Goal: Task Accomplishment & Management: Manage account settings

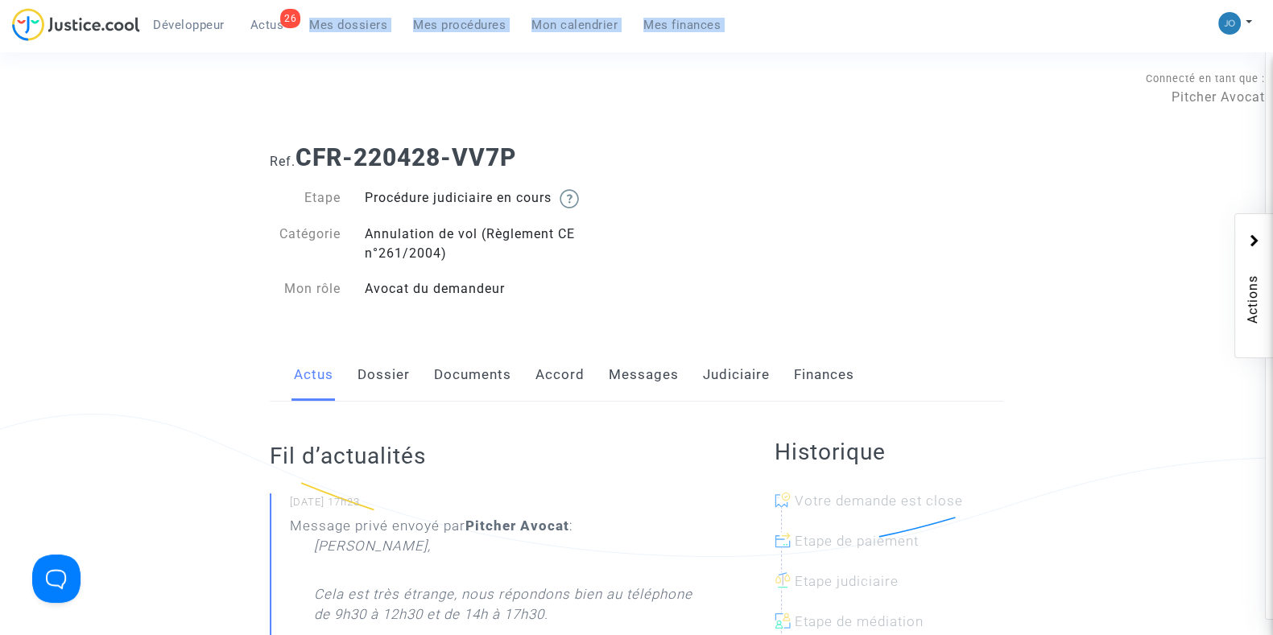
drag, startPoint x: 362, startPoint y: 87, endPoint x: 349, endPoint y: 7, distance: 80.9
click at [356, 27] on span "Mes dossiers" at bounding box center [348, 25] width 78 height 14
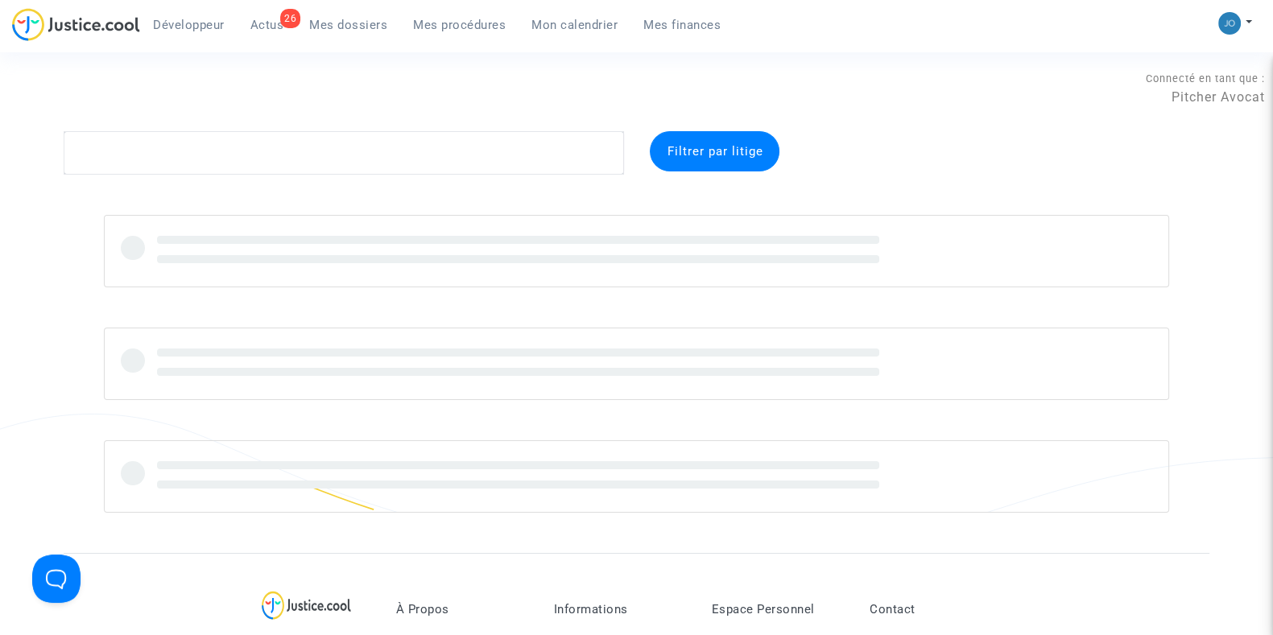
click at [72, 268] on div at bounding box center [636, 364] width 1145 height 298
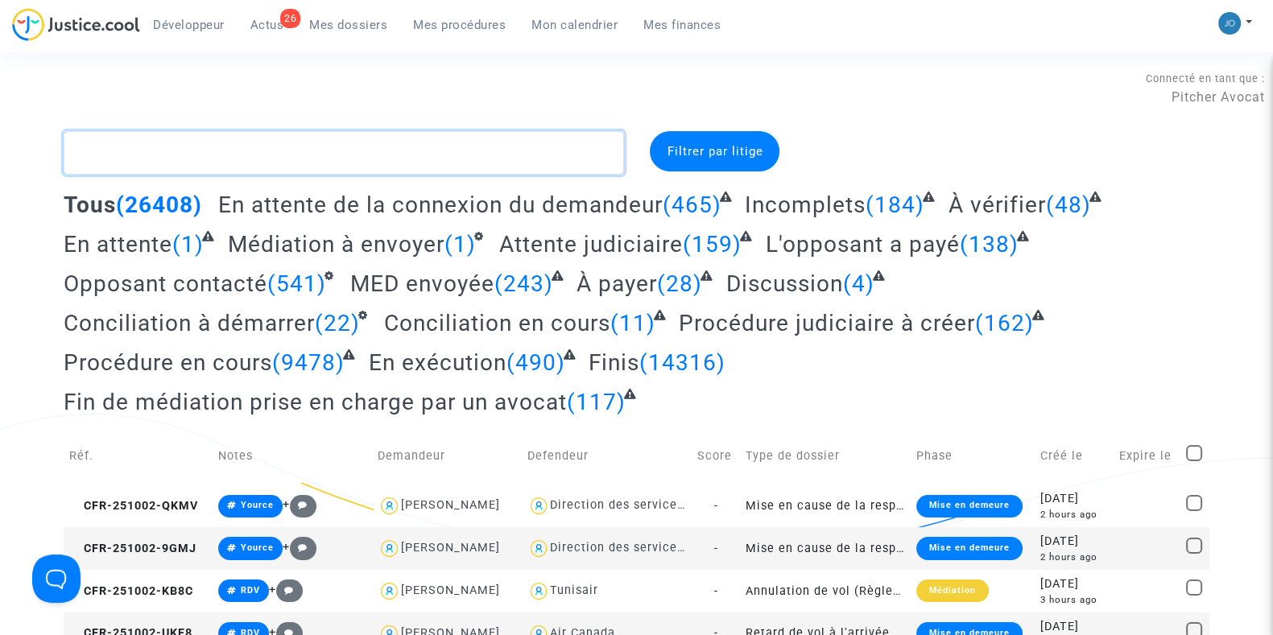
click at [387, 152] on textarea at bounding box center [344, 152] width 560 height 43
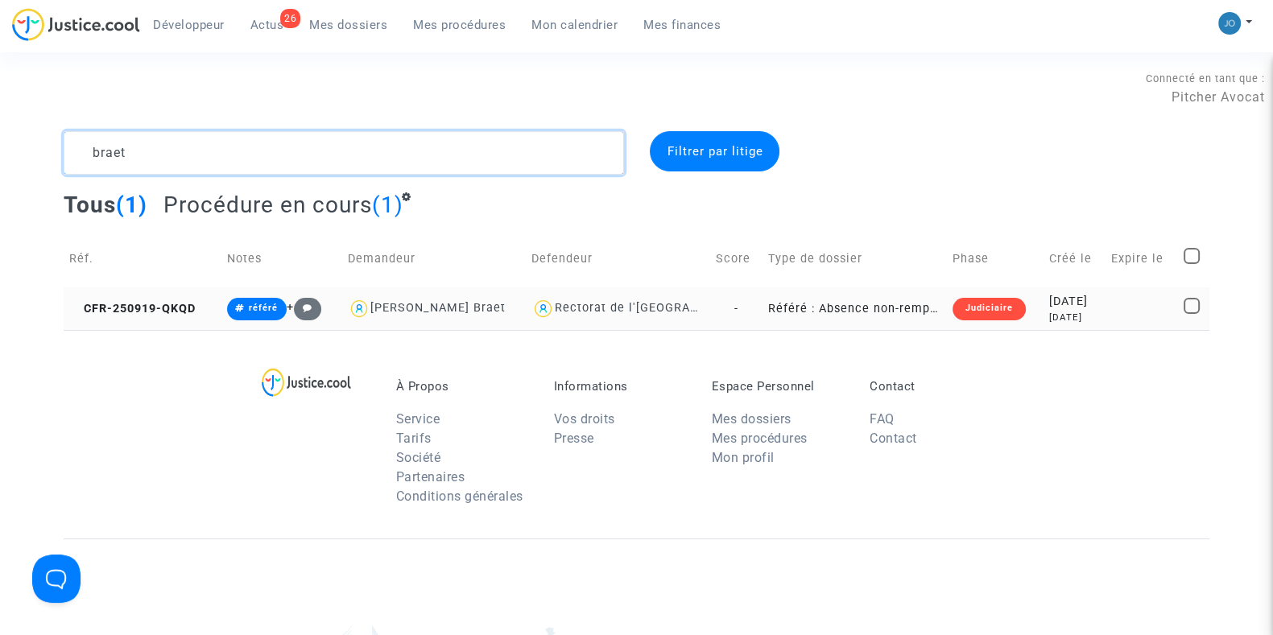
type textarea "braet"
click at [1078, 301] on div "[DATE]" at bounding box center [1074, 302] width 51 height 18
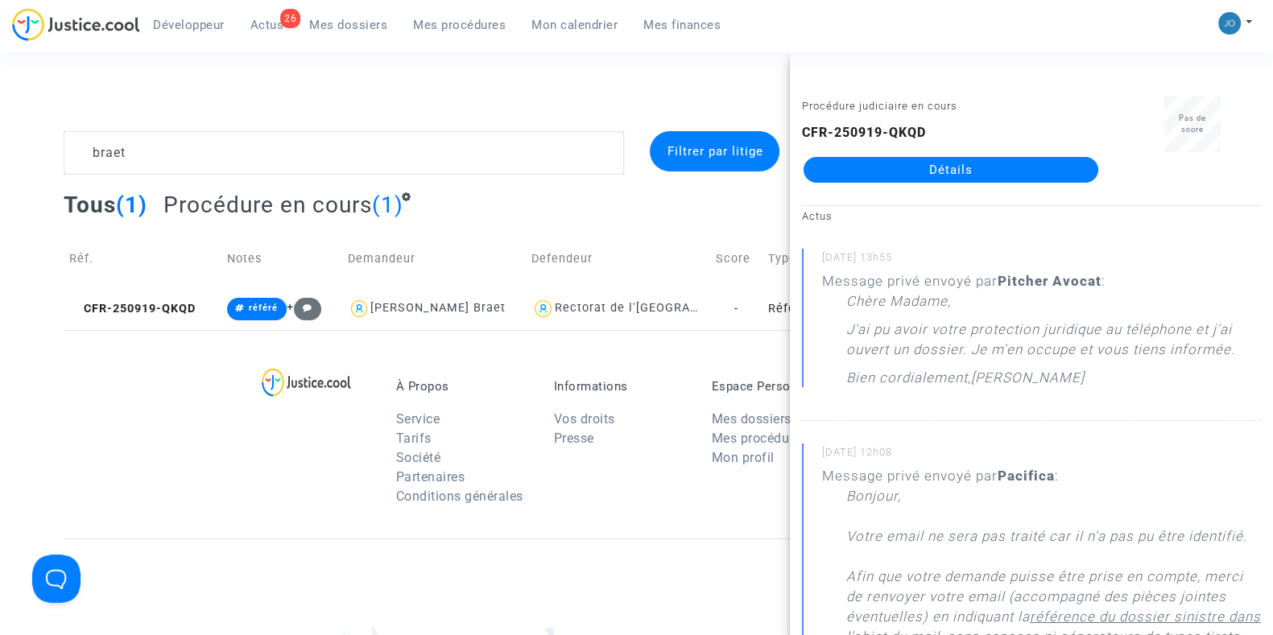
click at [941, 170] on link "Détails" at bounding box center [950, 170] width 295 height 26
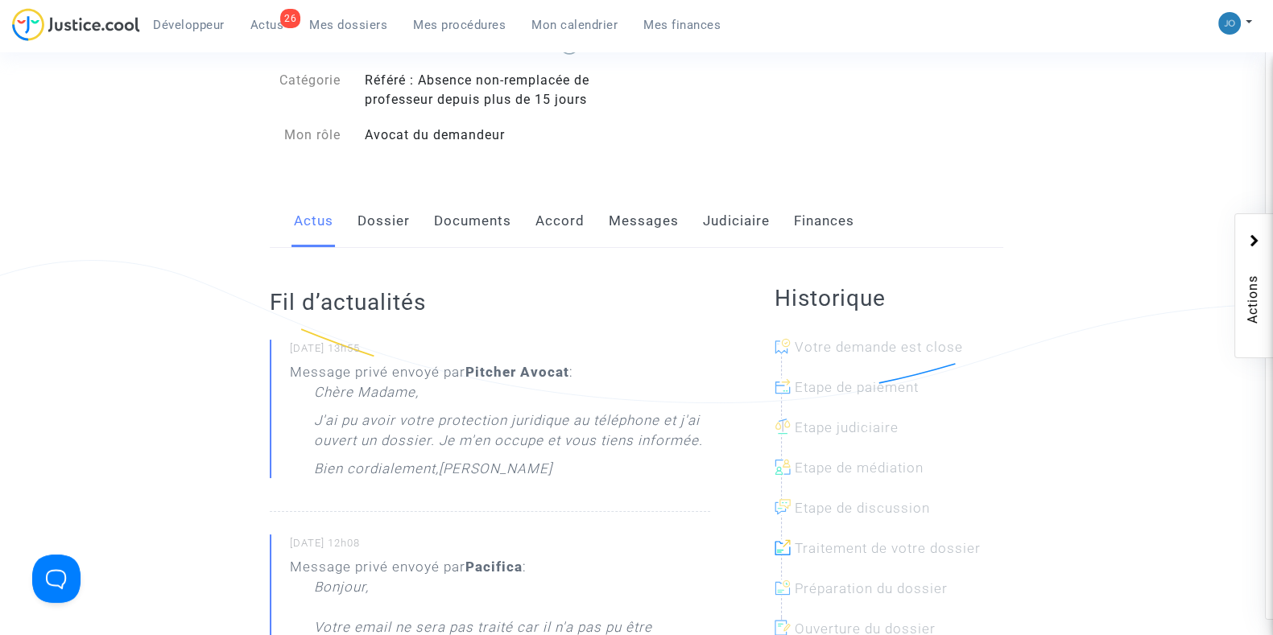
scroll to position [182, 0]
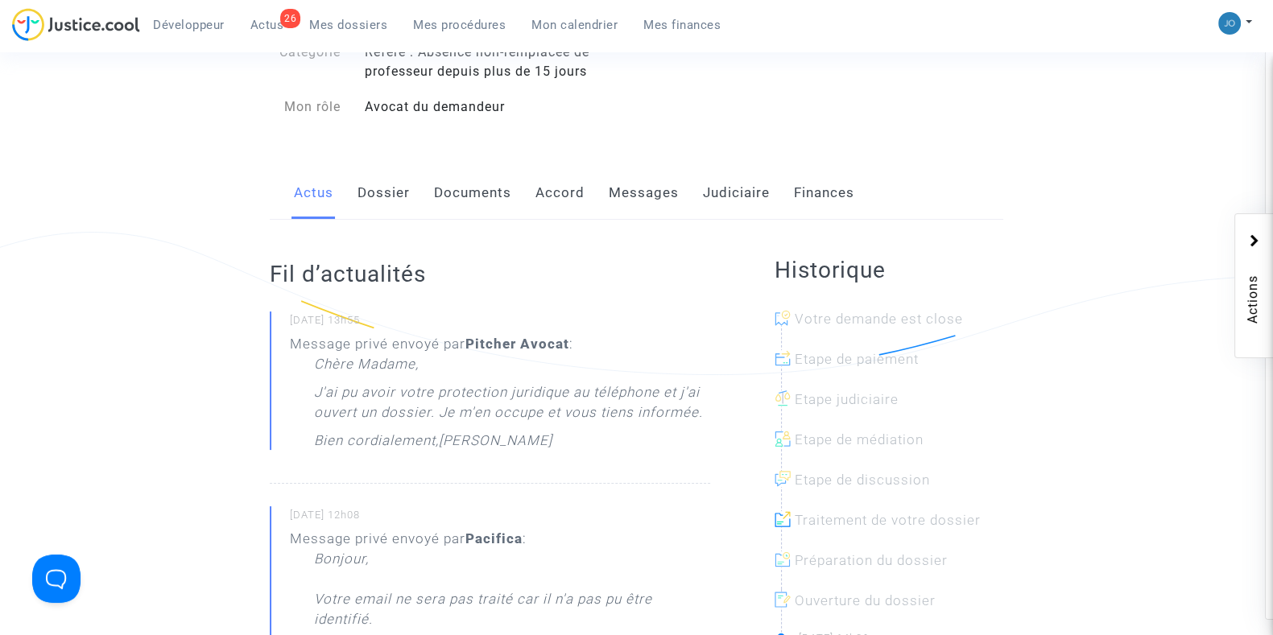
click at [378, 212] on link "Dossier" at bounding box center [383, 193] width 52 height 53
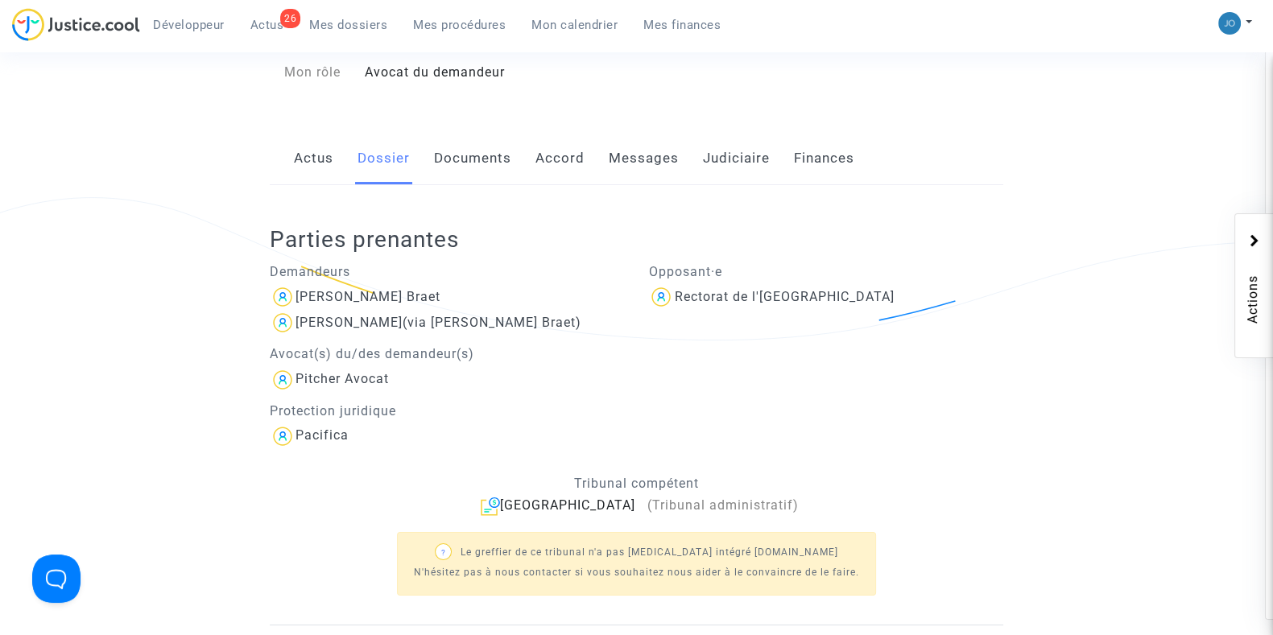
scroll to position [230, 0]
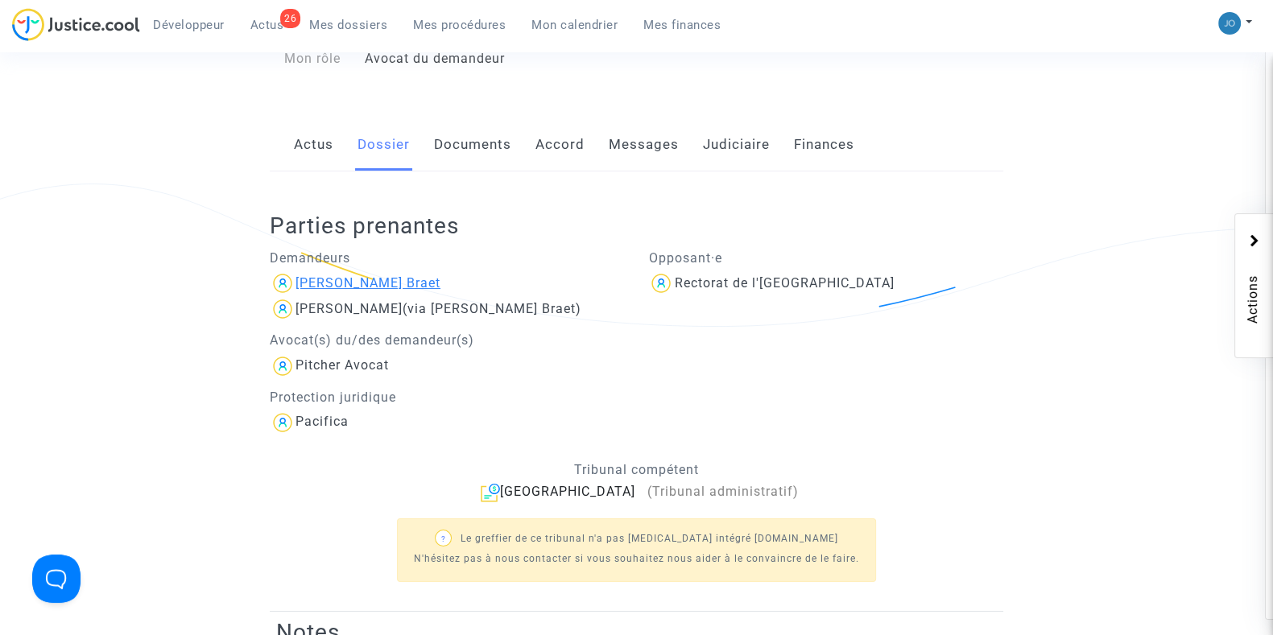
click at [306, 278] on div "[PERSON_NAME] Braet" at bounding box center [367, 282] width 145 height 15
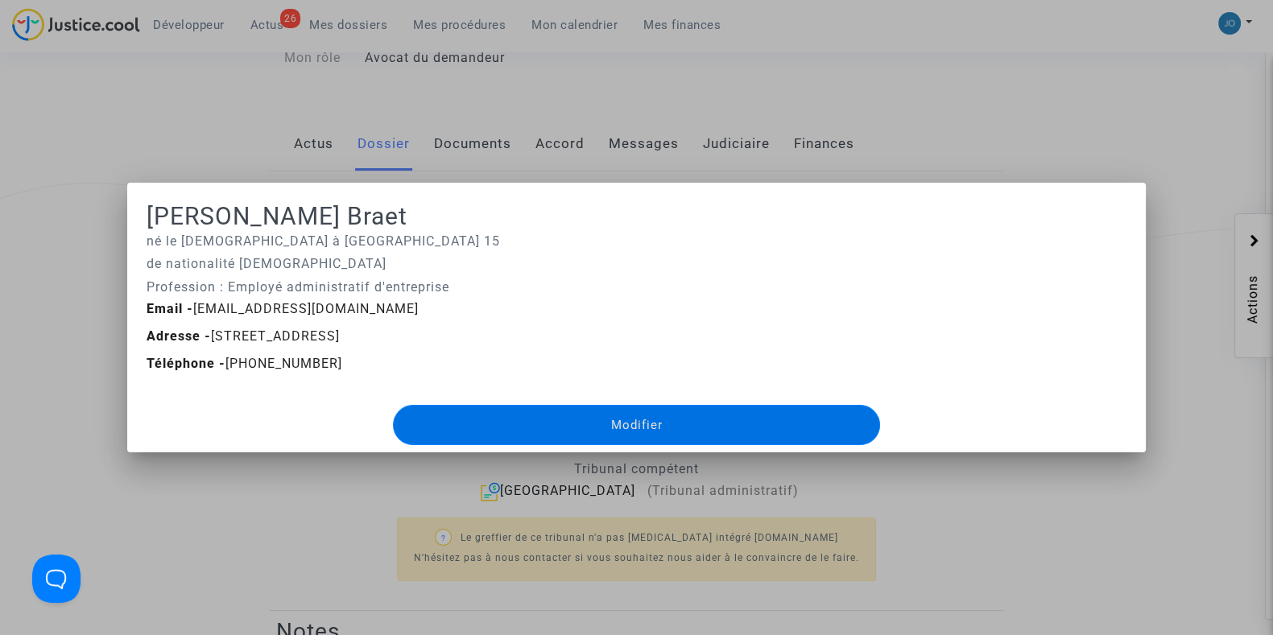
click button "Modifier" at bounding box center [636, 425] width 486 height 40
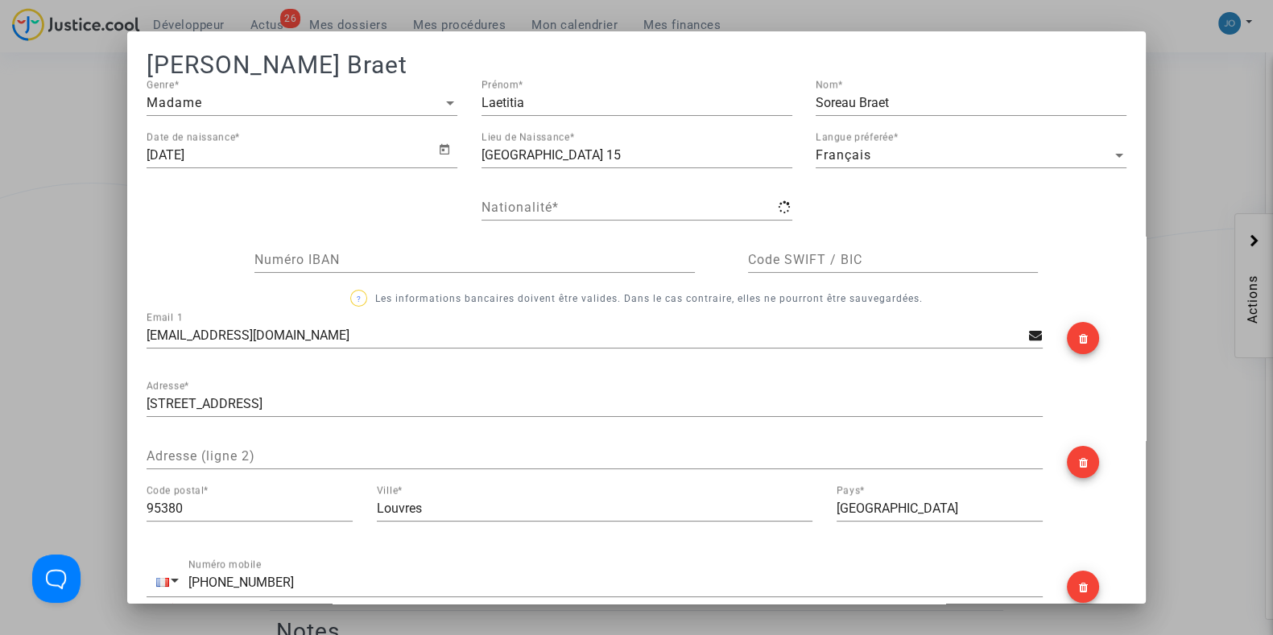
type input "française"
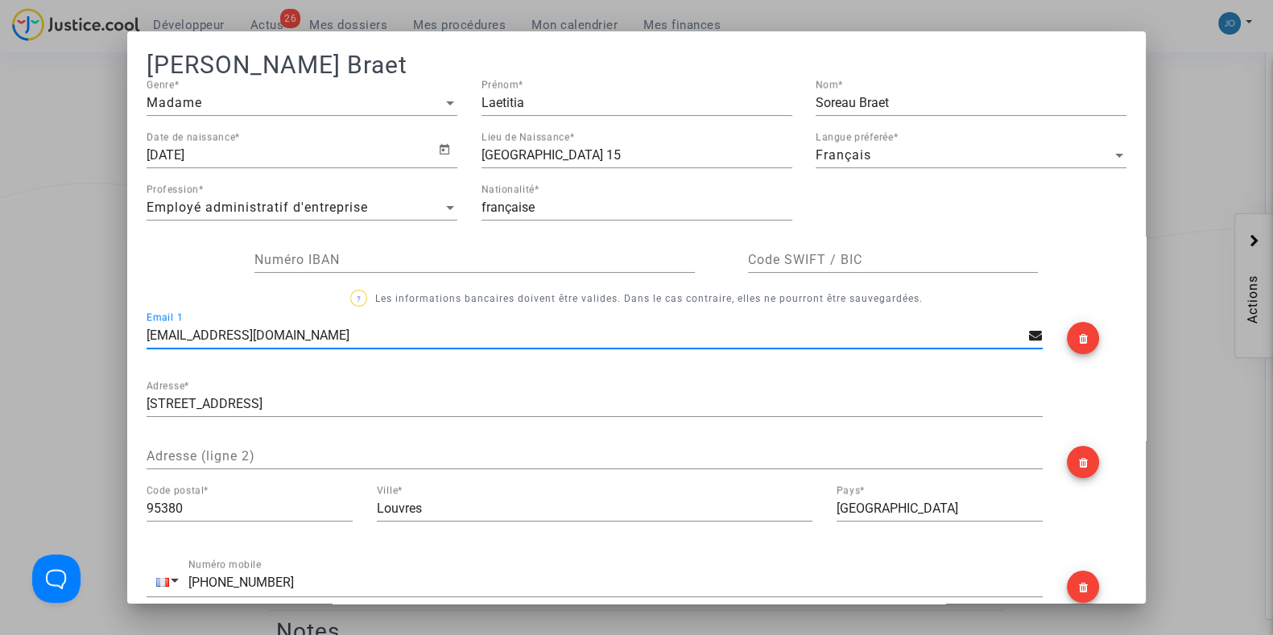
scroll to position [344, 0]
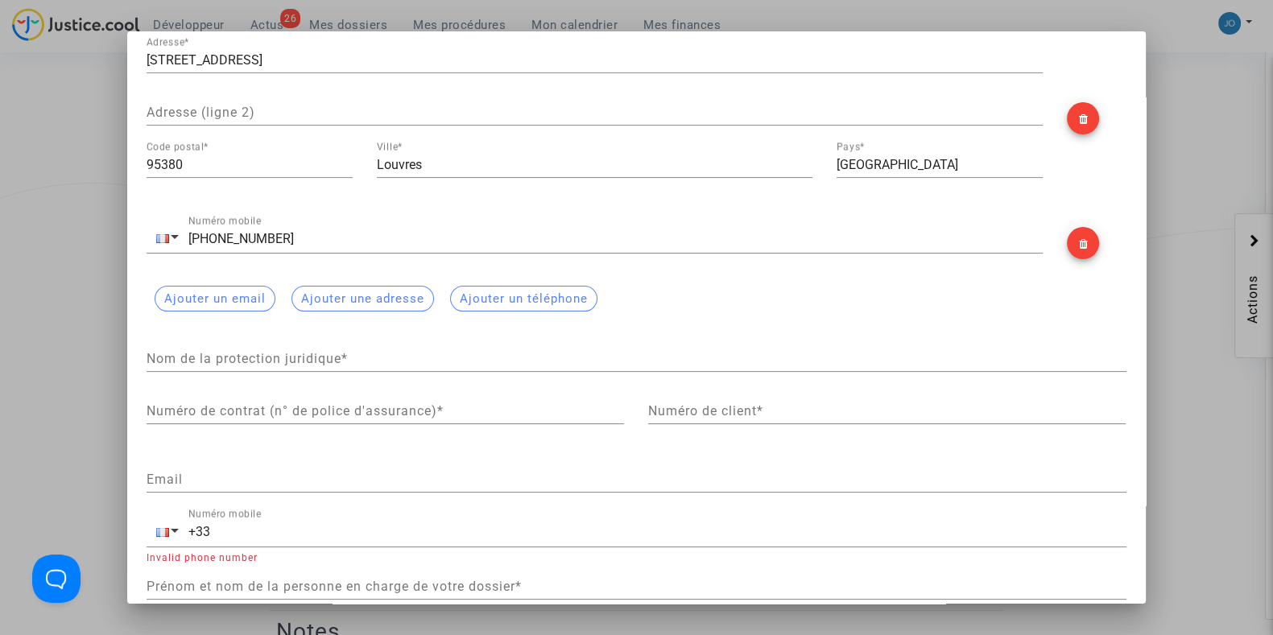
click at [1236, 146] on div at bounding box center [636, 317] width 1273 height 635
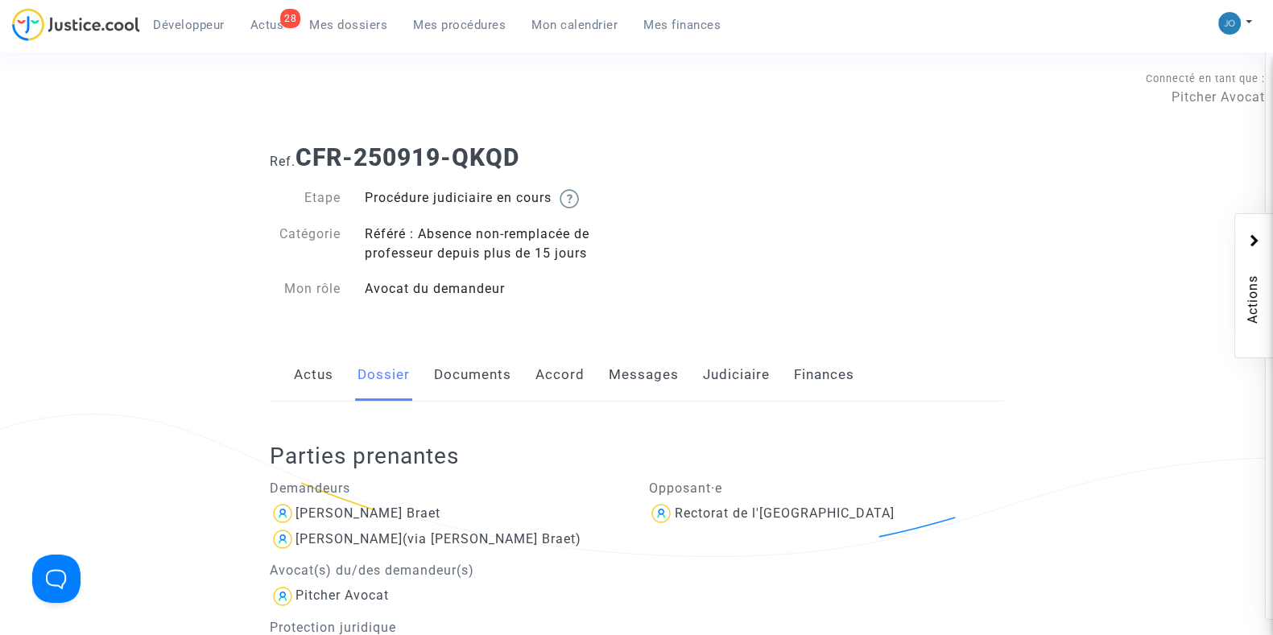
scroll to position [86, 0]
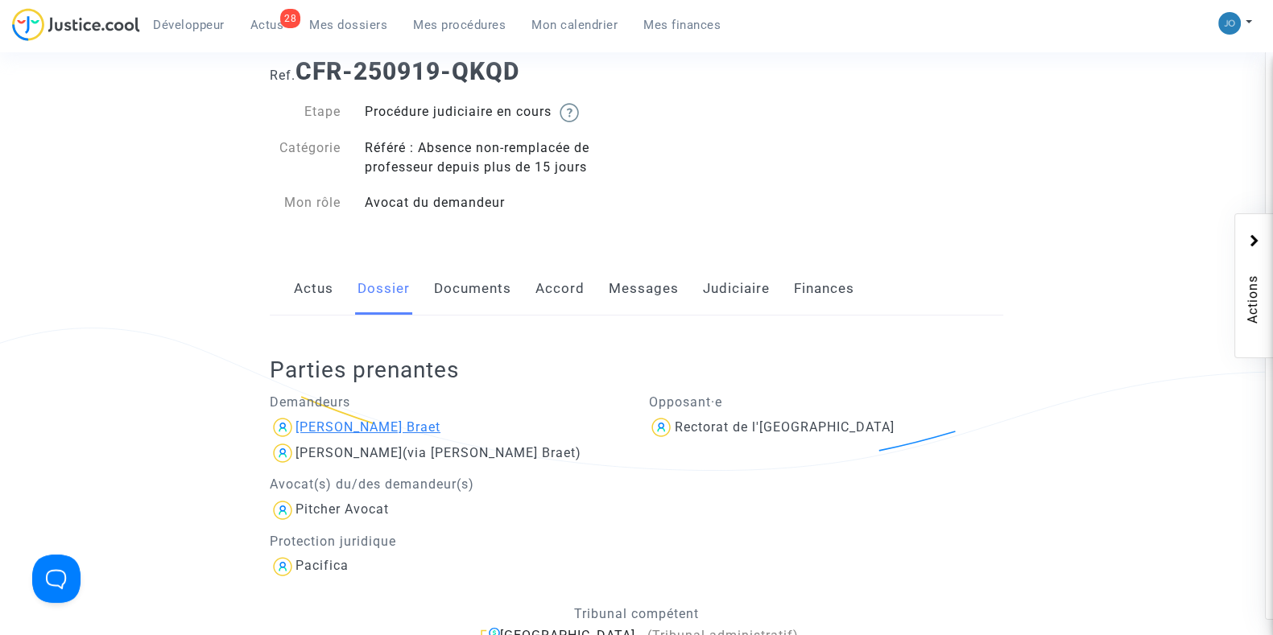
click at [395, 432] on div "[PERSON_NAME] Braet" at bounding box center [367, 426] width 145 height 15
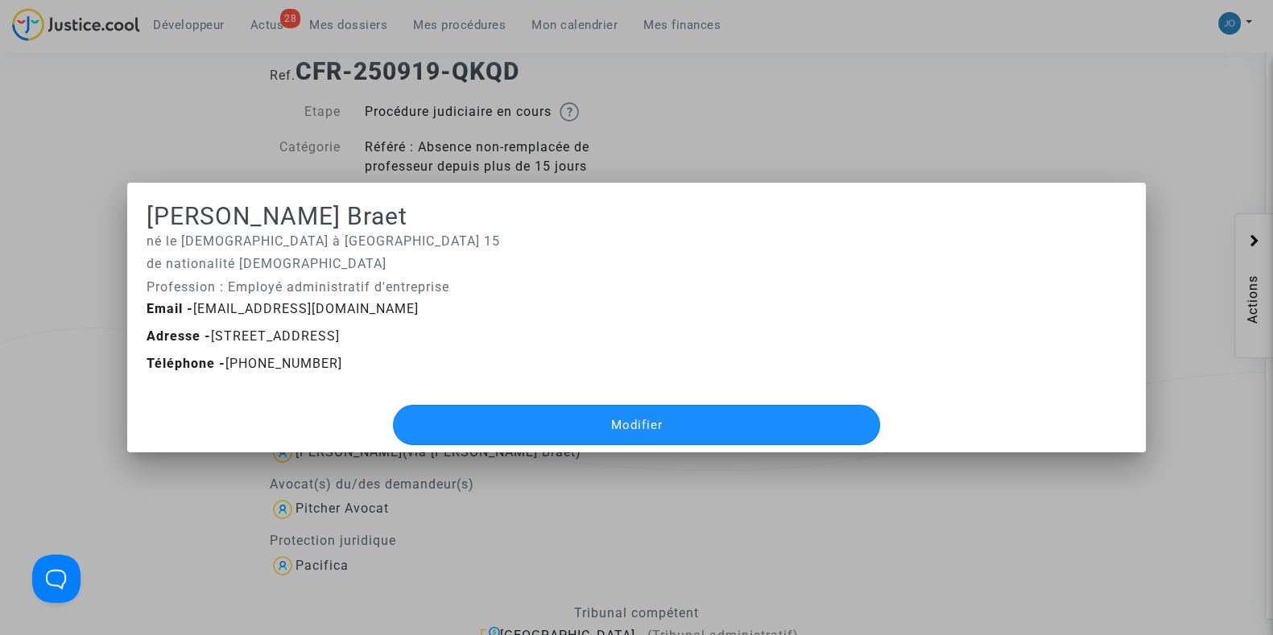
click at [477, 422] on button "Modifier" at bounding box center [636, 425] width 486 height 40
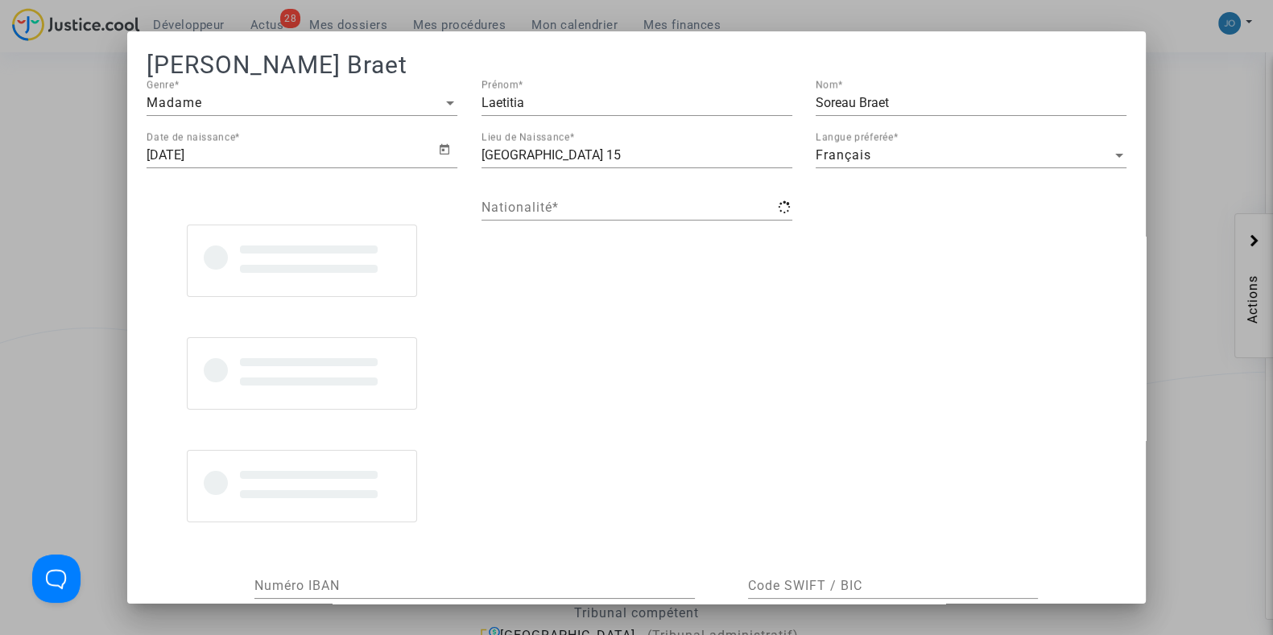
type input "française"
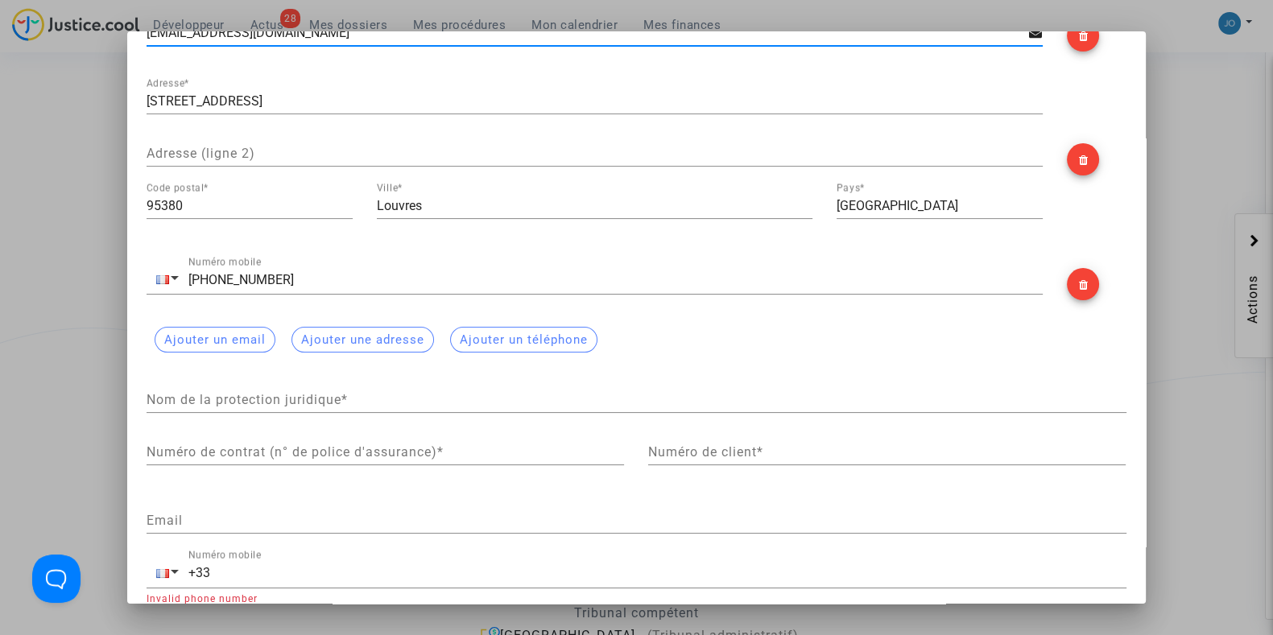
scroll to position [302, 0]
click at [266, 401] on input "Nom de la protection juridique *" at bounding box center [636, 401] width 980 height 14
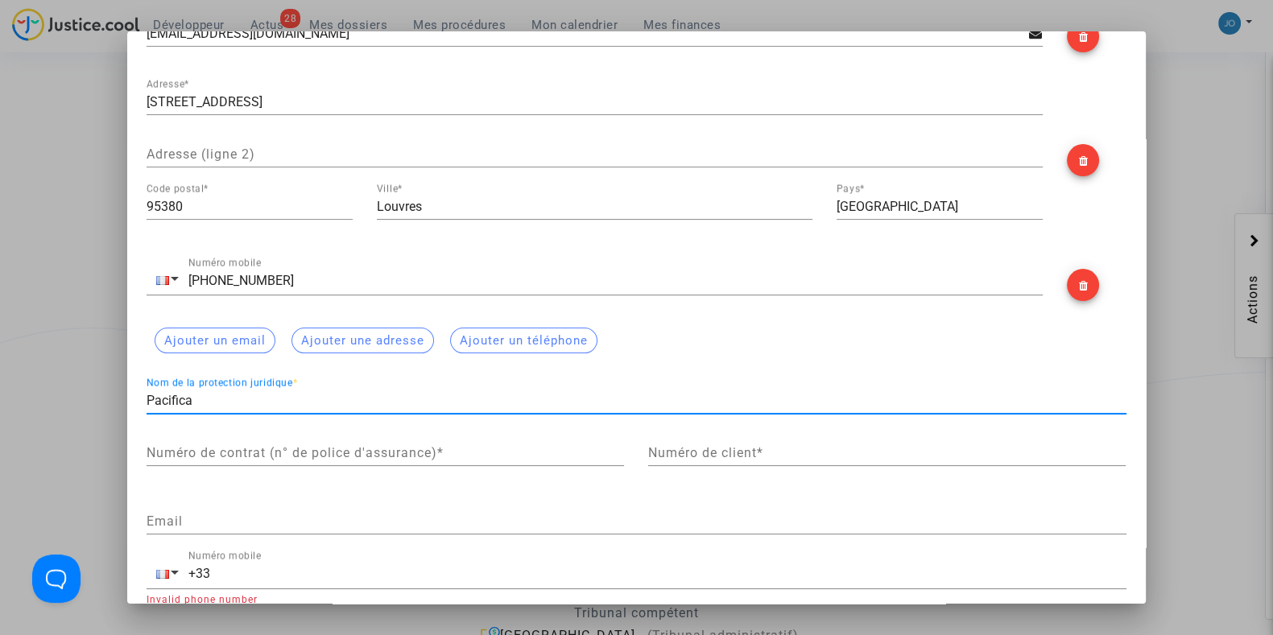
type input "Pacifica"
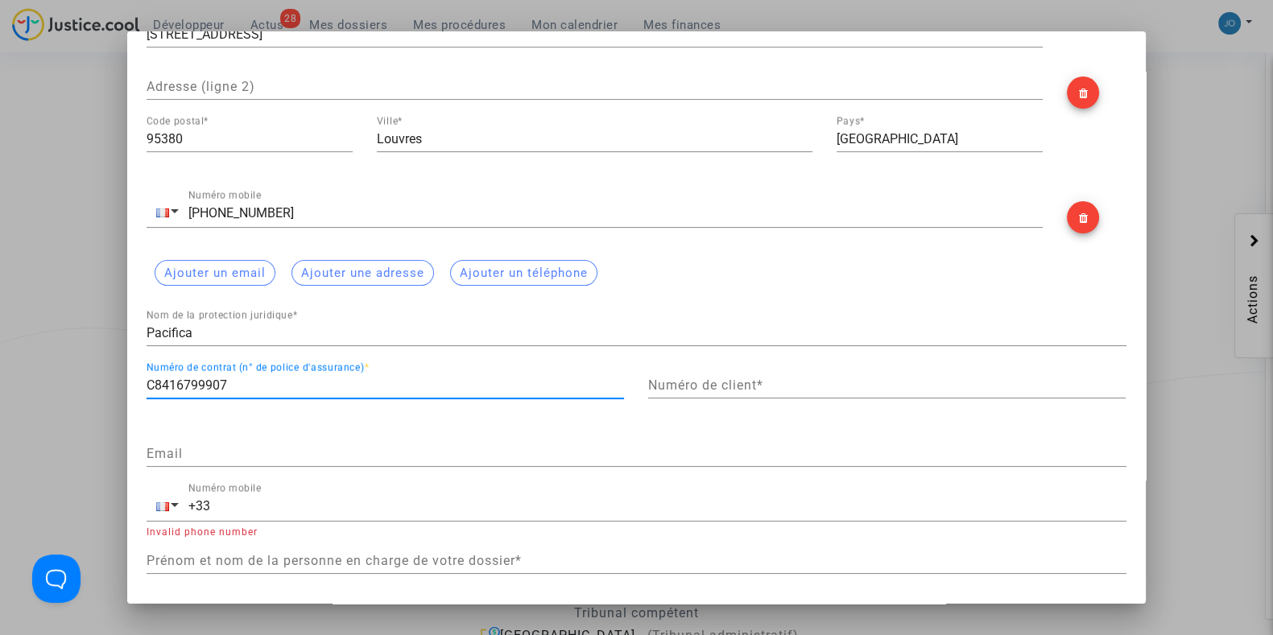
scroll to position [378, 0]
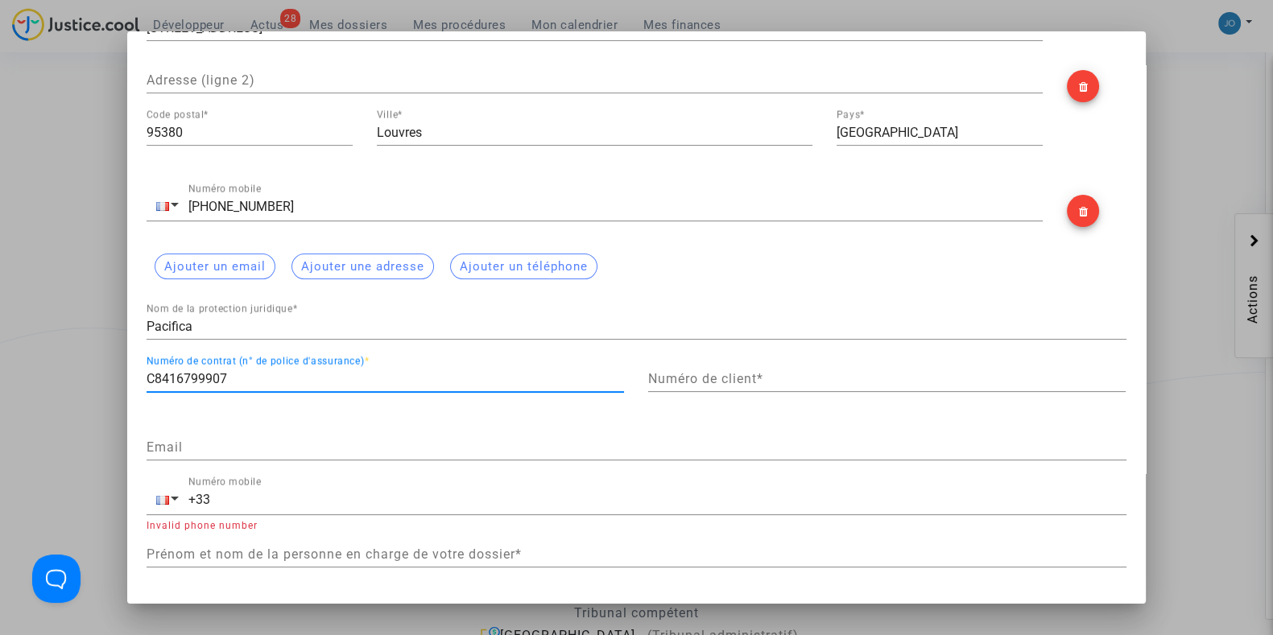
type input "C8416799907"
click at [459, 493] on input "+33" at bounding box center [657, 500] width 938 height 14
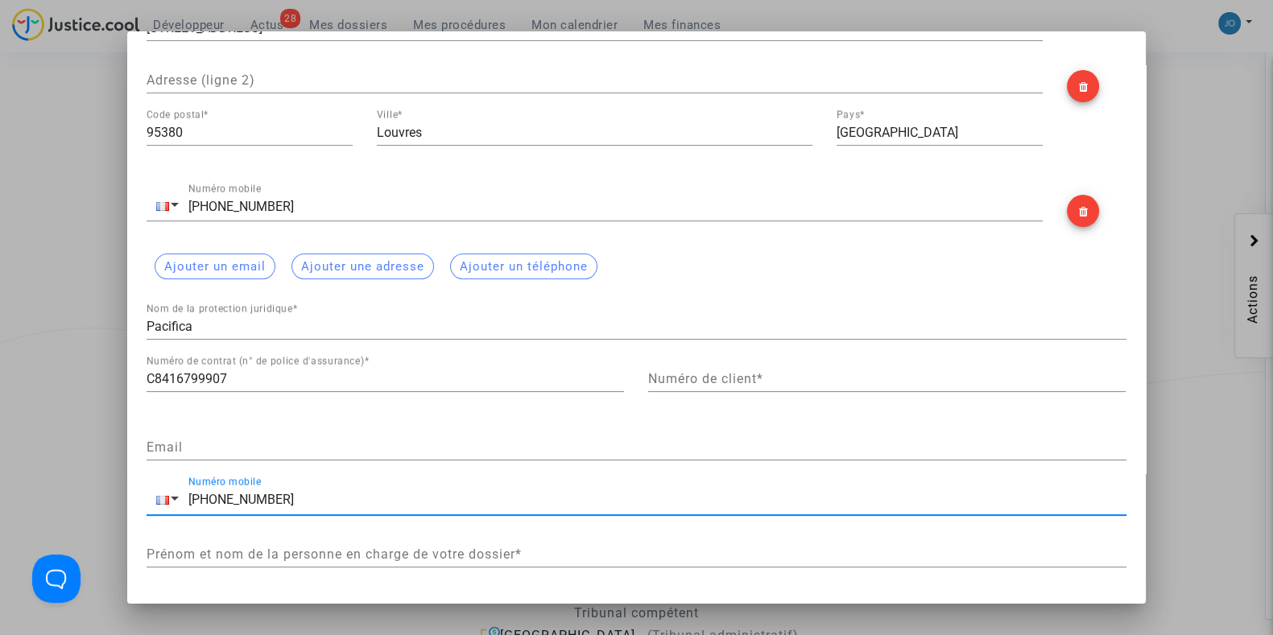
type input "[PHONE_NUMBER]"
click at [537, 550] on input "Prénom et nom de la personne en charge de votre dossier *" at bounding box center [636, 554] width 980 height 14
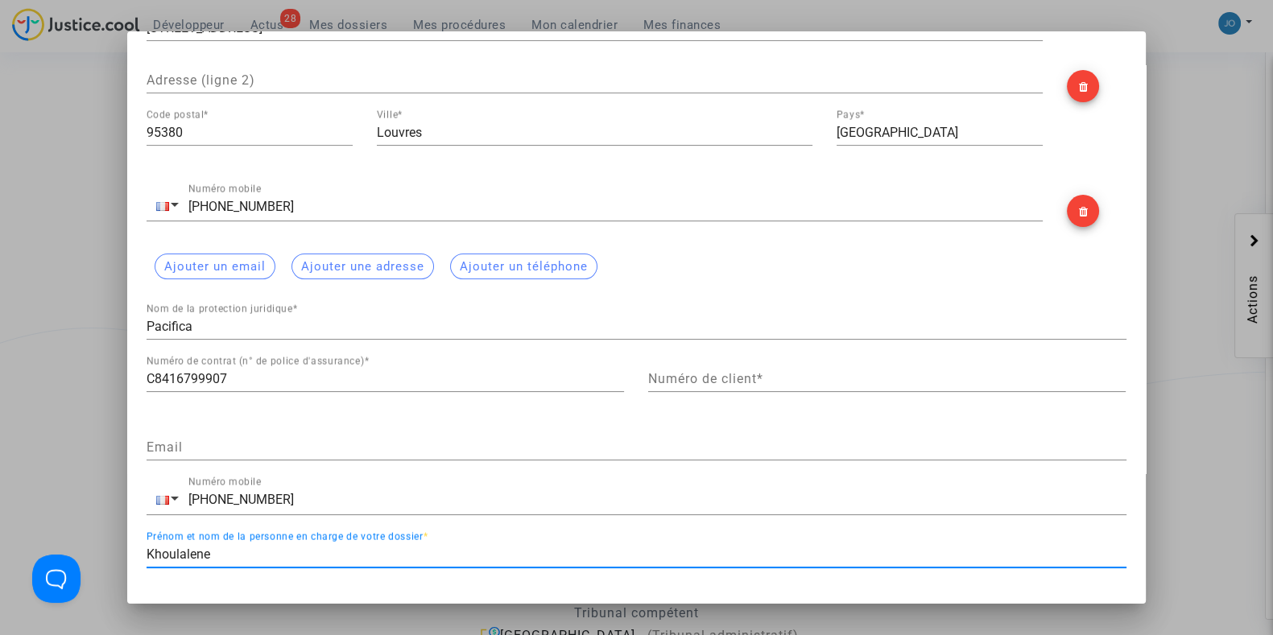
type input "Khoulalene"
click at [1207, 428] on div at bounding box center [636, 317] width 1273 height 635
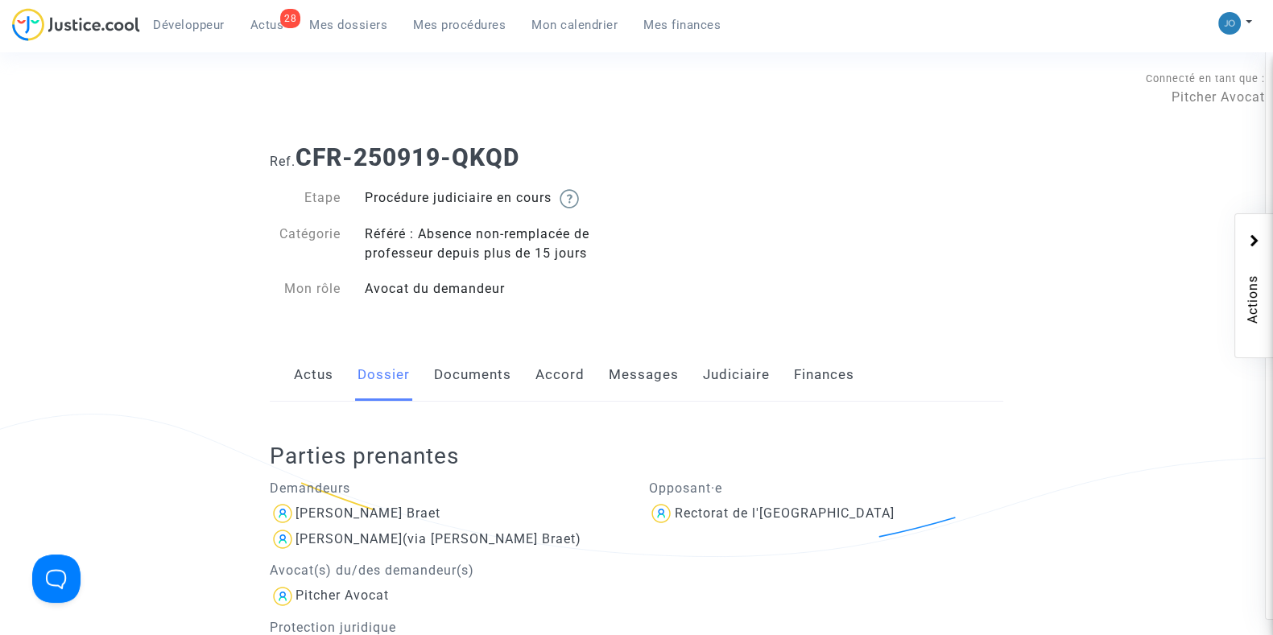
scroll to position [86, 0]
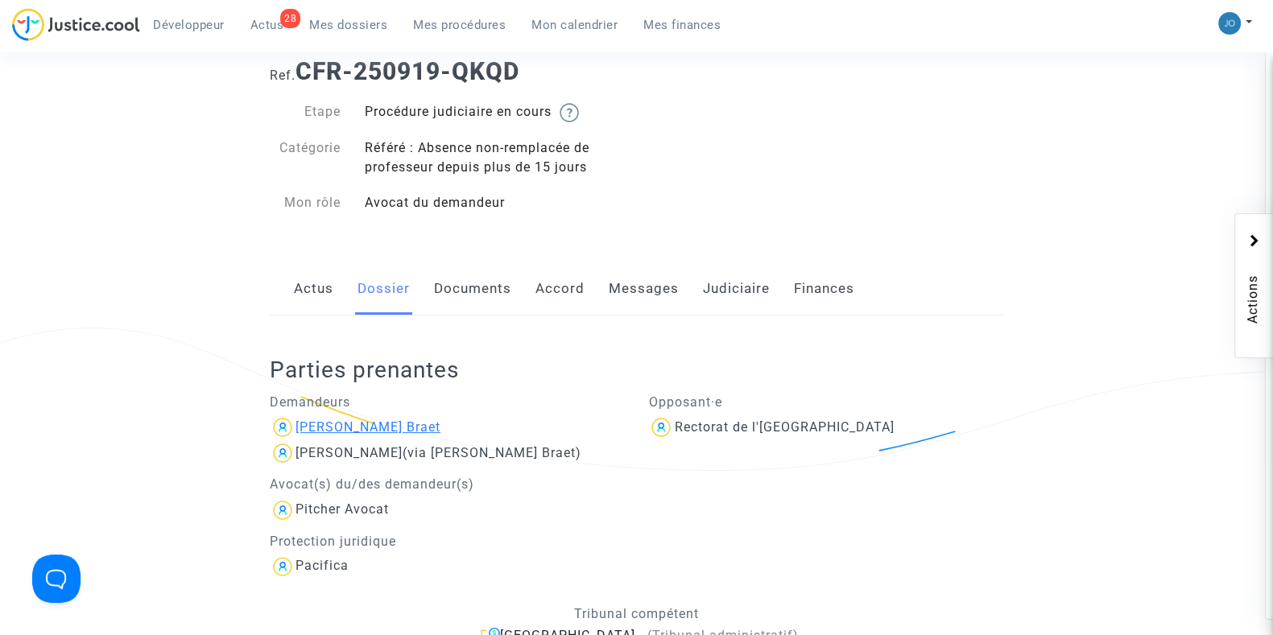
click at [418, 426] on div "[PERSON_NAME] Braet" at bounding box center [367, 426] width 145 height 15
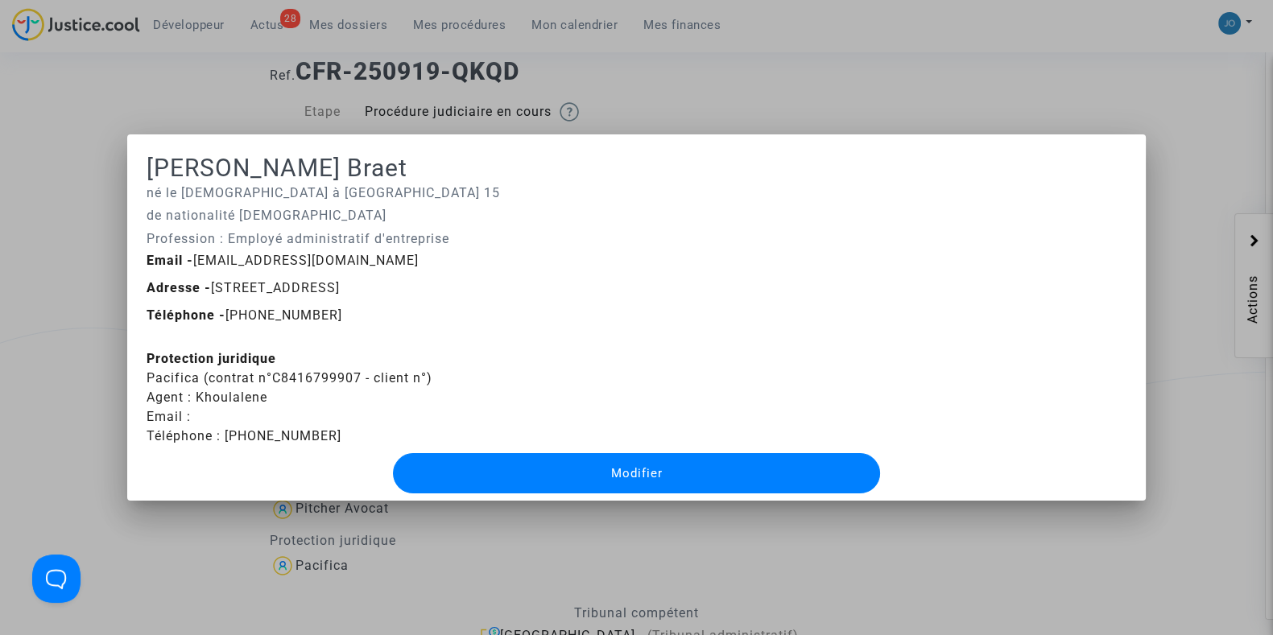
click at [80, 383] on div at bounding box center [636, 317] width 1273 height 635
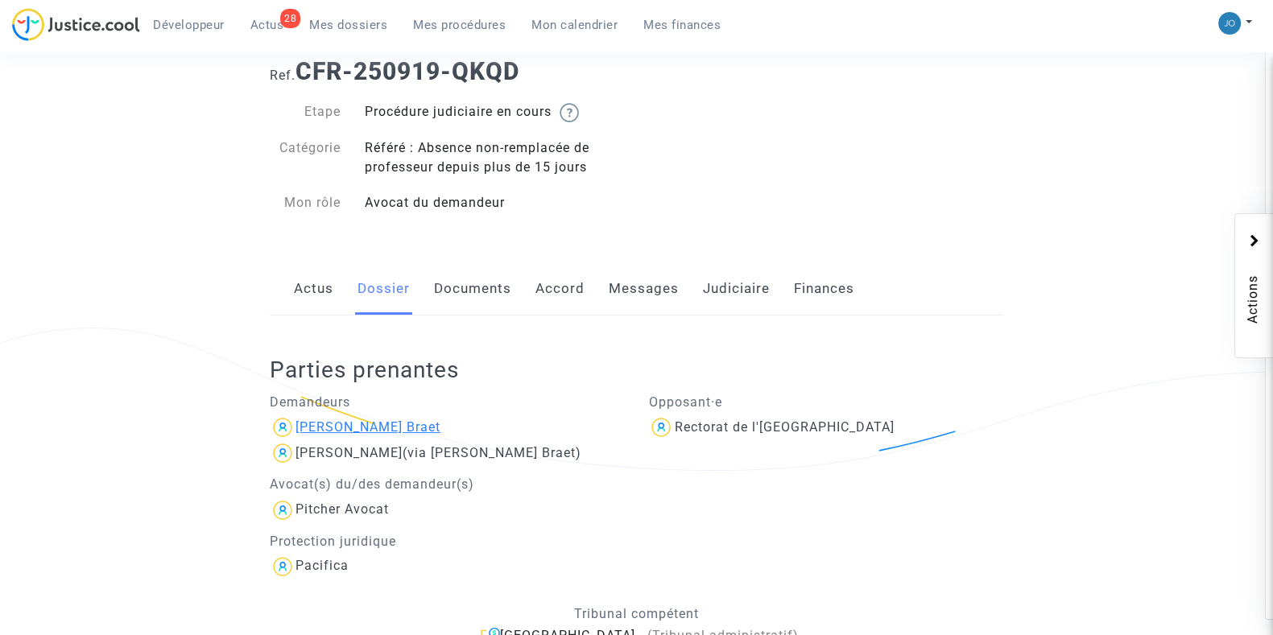
click at [361, 428] on div "[PERSON_NAME] Braet" at bounding box center [367, 426] width 145 height 15
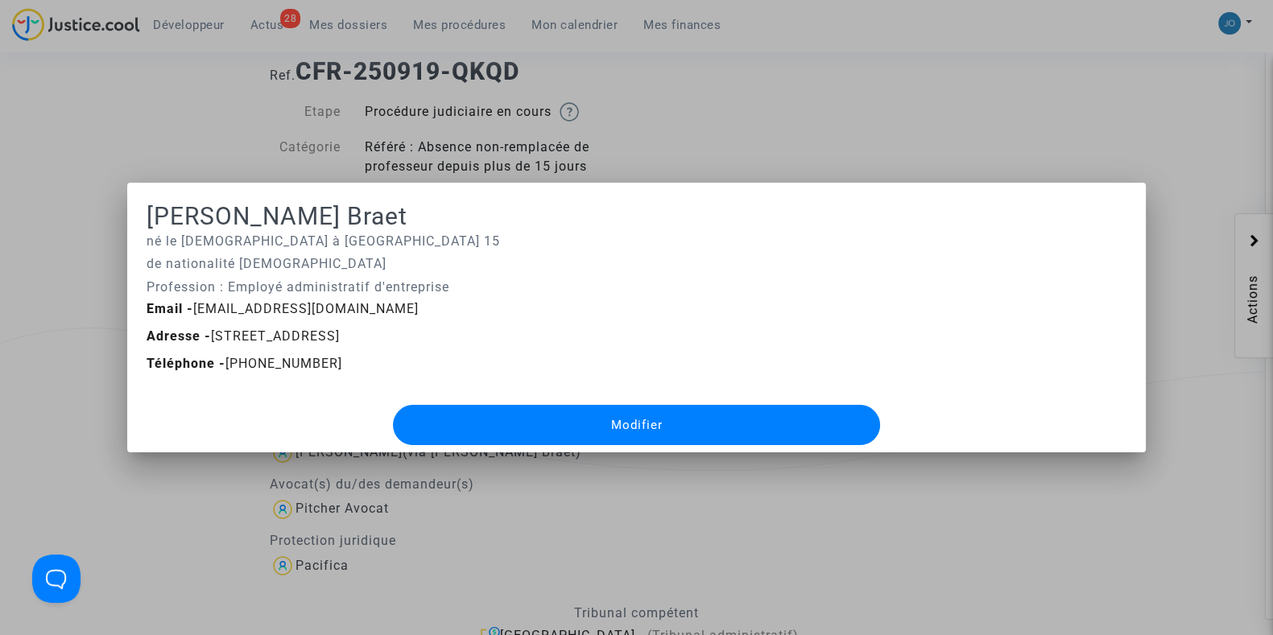
click at [1065, 533] on div at bounding box center [636, 317] width 1273 height 635
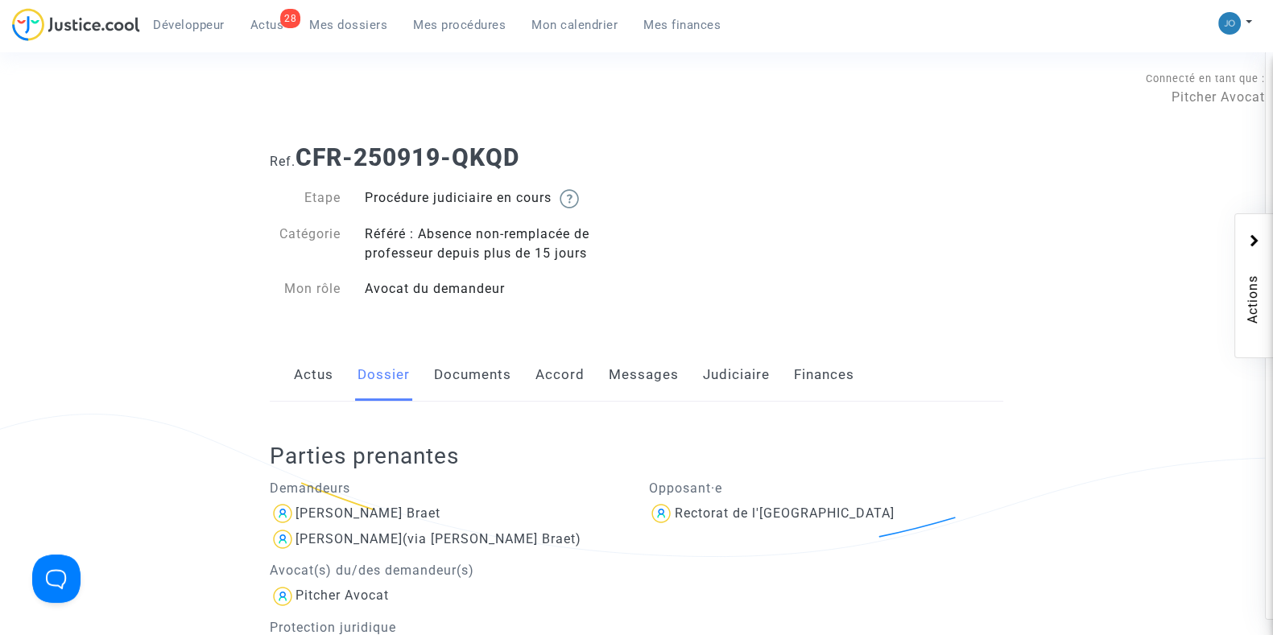
scroll to position [86, 0]
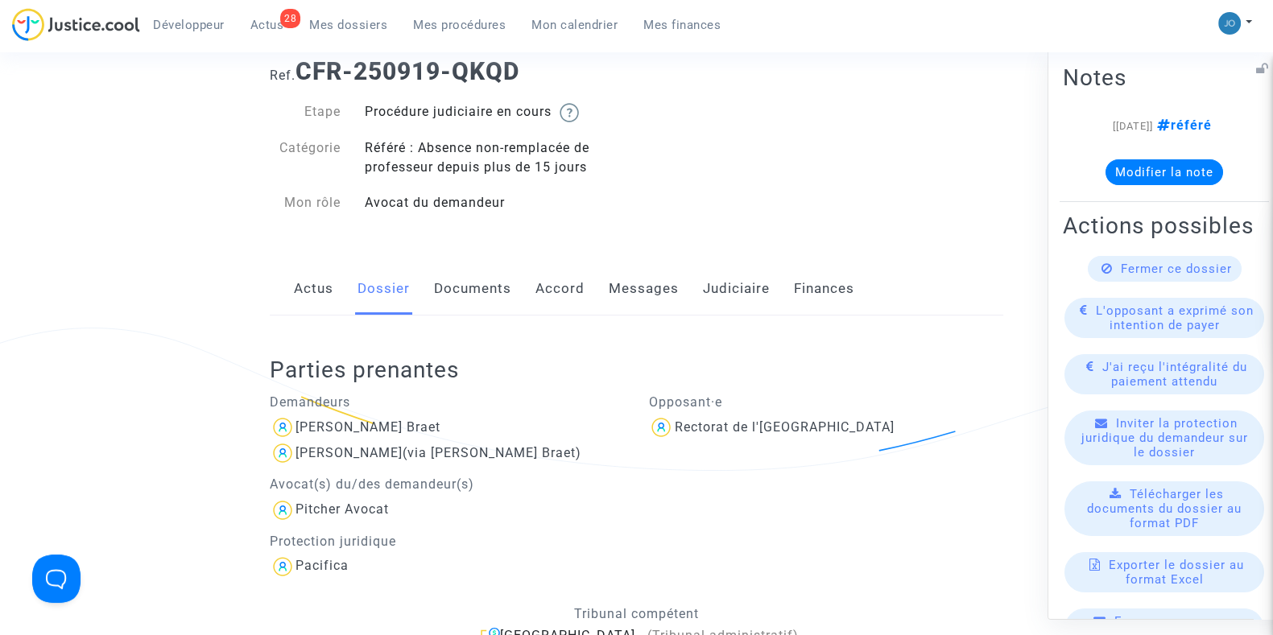
click at [1150, 166] on button "Modifier la note" at bounding box center [1164, 172] width 118 height 26
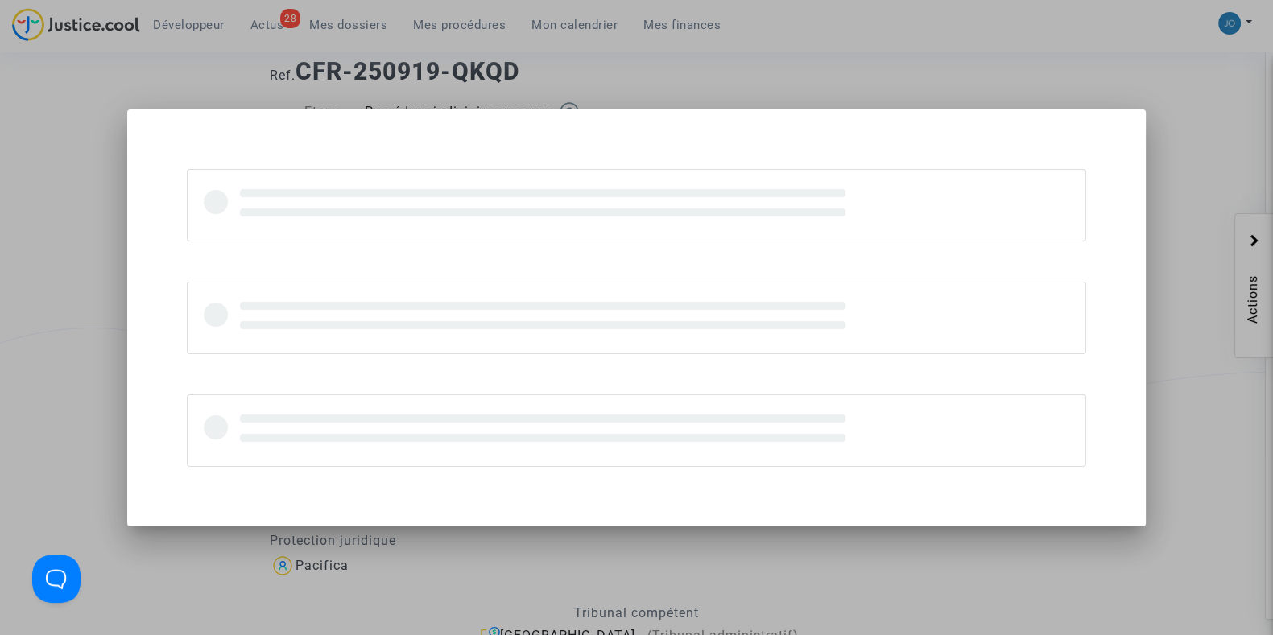
scroll to position [0, 0]
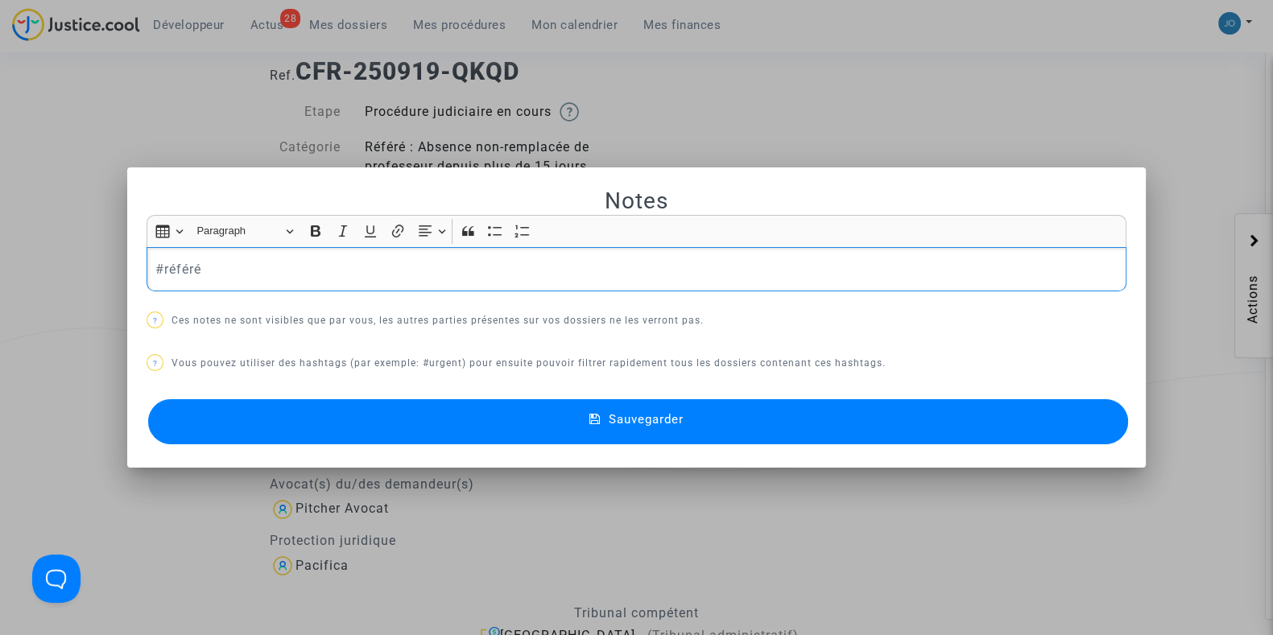
click at [514, 274] on p "#référé" at bounding box center [636, 269] width 963 height 20
click at [503, 266] on p "#référé" at bounding box center [636, 269] width 963 height 20
click at [633, 427] on button "Sauvegarder" at bounding box center [638, 421] width 980 height 45
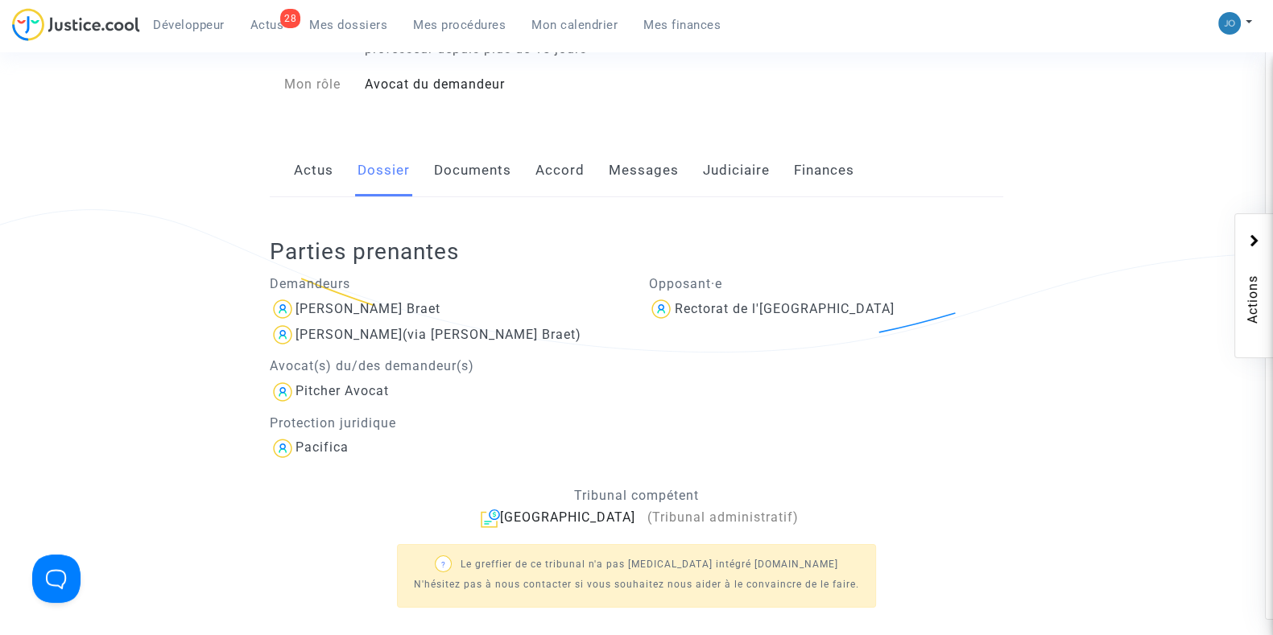
scroll to position [206, 0]
click at [733, 163] on link "Judiciaire" at bounding box center [736, 168] width 67 height 53
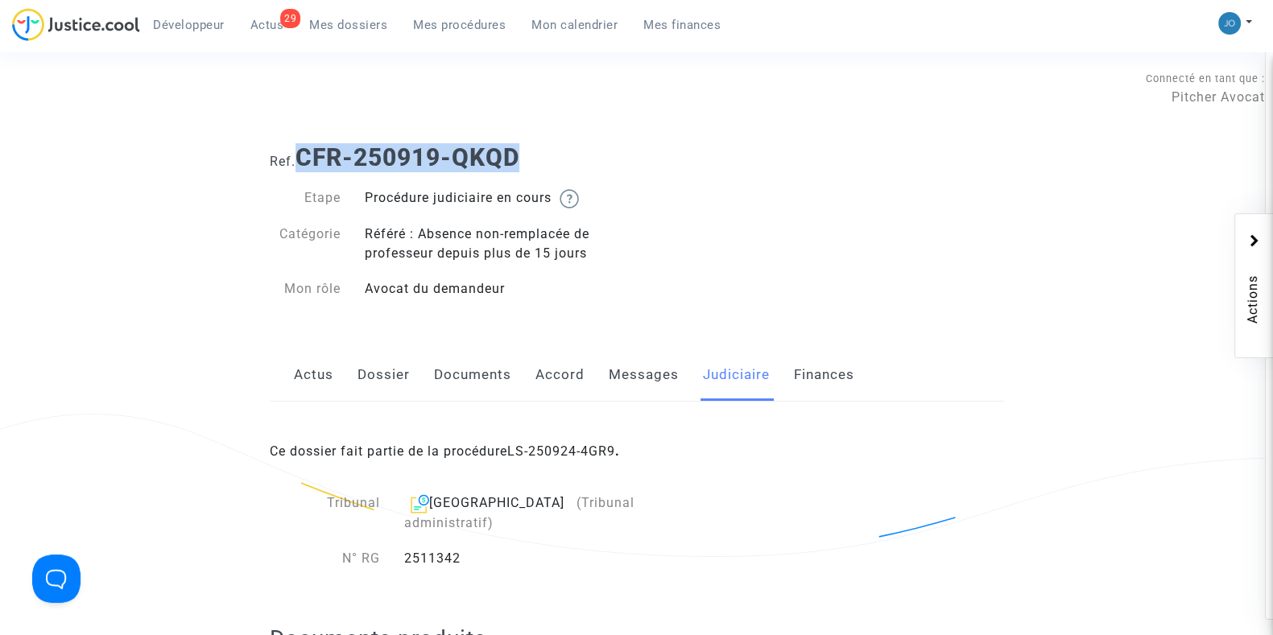
drag, startPoint x: 519, startPoint y: 155, endPoint x: 302, endPoint y: 155, distance: 217.3
click at [302, 155] on b "CFR-250919-QKQD" at bounding box center [407, 157] width 224 height 28
copy b "CFR-250919-QKQD"
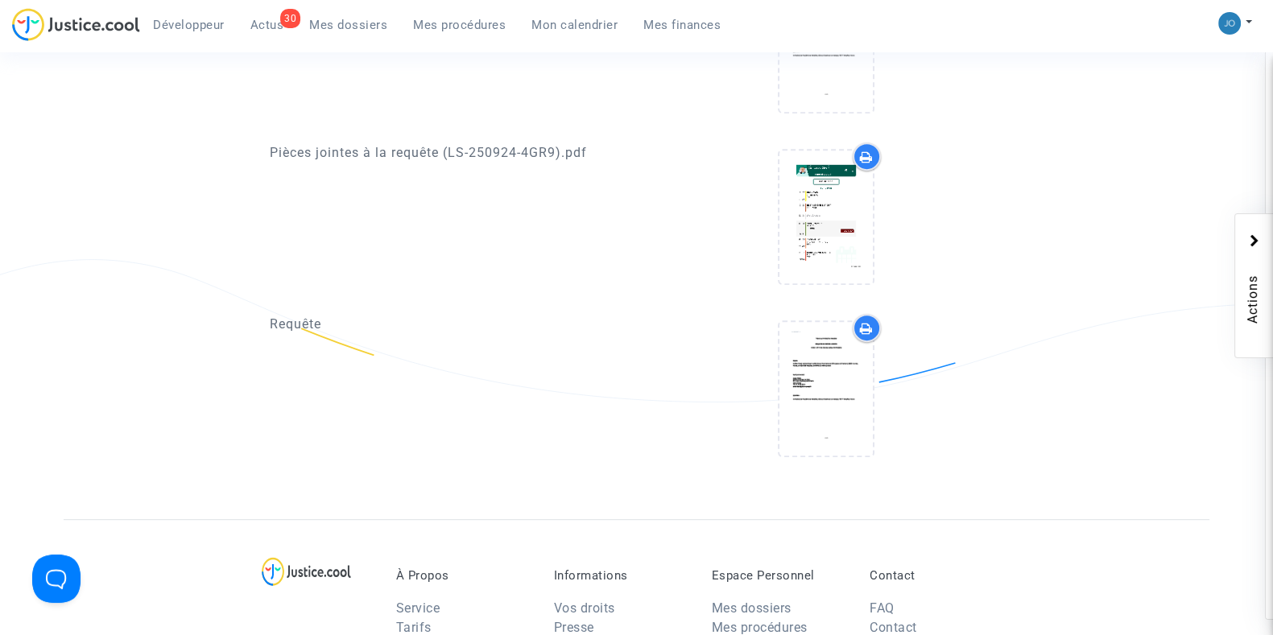
scroll to position [858, 0]
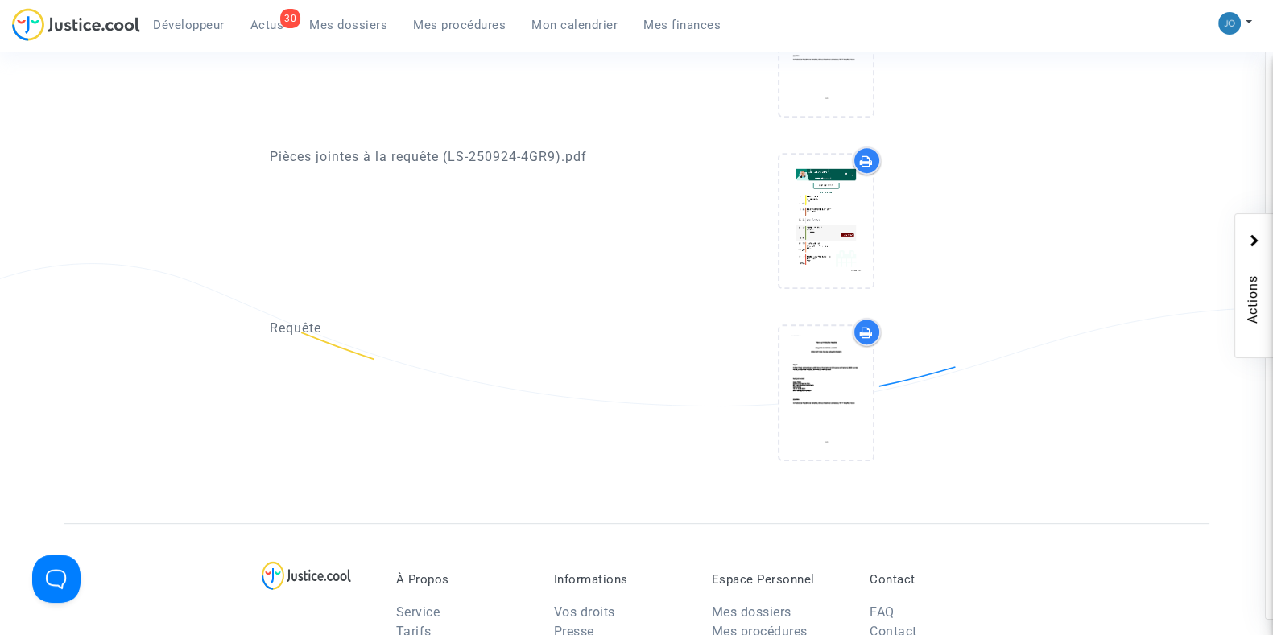
click at [552, 408] on div "Requête" at bounding box center [447, 395] width 379 height 155
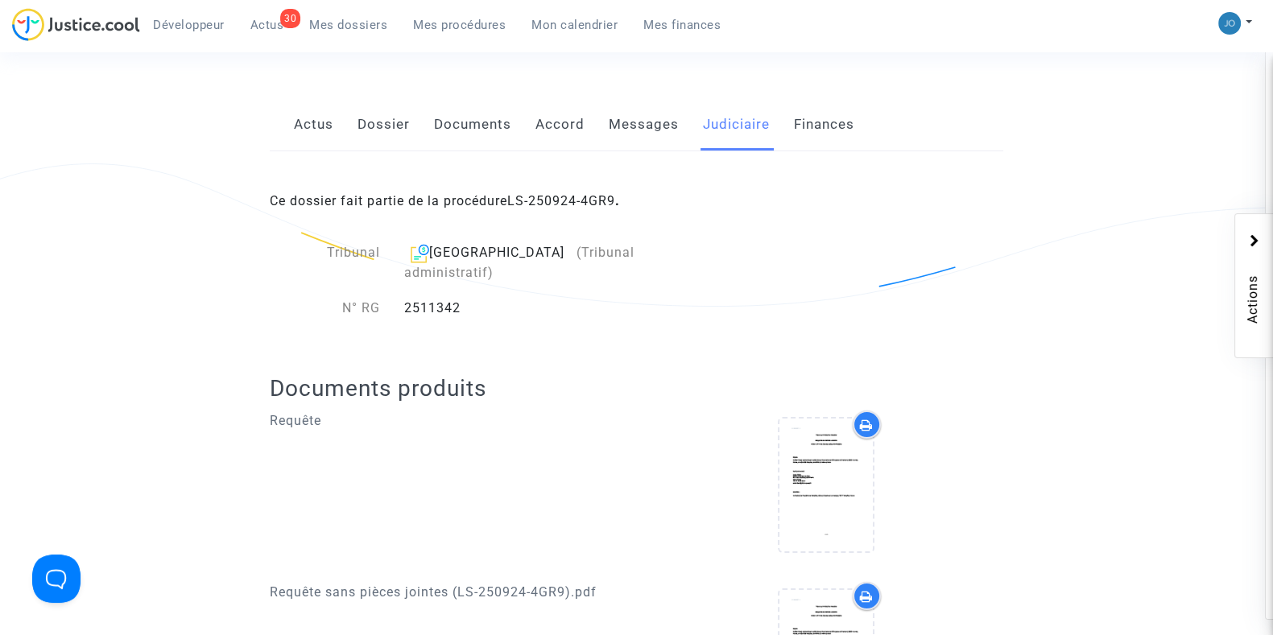
scroll to position [257, 0]
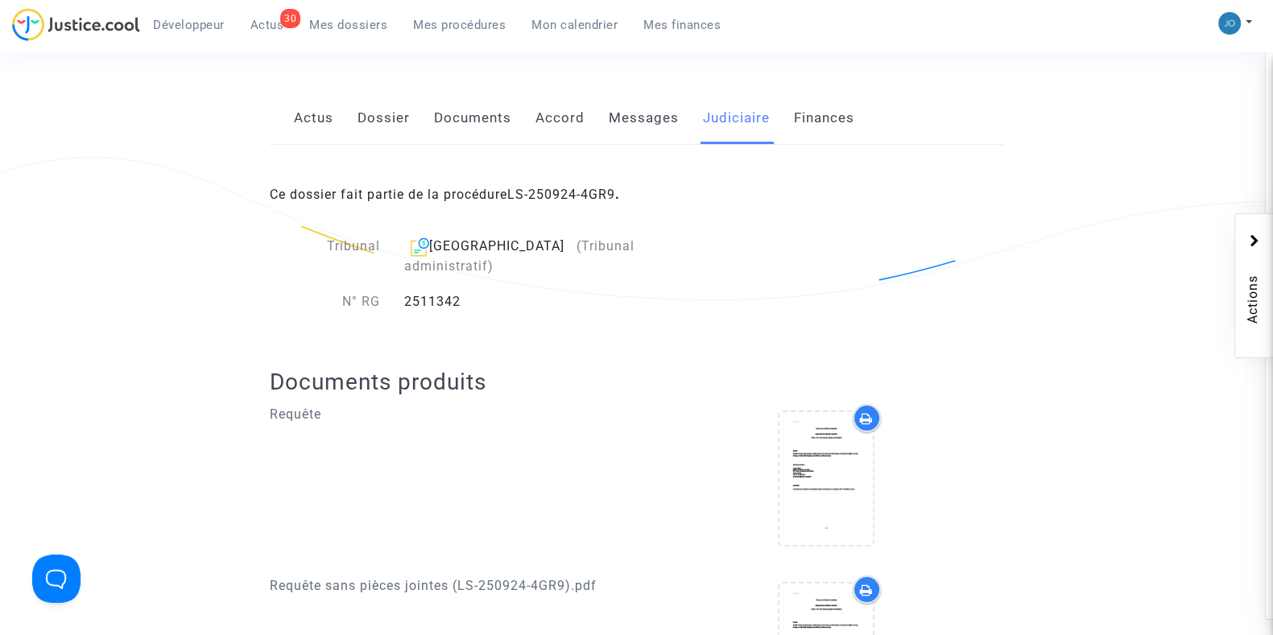
click at [633, 123] on link "Messages" at bounding box center [644, 118] width 70 height 53
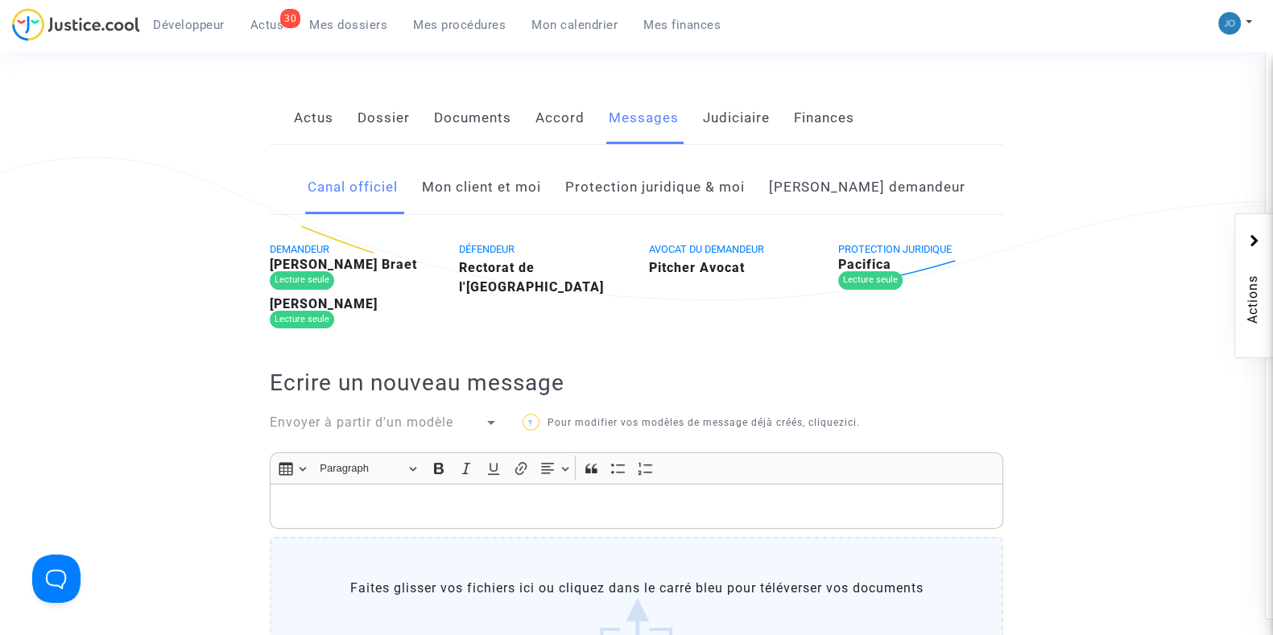
click at [835, 204] on link "Côté demandeur" at bounding box center [867, 187] width 196 height 53
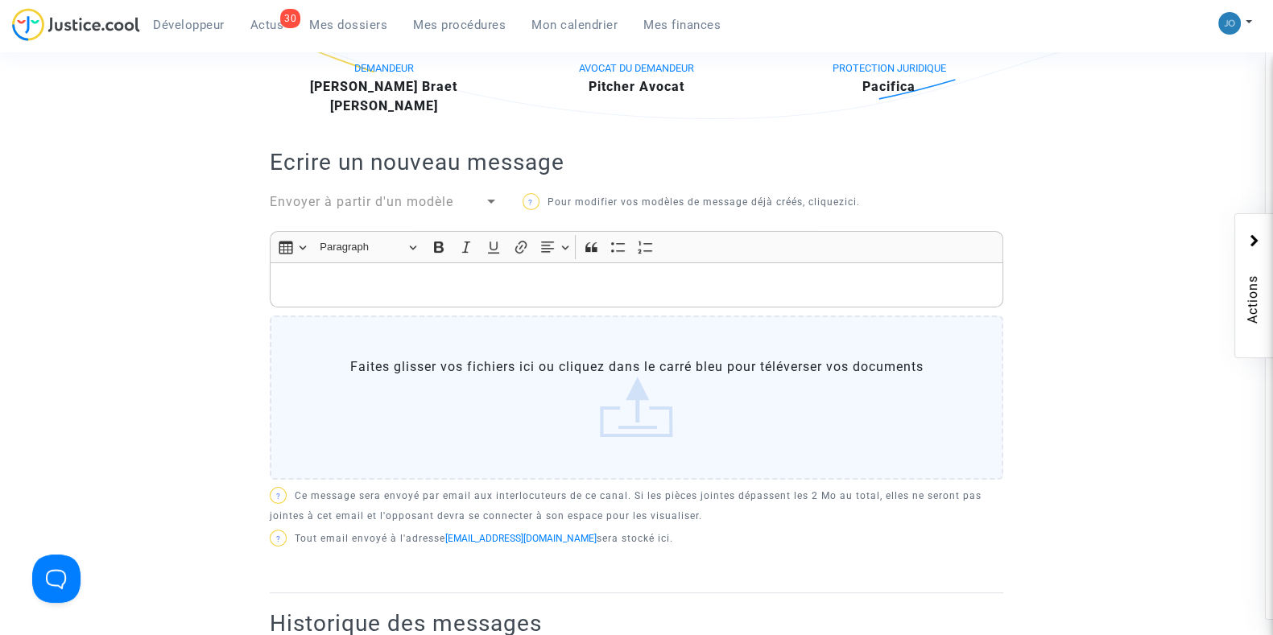
scroll to position [440, 0]
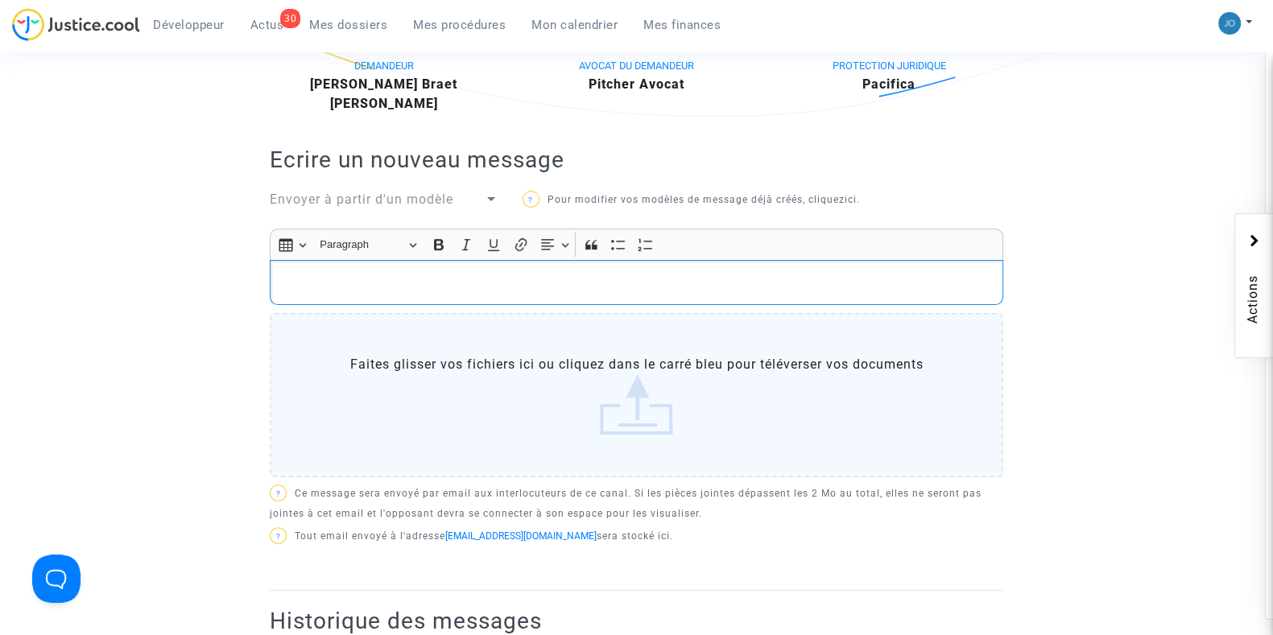
click at [745, 283] on p "Rich Text Editor, main" at bounding box center [636, 283] width 716 height 20
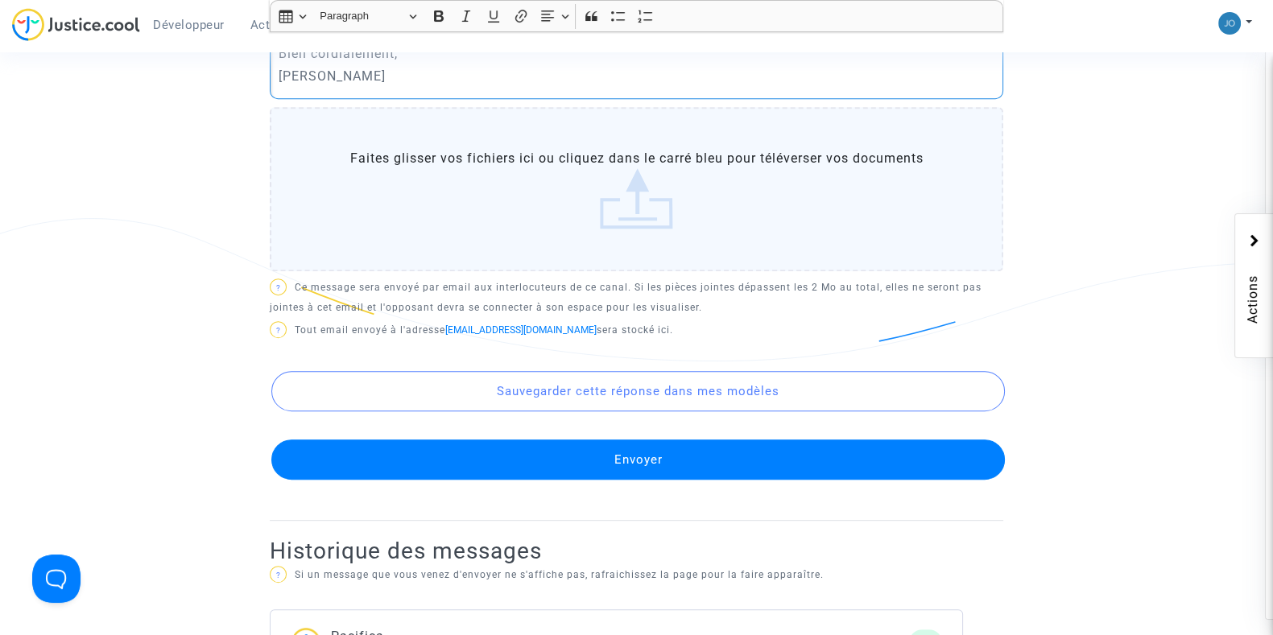
scroll to position [905, 0]
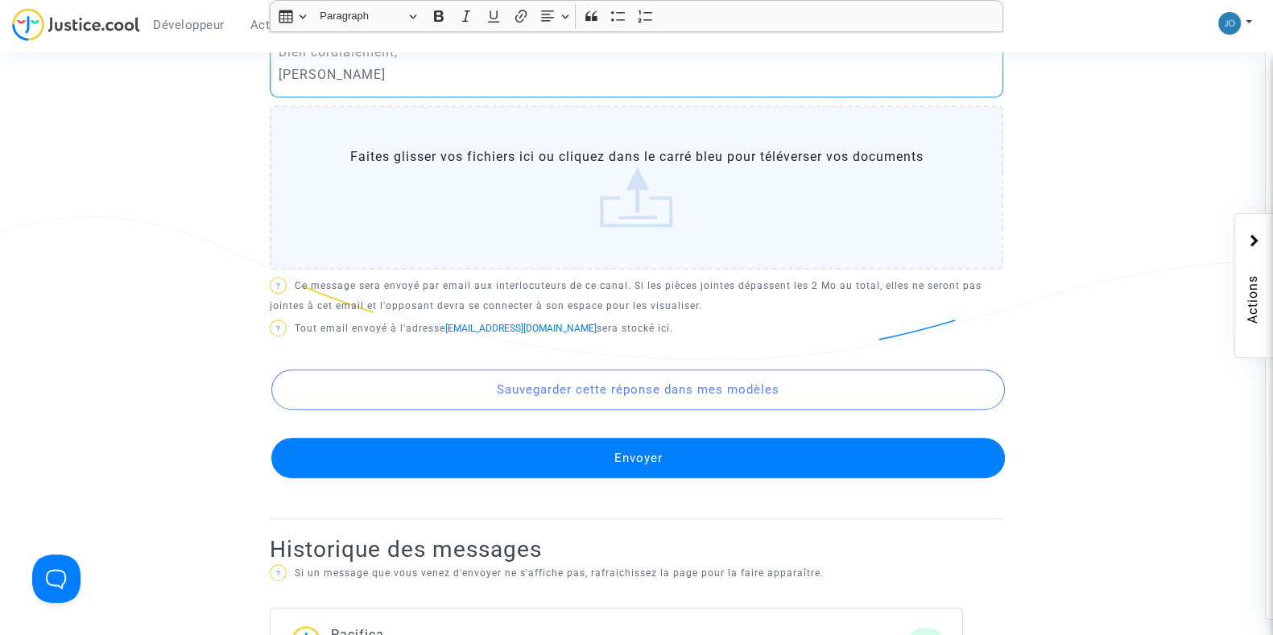
click at [657, 194] on label "Faites glisser vos fichiers ici ou cliquez dans le carré bleu pour téléverser v…" at bounding box center [636, 187] width 733 height 164
click at [0, 0] on input "Faites glisser vos fichiers ici ou cliquez dans le carré bleu pour téléverser v…" at bounding box center [0, 0] width 0 height 0
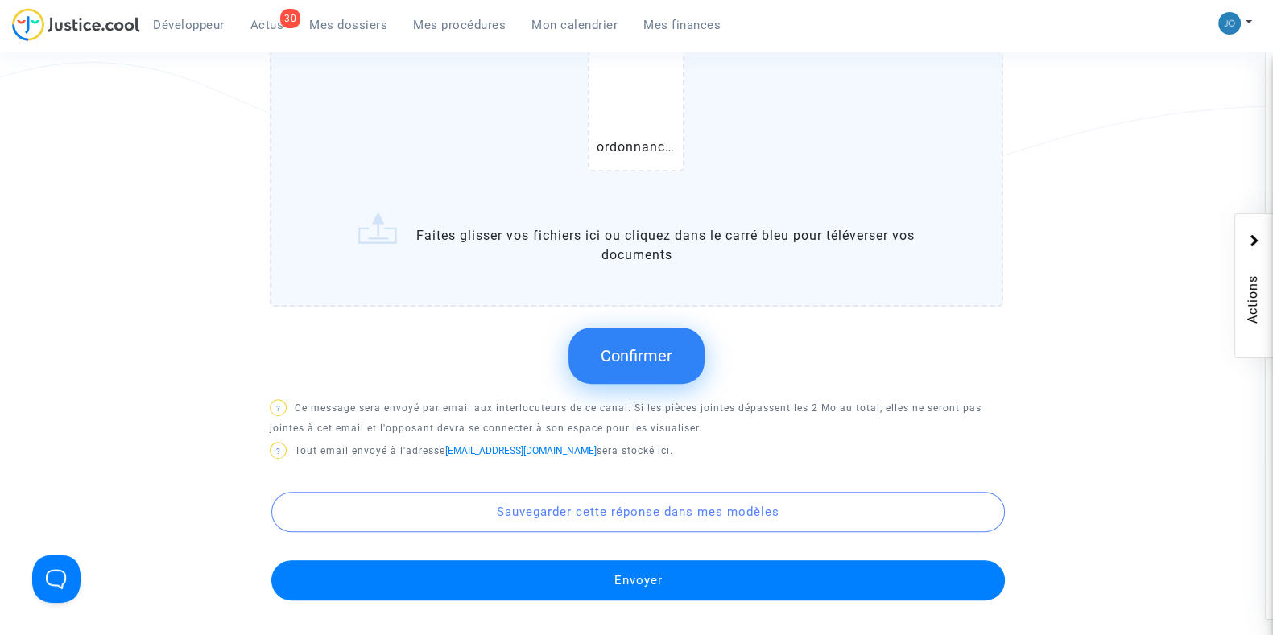
scroll to position [1058, 0]
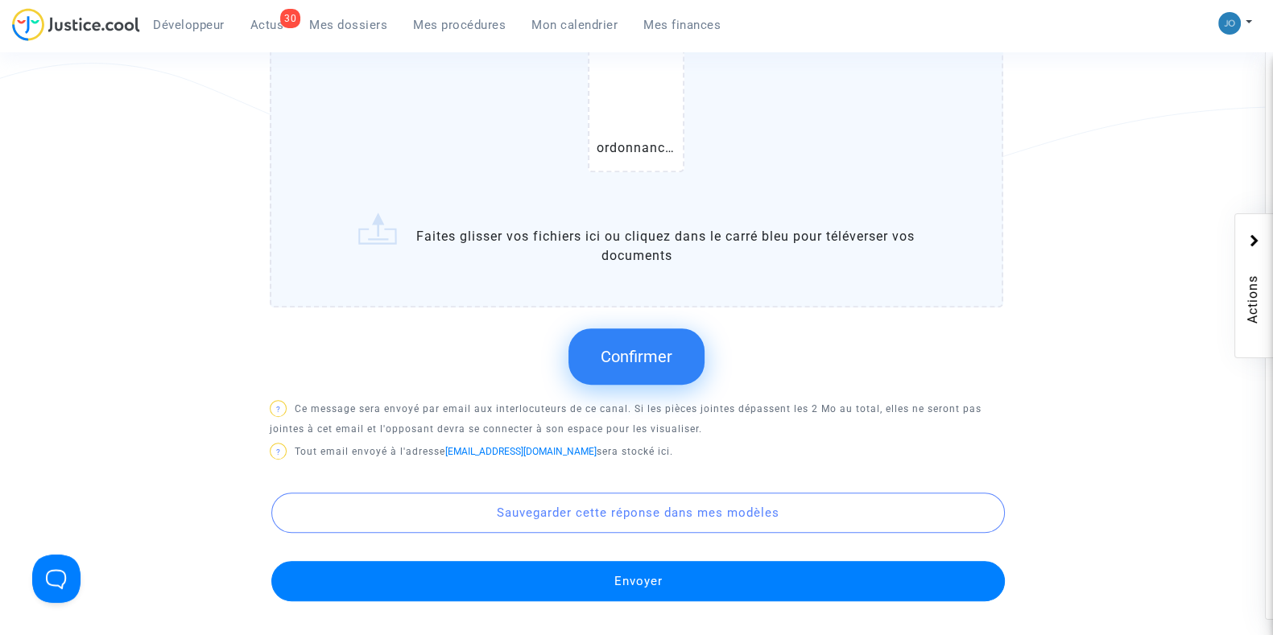
click at [650, 359] on span "Confirmer" at bounding box center [636, 356] width 72 height 19
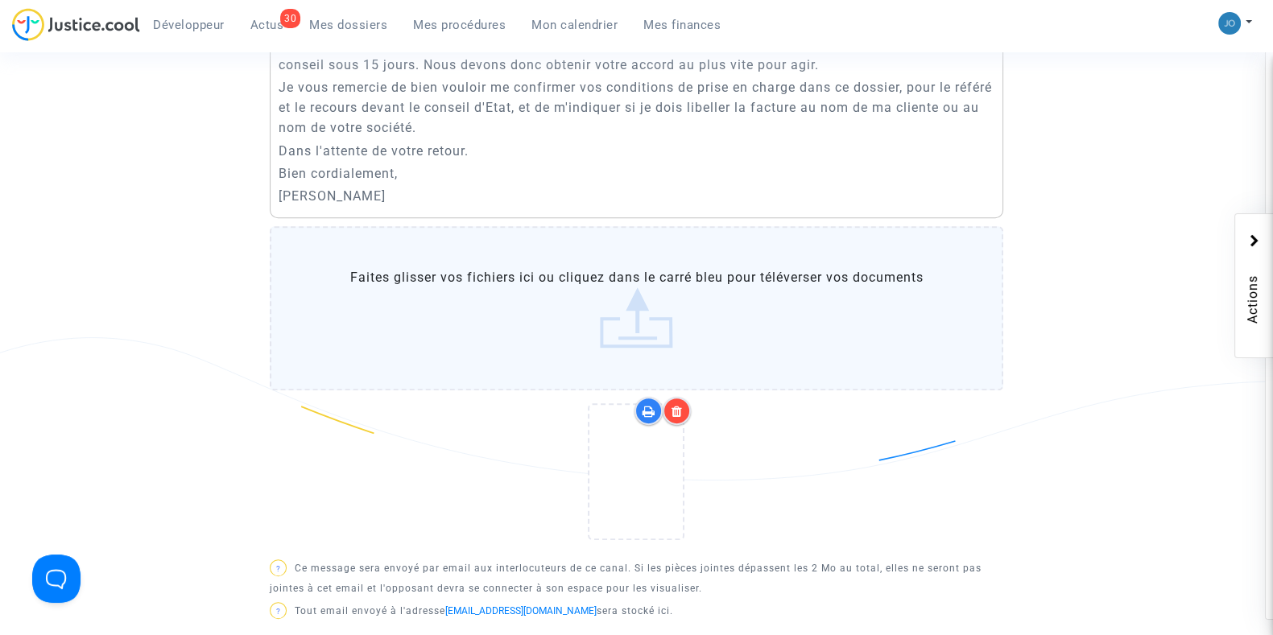
scroll to position [782, 0]
click at [635, 299] on label "Faites glisser vos fichiers ici ou cliquez dans le carré bleu pour téléverser v…" at bounding box center [636, 310] width 733 height 164
click at [0, 0] on input "Faites glisser vos fichiers ici ou cliquez dans le carré bleu pour téléverser v…" at bounding box center [0, 0] width 0 height 0
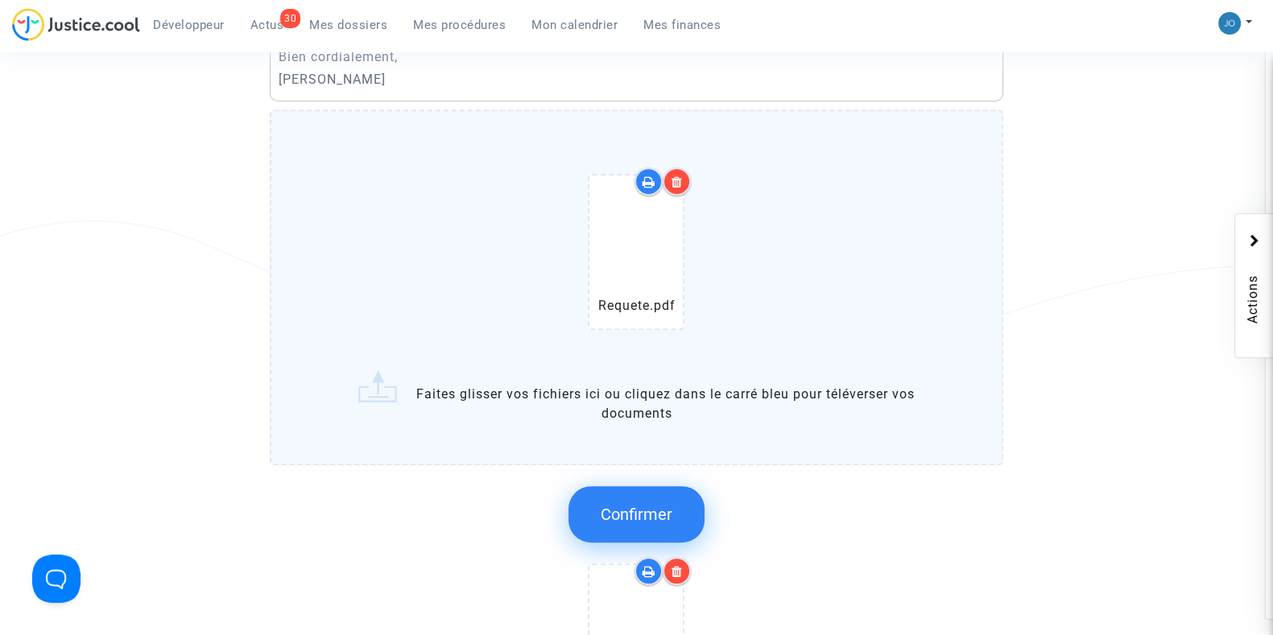
scroll to position [913, 0]
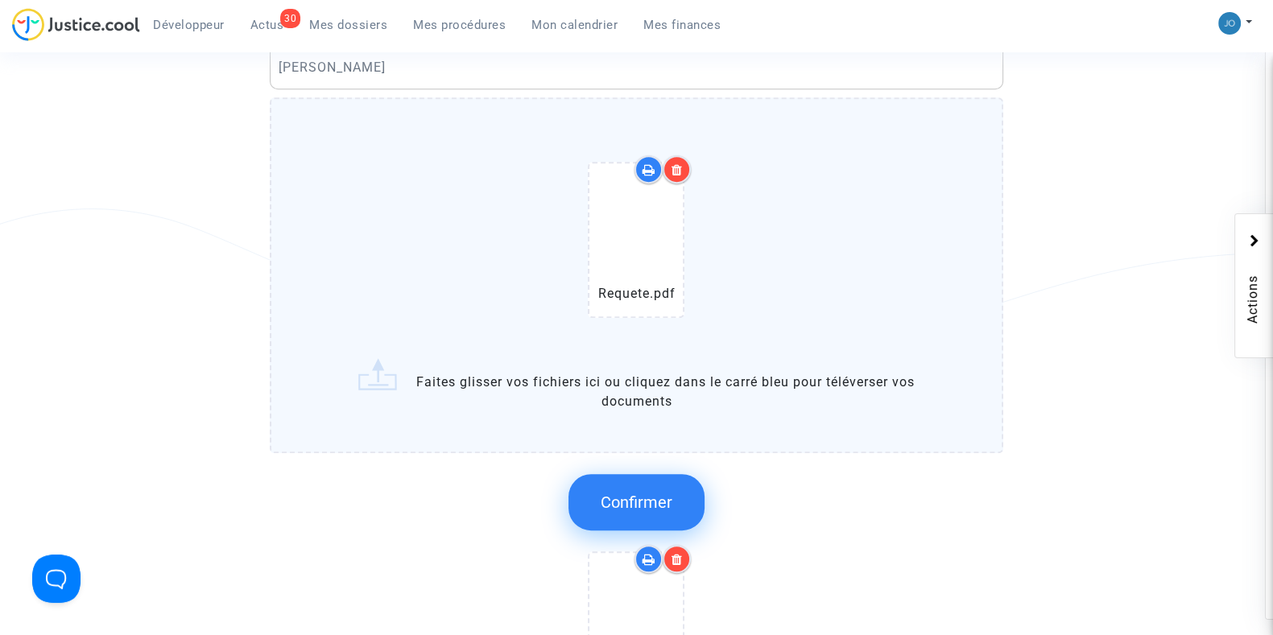
click at [642, 504] on span "Confirmer" at bounding box center [636, 502] width 72 height 19
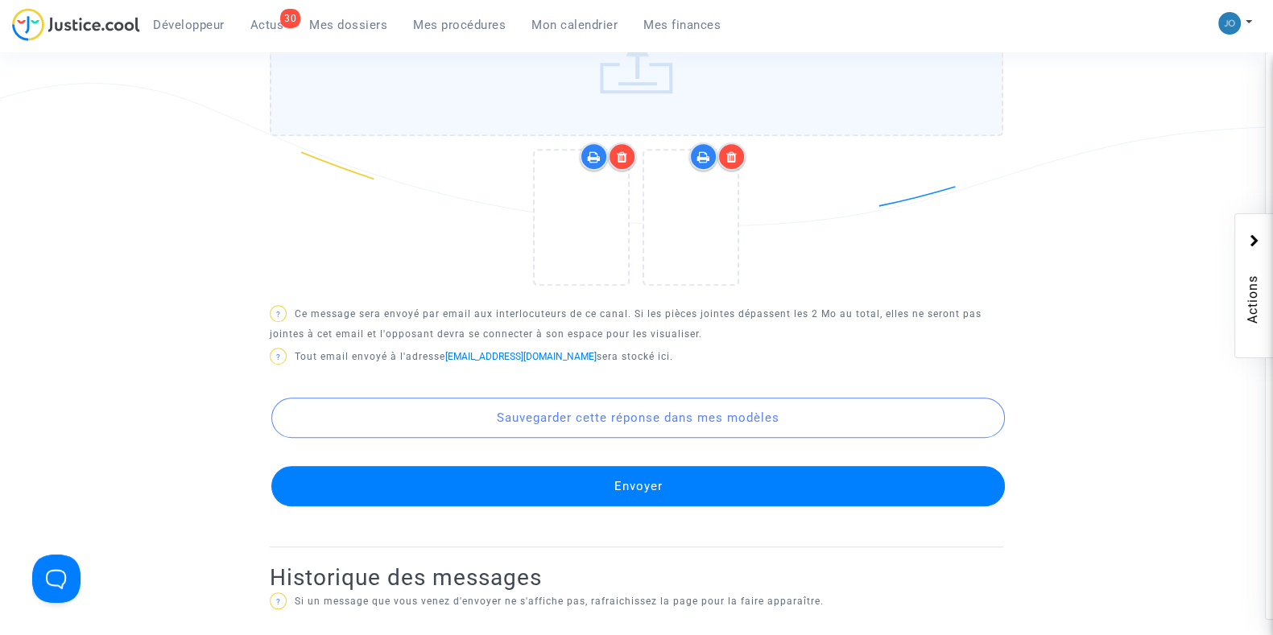
scroll to position [1040, 0]
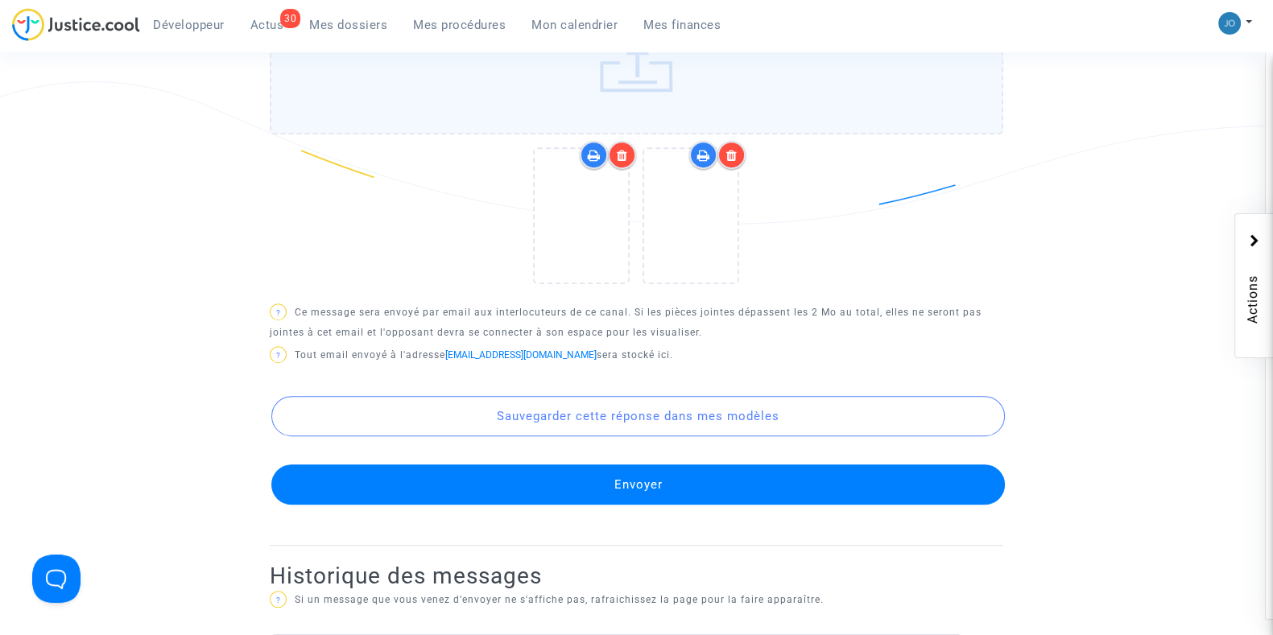
click at [642, 485] on button "Envoyer" at bounding box center [637, 484] width 733 height 40
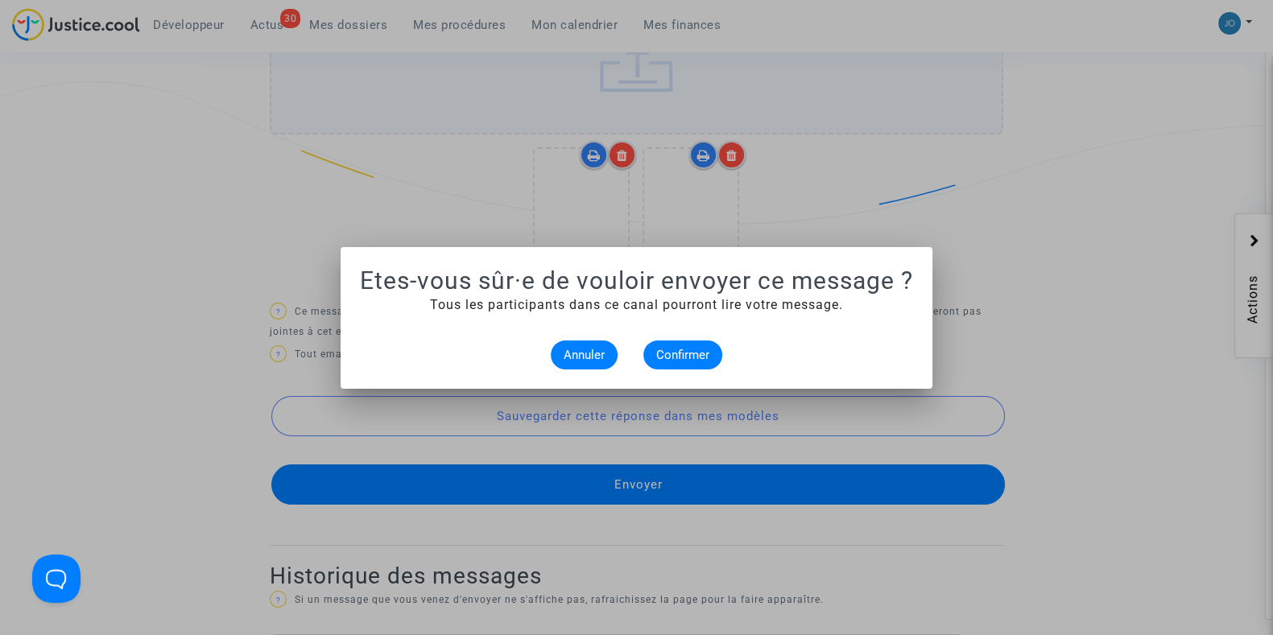
scroll to position [0, 0]
click at [680, 344] on button "Confirmer" at bounding box center [682, 354] width 79 height 29
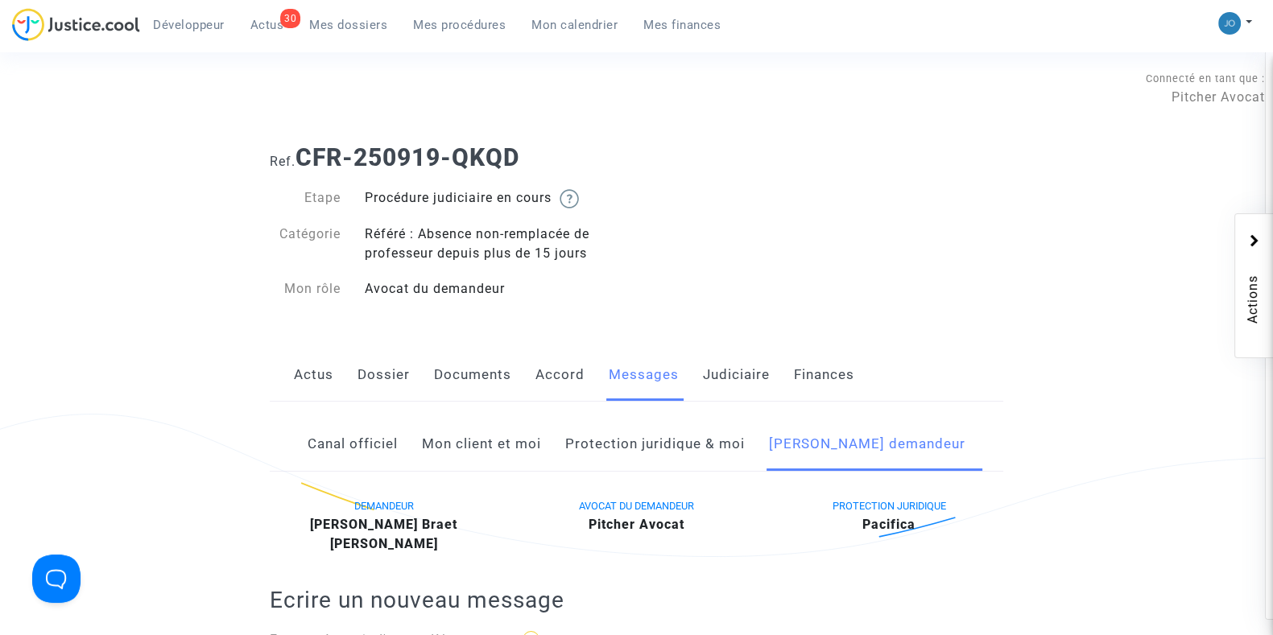
scroll to position [1040, 0]
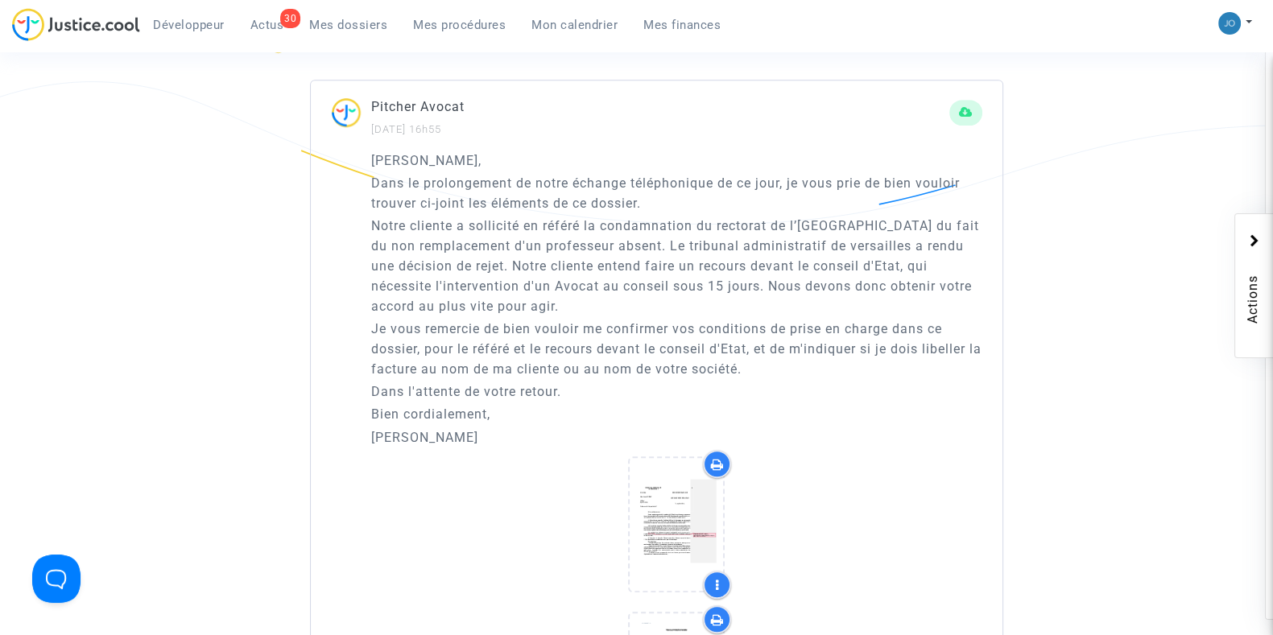
click at [998, 569] on div "Cher Monsieur, Dans le prolongement de notre échange téléphonique de ce jour, j…" at bounding box center [656, 460] width 691 height 619
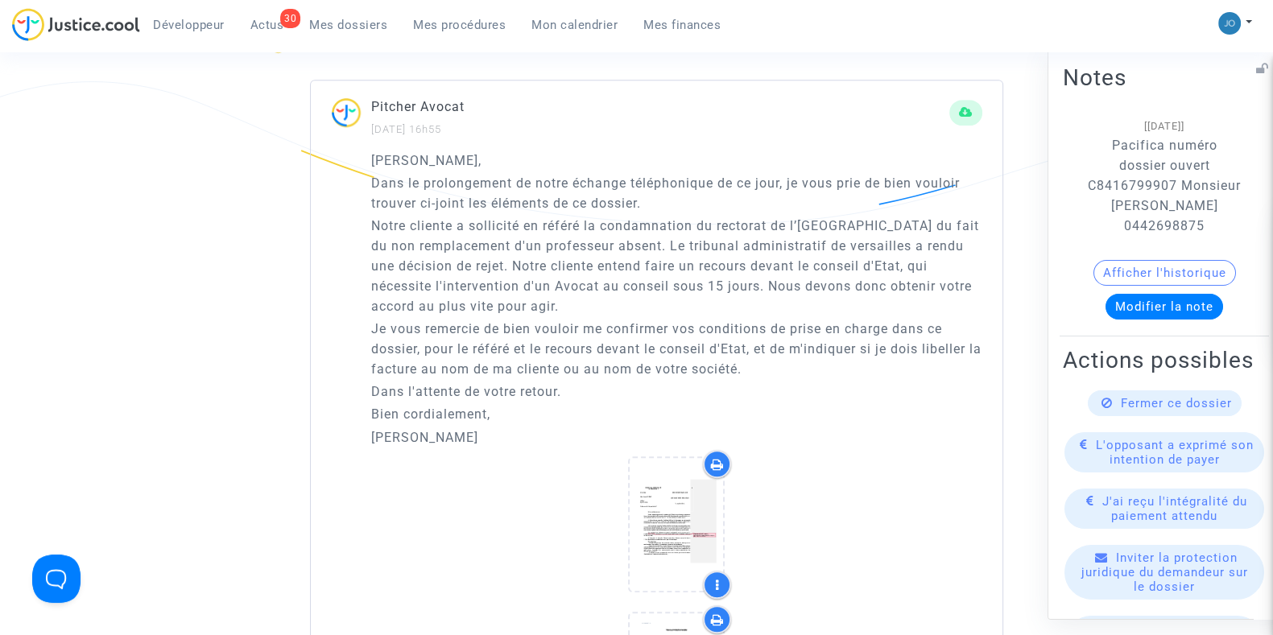
click at [1169, 307] on button "Modifier la note" at bounding box center [1164, 306] width 118 height 26
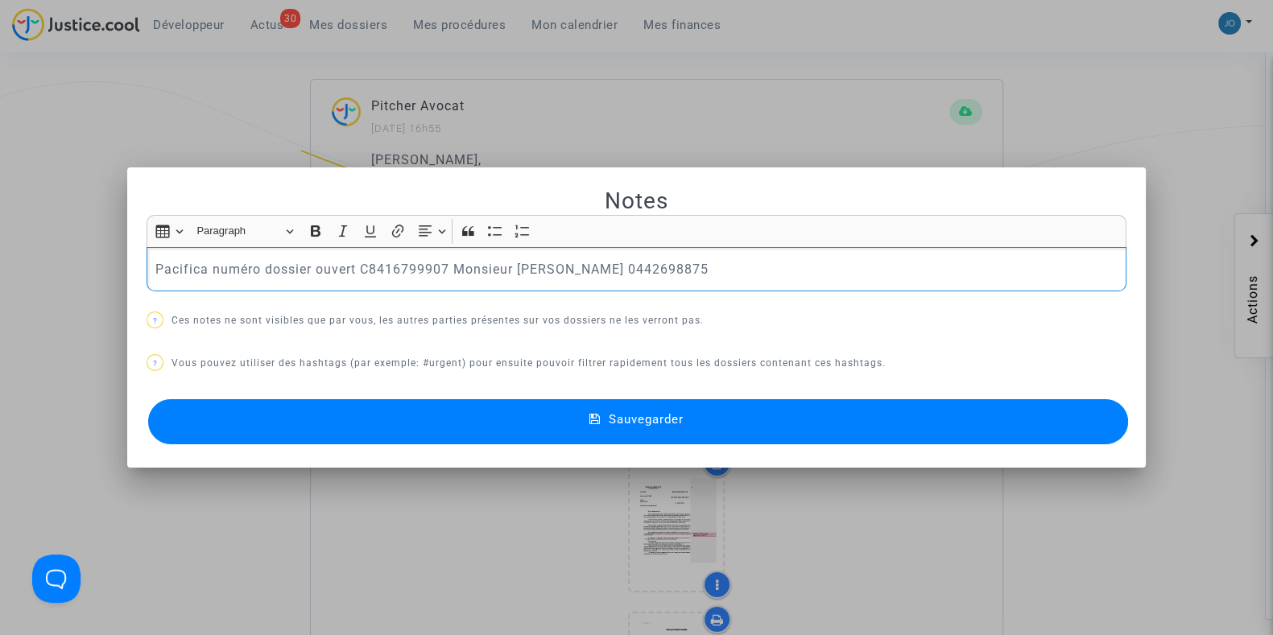
click at [765, 277] on p "Pacifica numéro dossier ouvert C8416799907 Monsieur Khoulalene 0442698875" at bounding box center [636, 269] width 963 height 20
click at [765, 277] on p "Pacifica numéro dossier ouvert C8416799907 Monsieur Khoulalene 0442698875 #" at bounding box center [636, 269] width 963 height 20
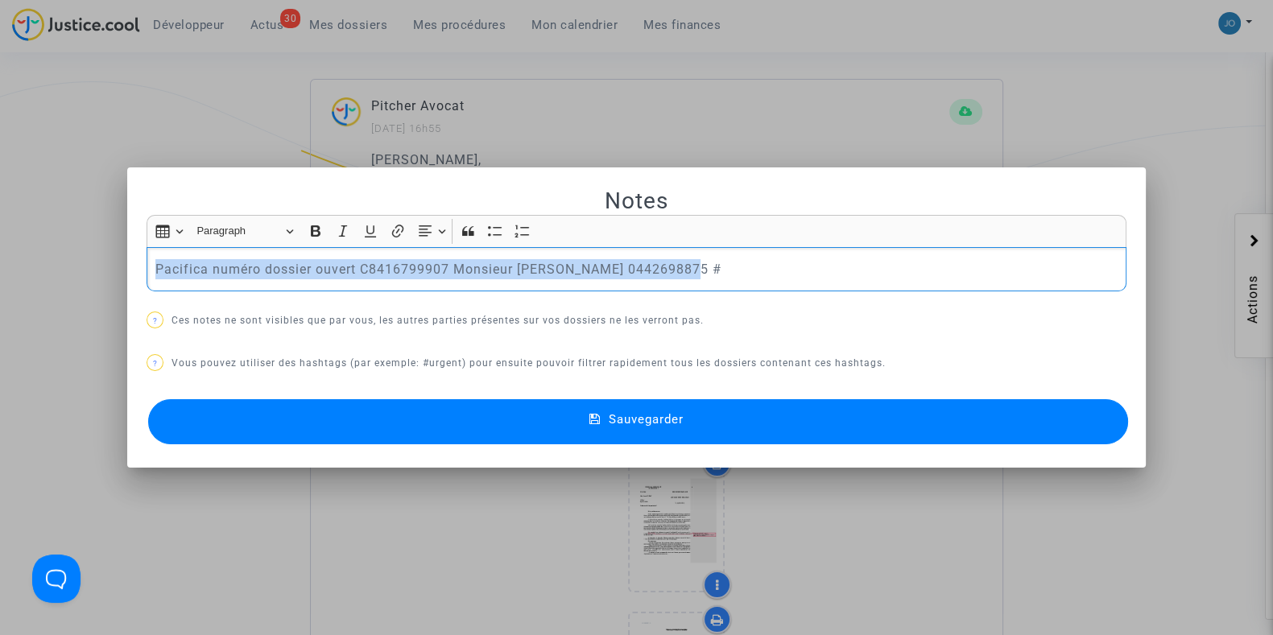
click at [765, 277] on p "Pacifica numéro dossier ouvert C8416799907 Monsieur Khoulalene 0442698875 #" at bounding box center [636, 269] width 963 height 20
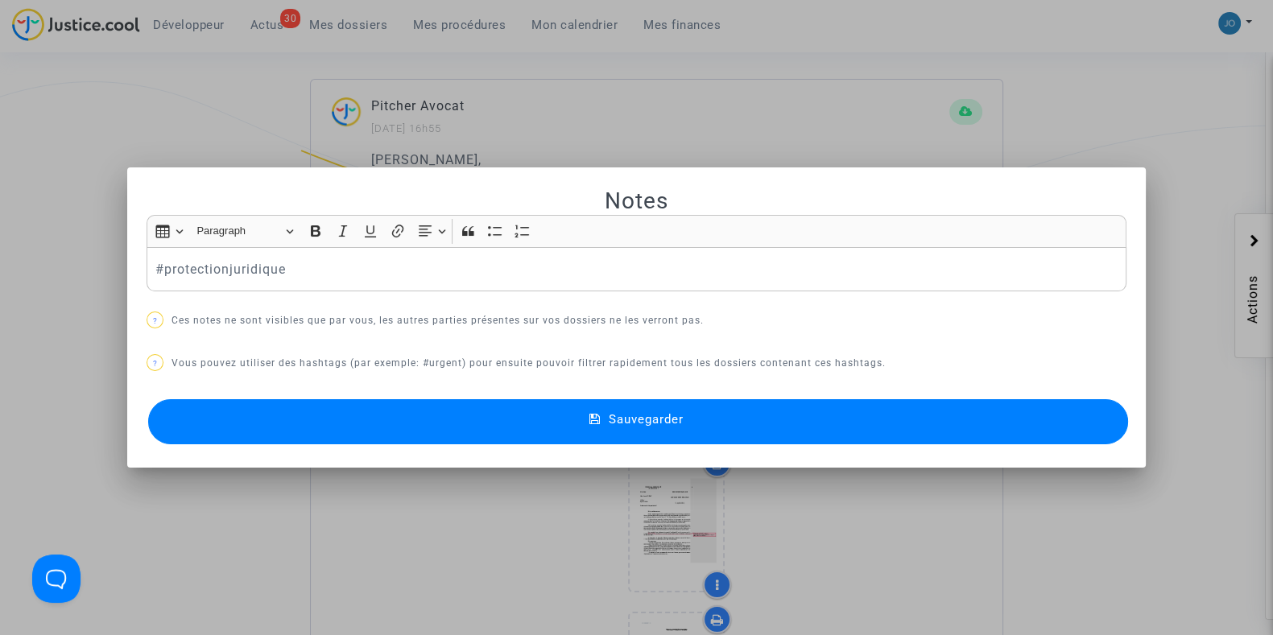
click at [666, 408] on button "Sauvegarder" at bounding box center [638, 421] width 980 height 45
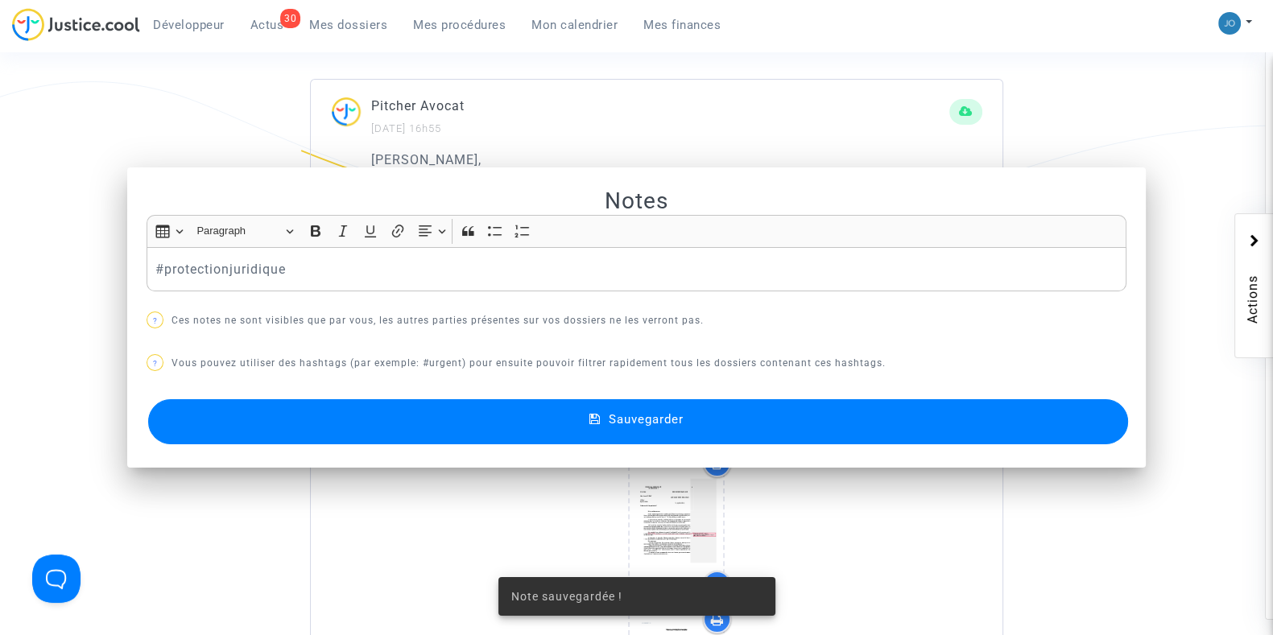
scroll to position [1040, 0]
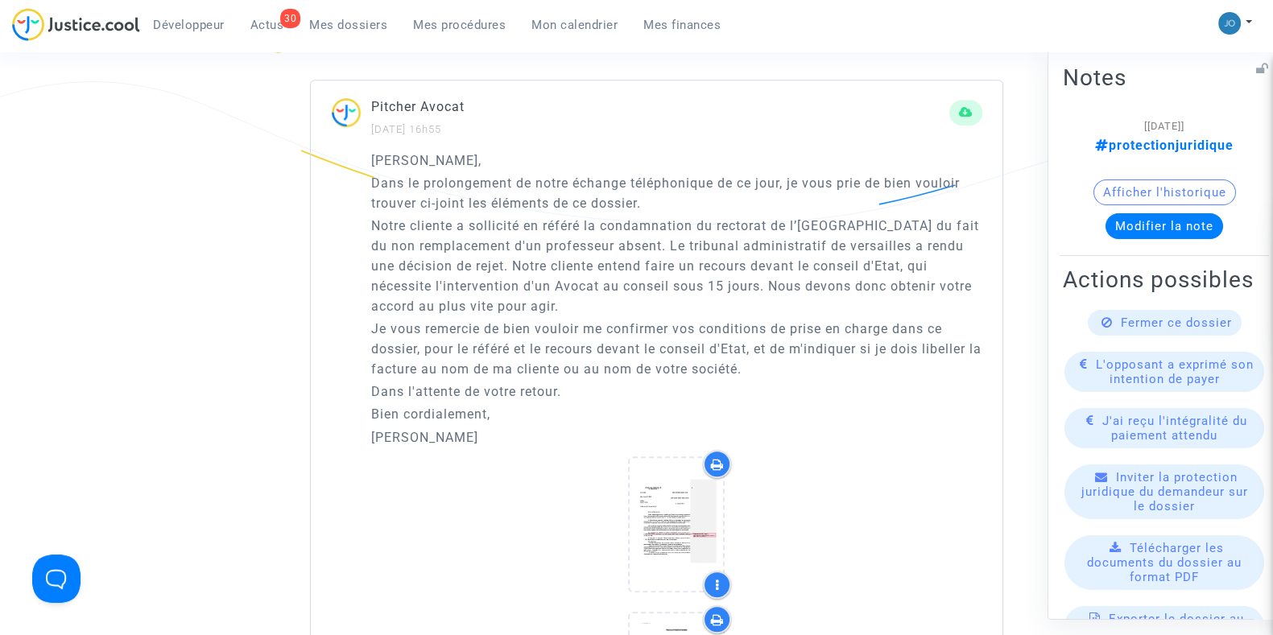
click at [1175, 191] on button "Afficher l'historique" at bounding box center [1164, 192] width 142 height 26
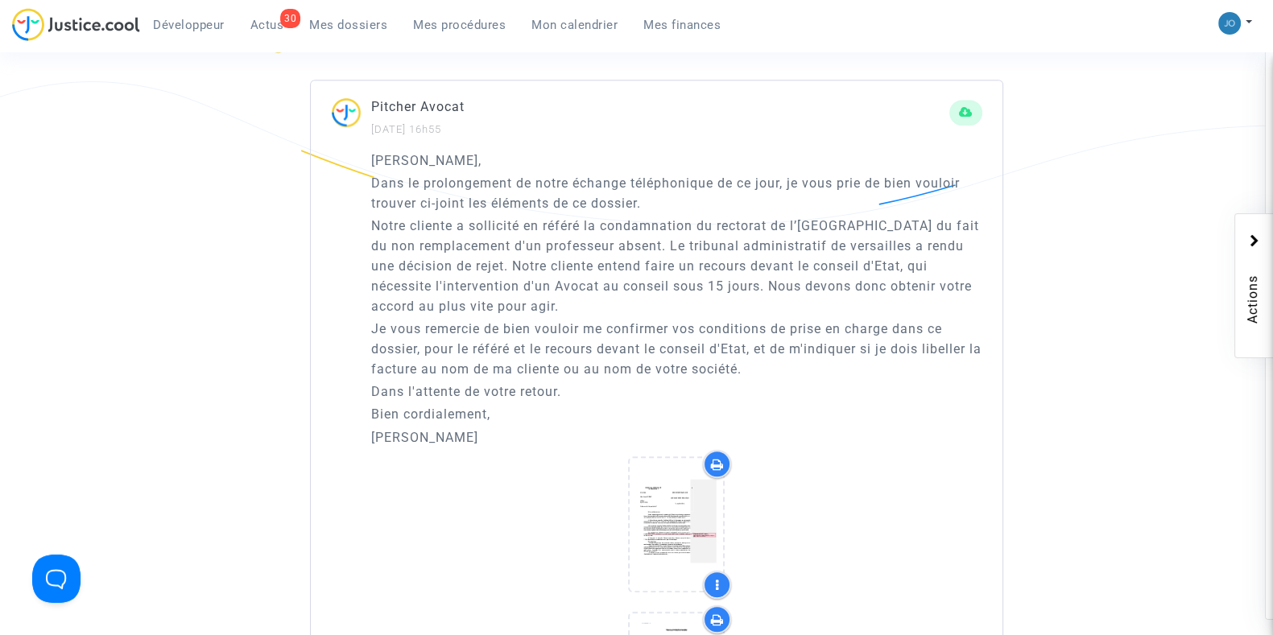
click at [574, 295] on p "Notre cliente a sollicité en référé la condamnation du rectorat de l’Académie d…" at bounding box center [676, 266] width 611 height 101
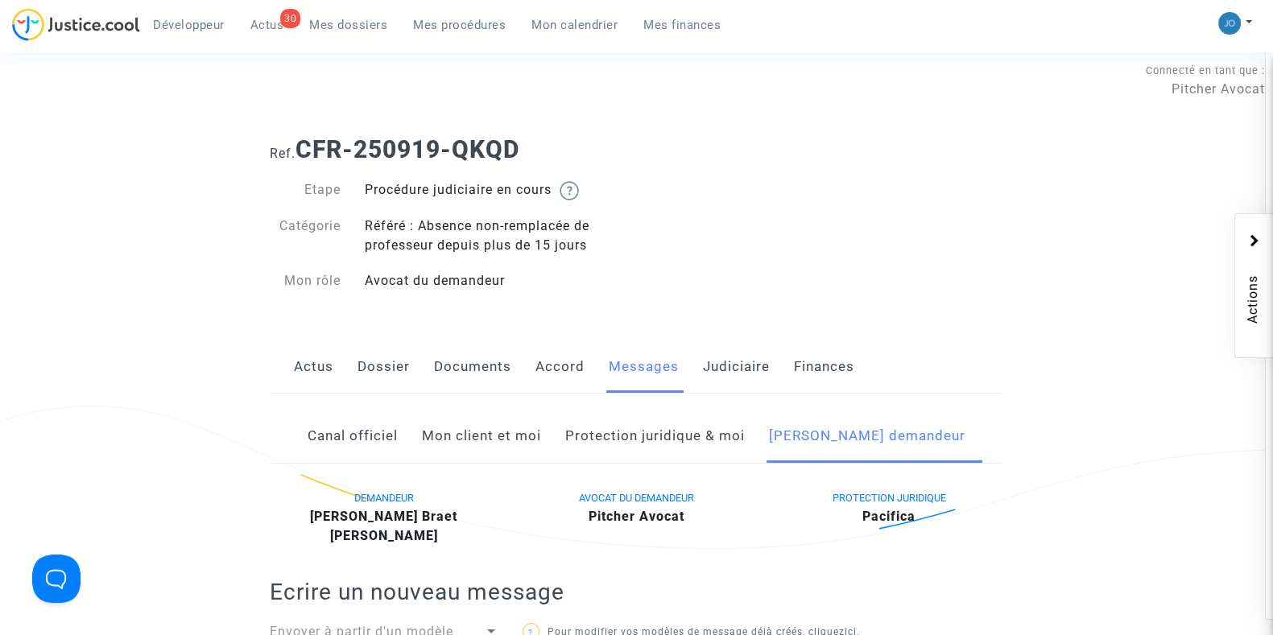
scroll to position [0, 0]
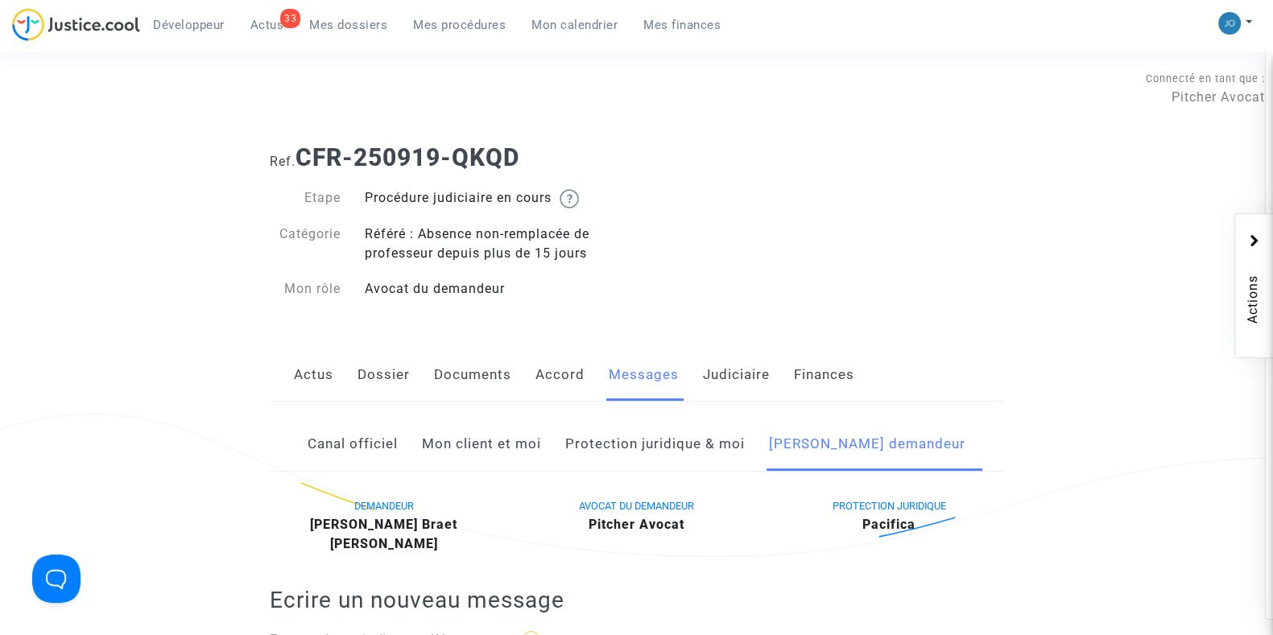
click at [372, 25] on span "Mes dossiers" at bounding box center [348, 25] width 78 height 14
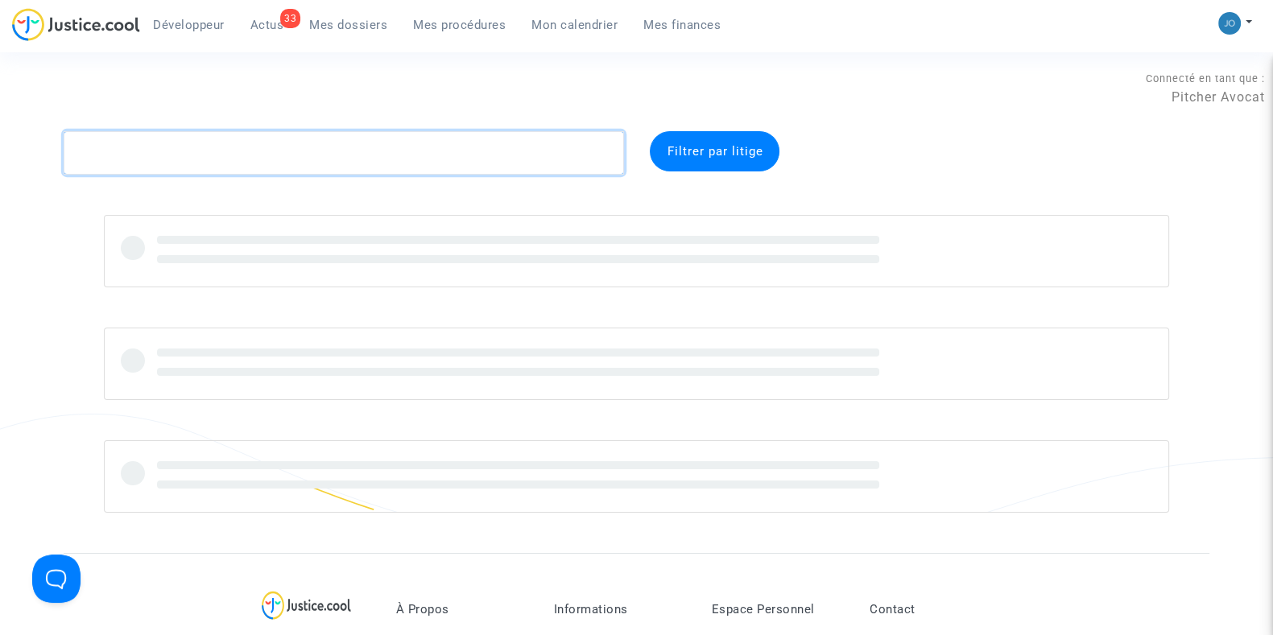
click at [333, 146] on textarea at bounding box center [344, 152] width 560 height 43
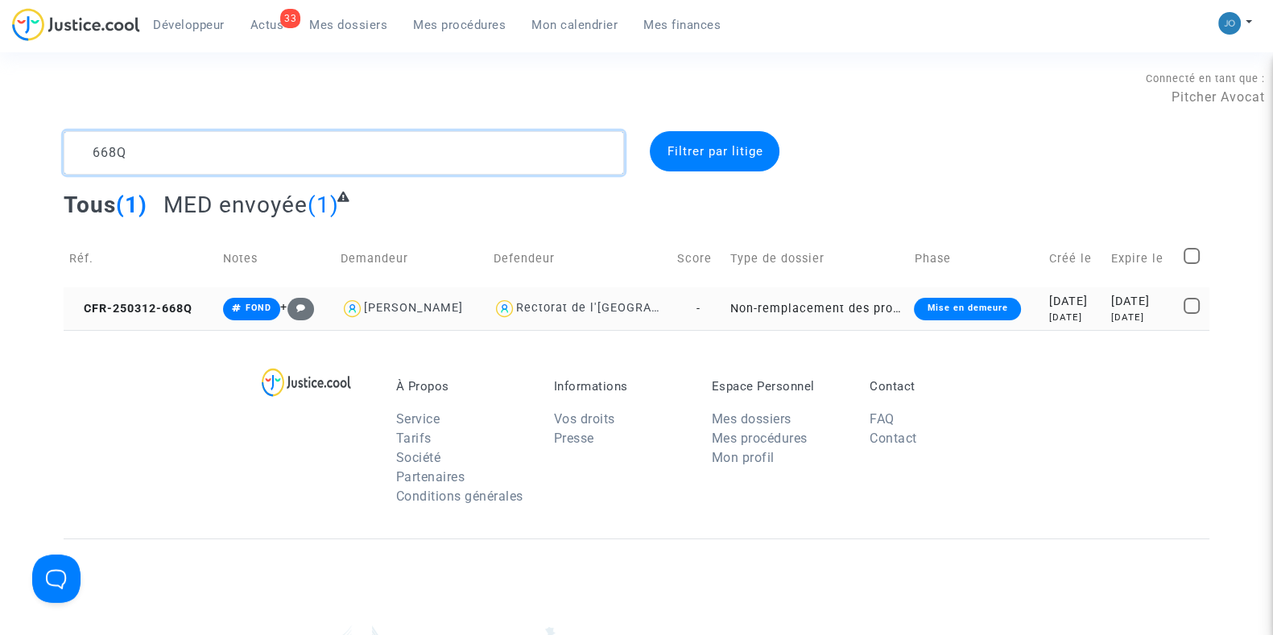
type textarea "668Q"
click at [1142, 320] on div "in 16 days" at bounding box center [1141, 318] width 61 height 14
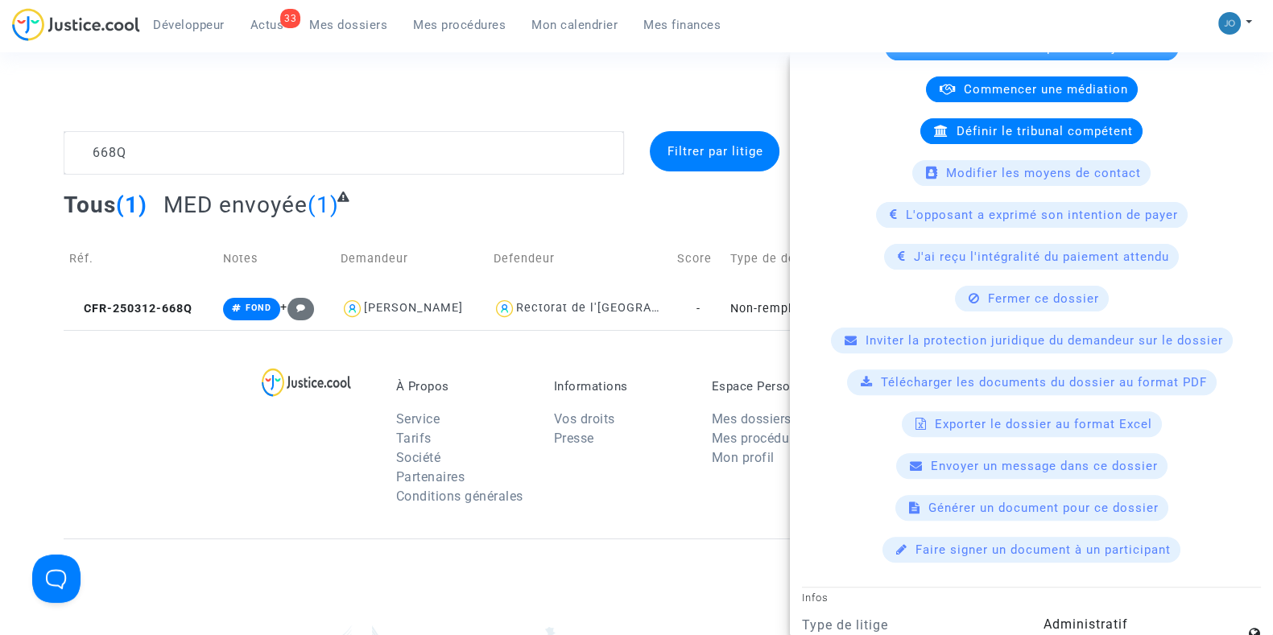
scroll to position [668, 0]
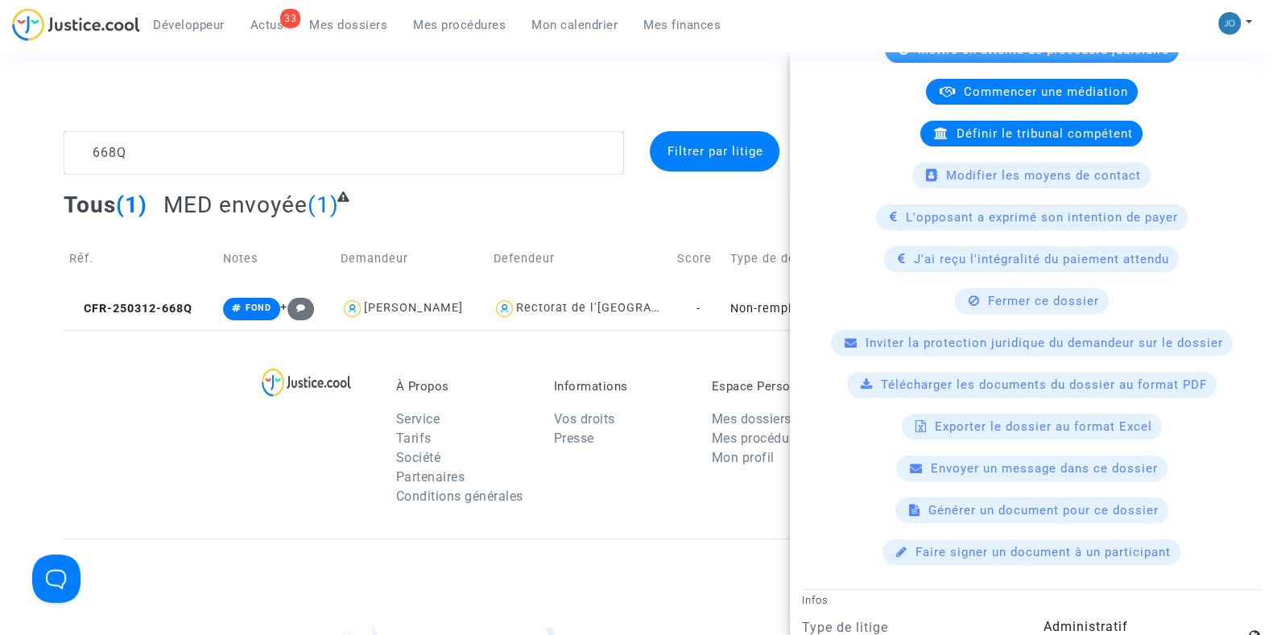
click at [986, 337] on span "Inviter la protection juridique du demandeur sur le dossier" at bounding box center [1043, 343] width 357 height 14
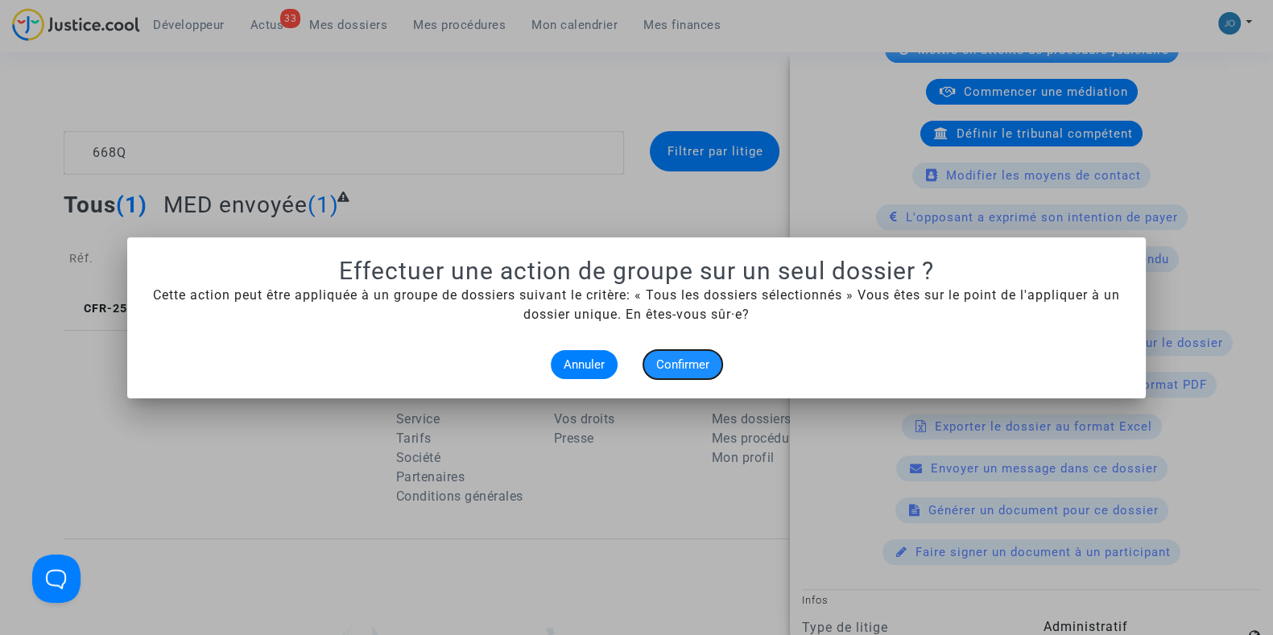
click at [659, 361] on span "Confirmer" at bounding box center [682, 364] width 53 height 14
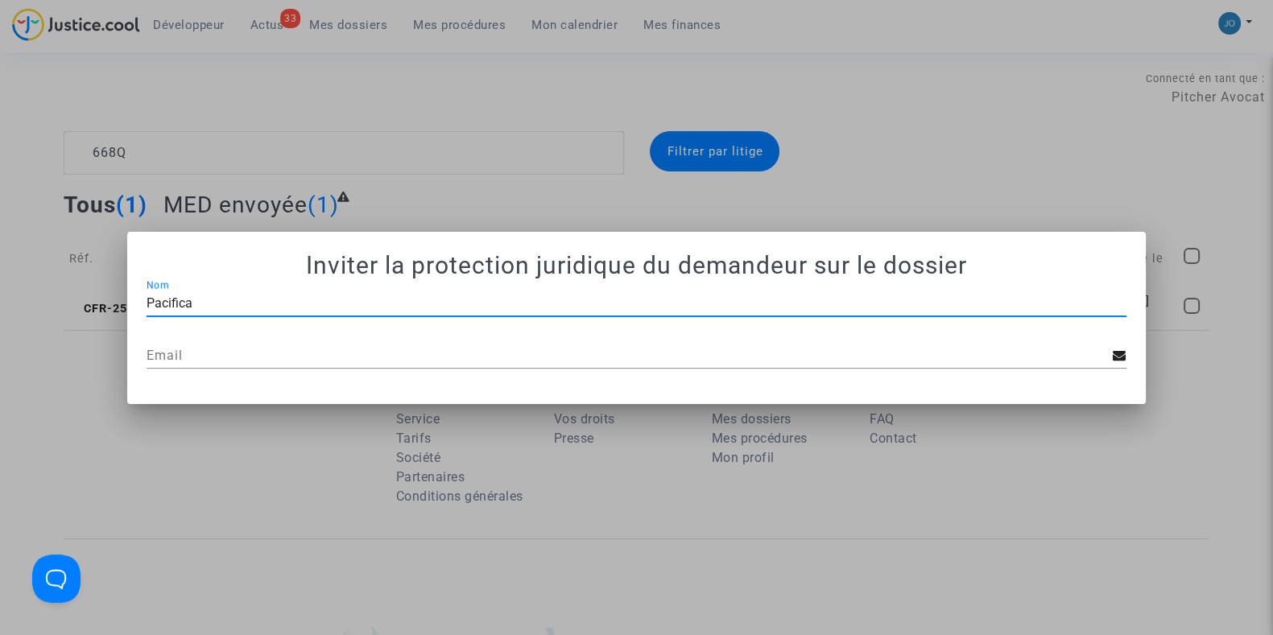
type input "Pacifica"
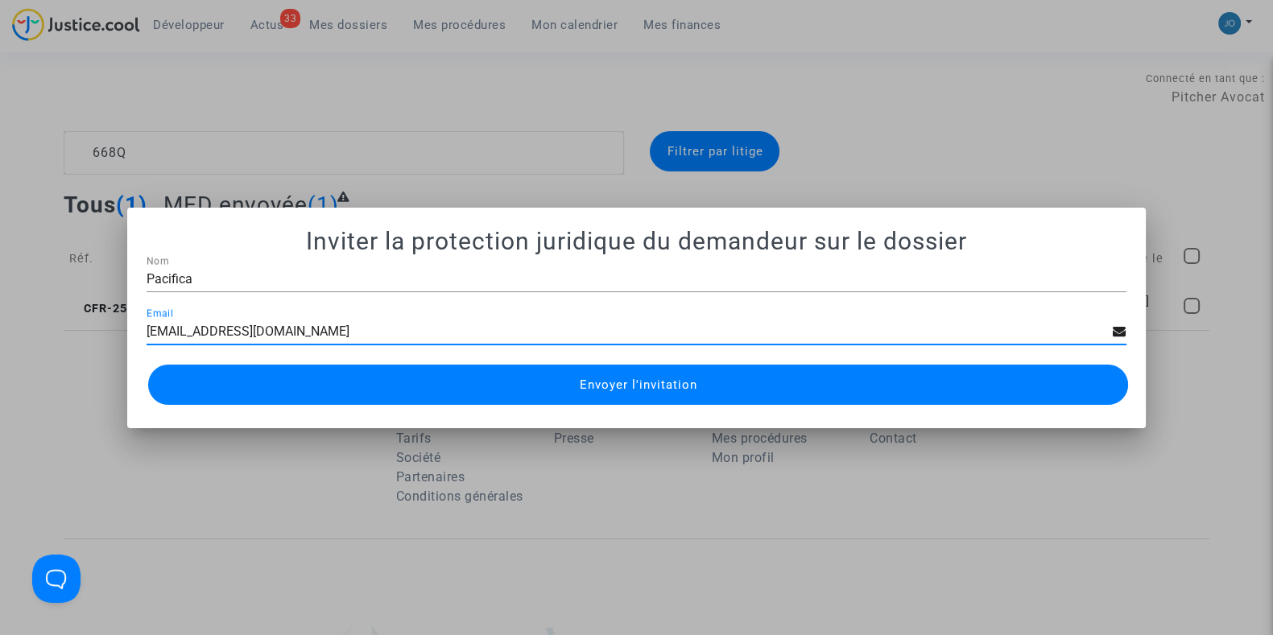
type input "pj@pacifica.fr"
click at [604, 385] on span "Envoyer l'invitation" at bounding box center [638, 385] width 118 height 14
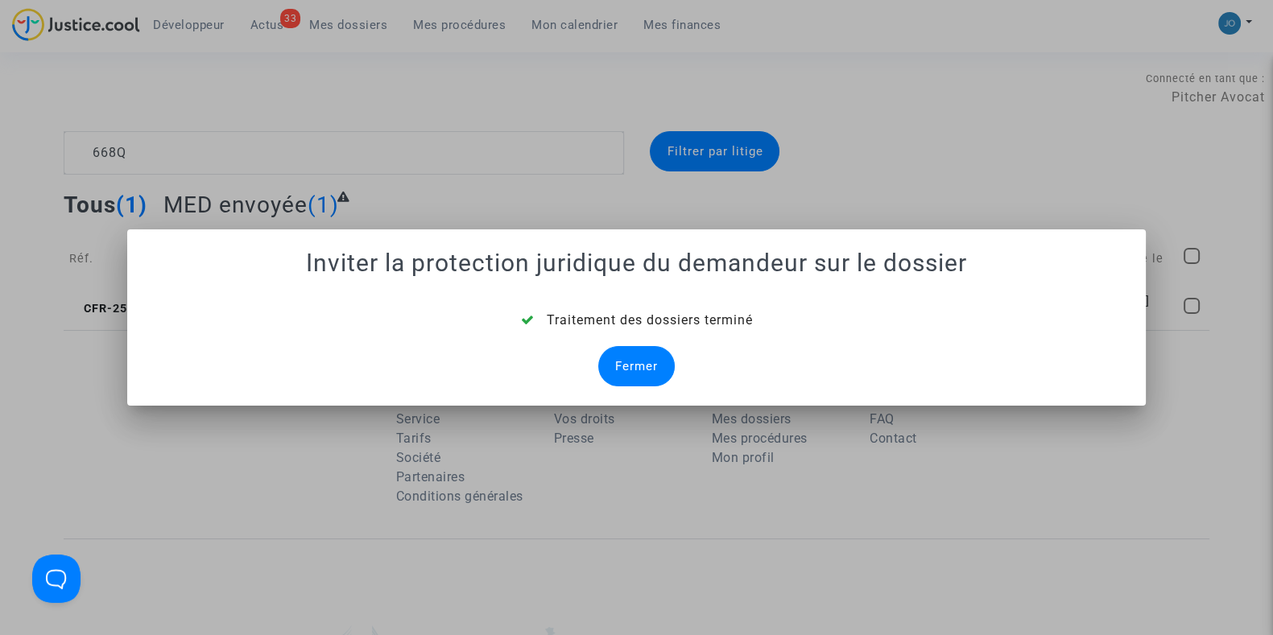
click at [616, 356] on div "Fermer" at bounding box center [636, 366] width 76 height 40
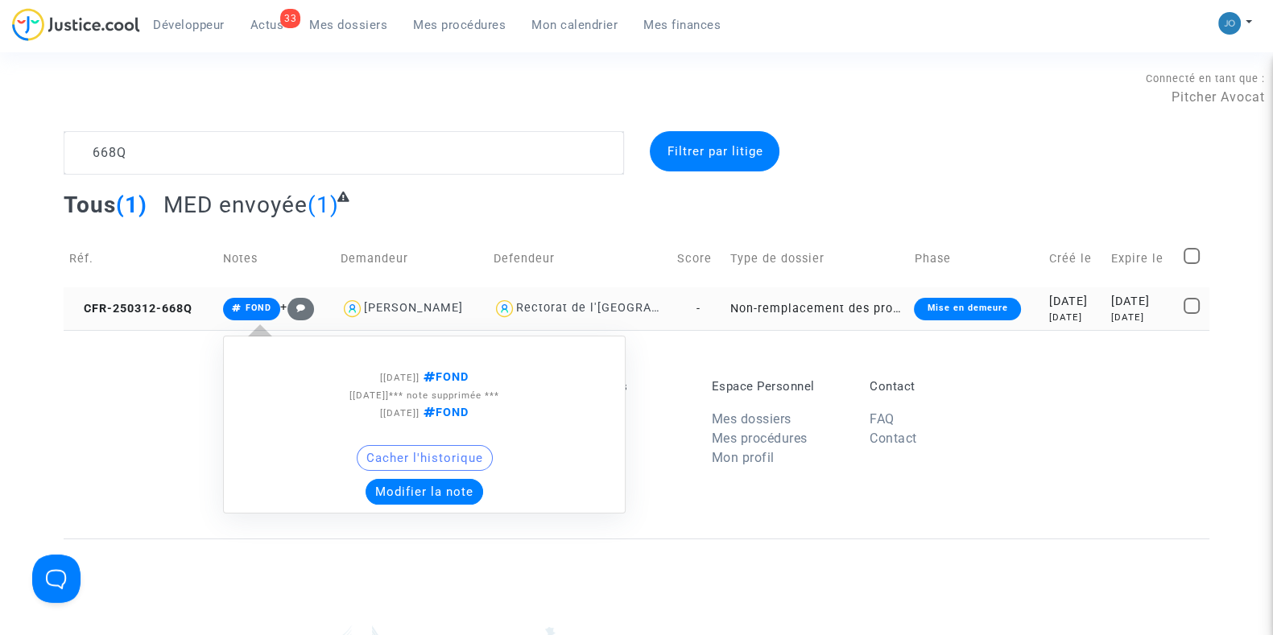
click at [262, 306] on span "FOND" at bounding box center [258, 308] width 26 height 10
click at [407, 485] on button "Modifier la note" at bounding box center [424, 492] width 118 height 26
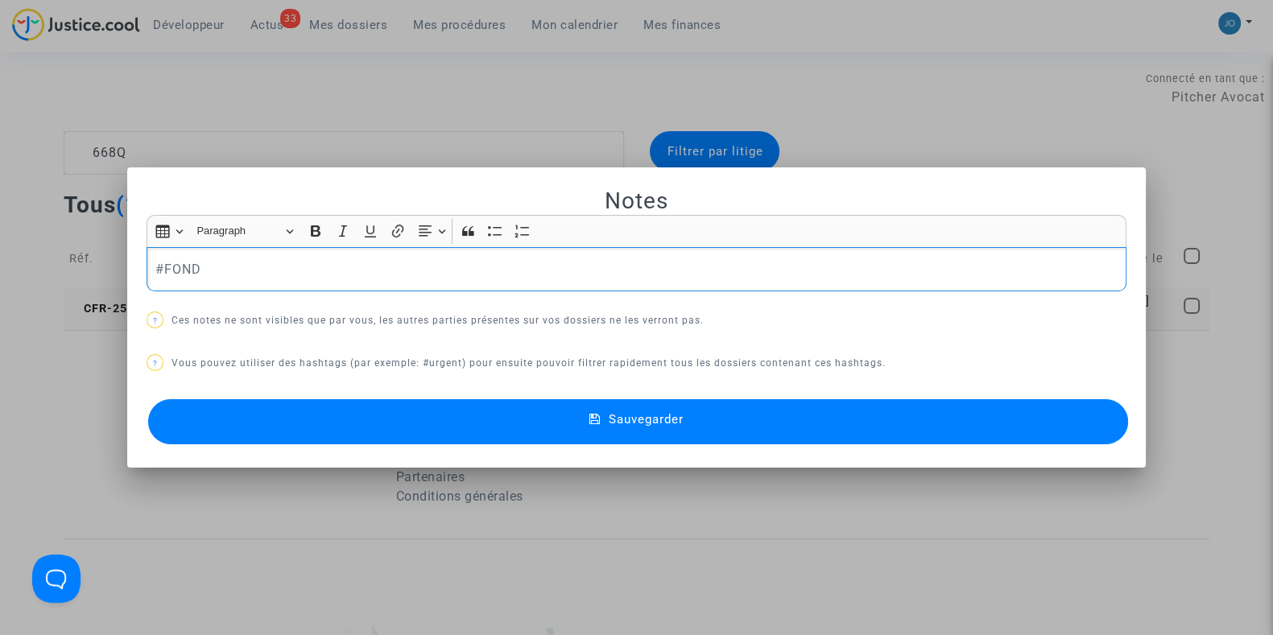
click at [258, 276] on p "#FOND" at bounding box center [636, 269] width 963 height 20
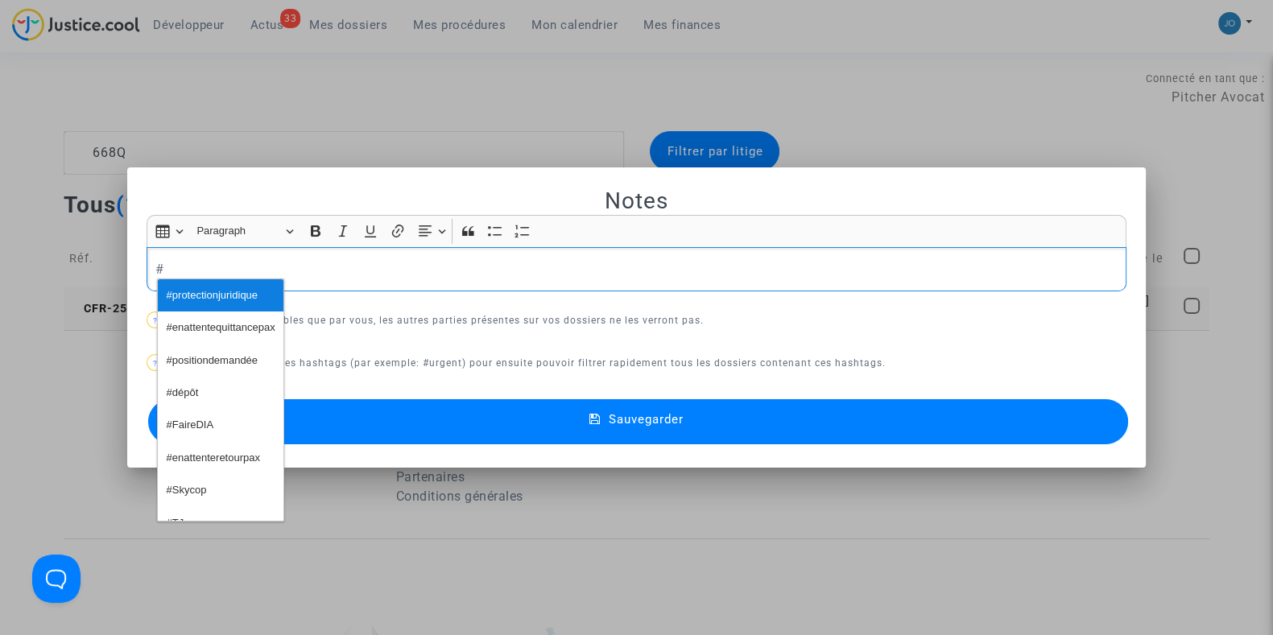
click at [245, 300] on span "#protectionjuridique" at bounding box center [212, 295] width 91 height 23
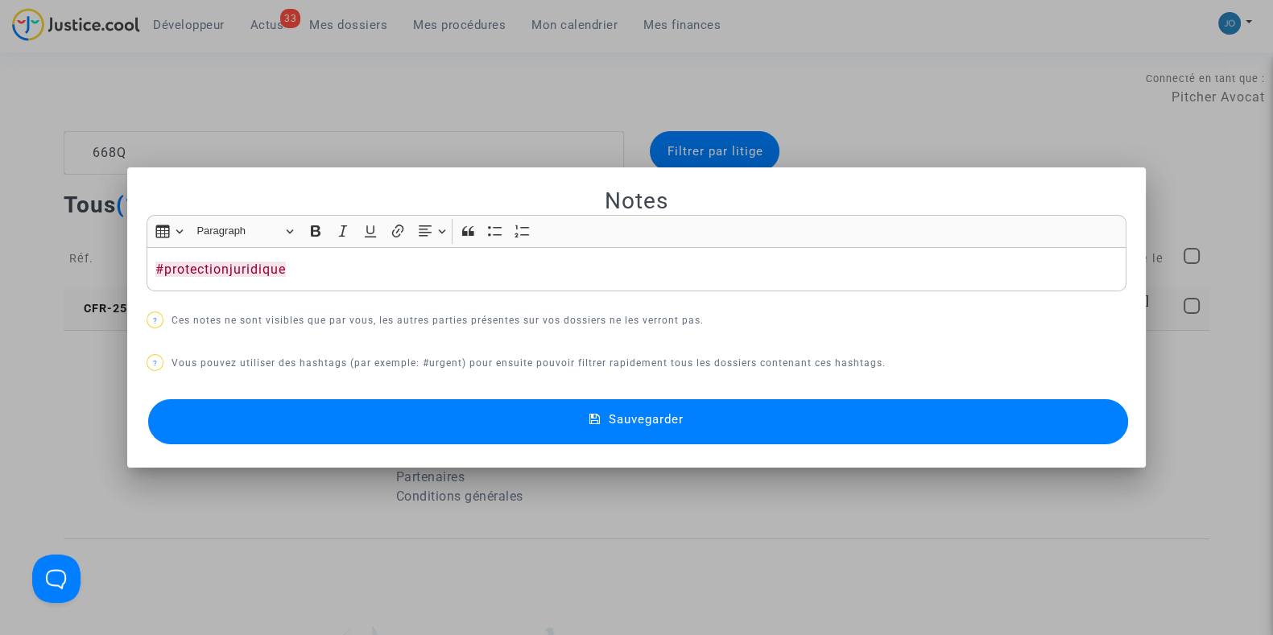
click at [553, 418] on button "Sauvegarder" at bounding box center [638, 421] width 980 height 45
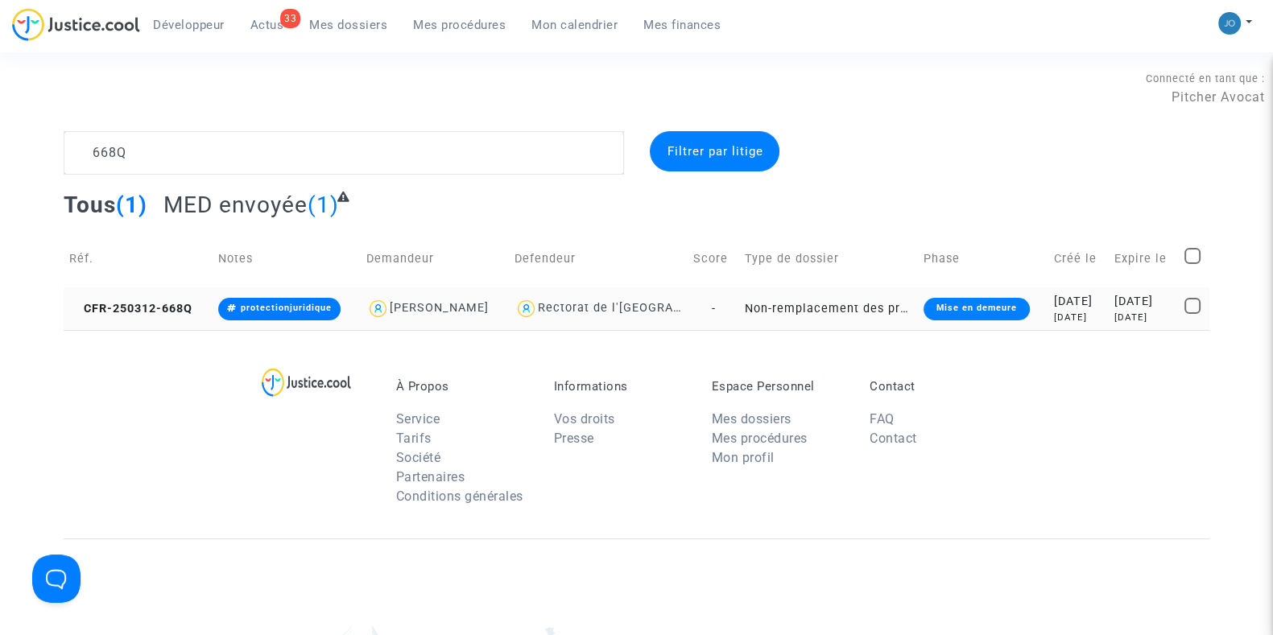
click at [330, 31] on span "Mes dossiers" at bounding box center [348, 25] width 78 height 14
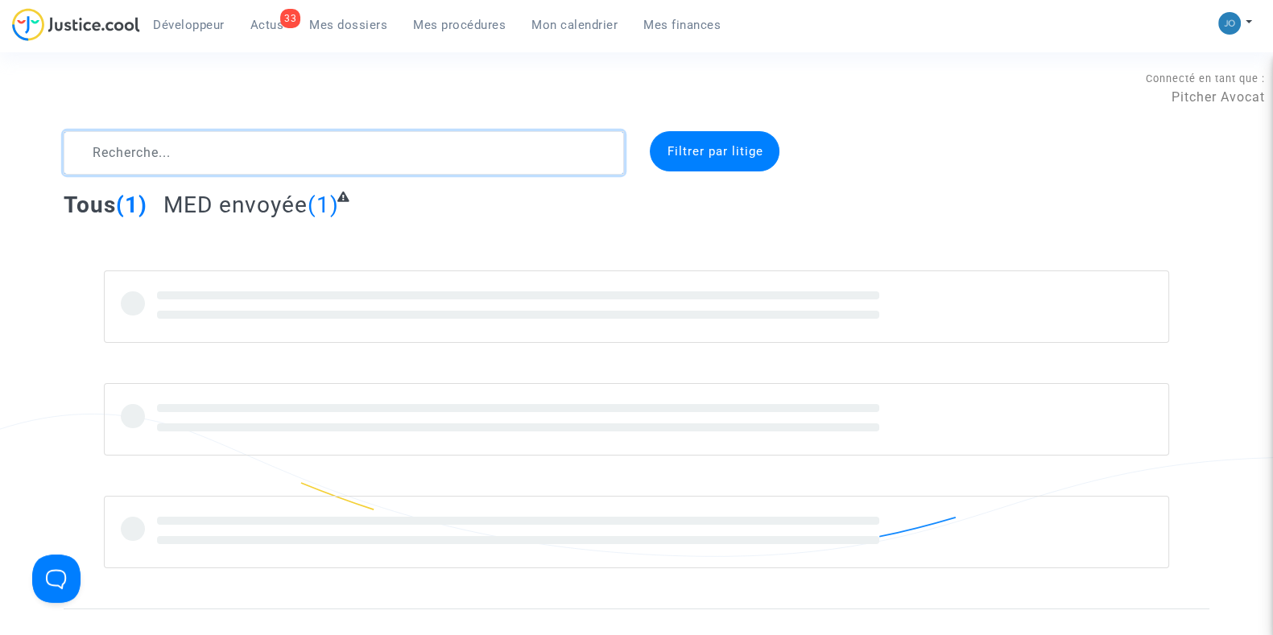
click at [225, 149] on textarea at bounding box center [344, 152] width 560 height 43
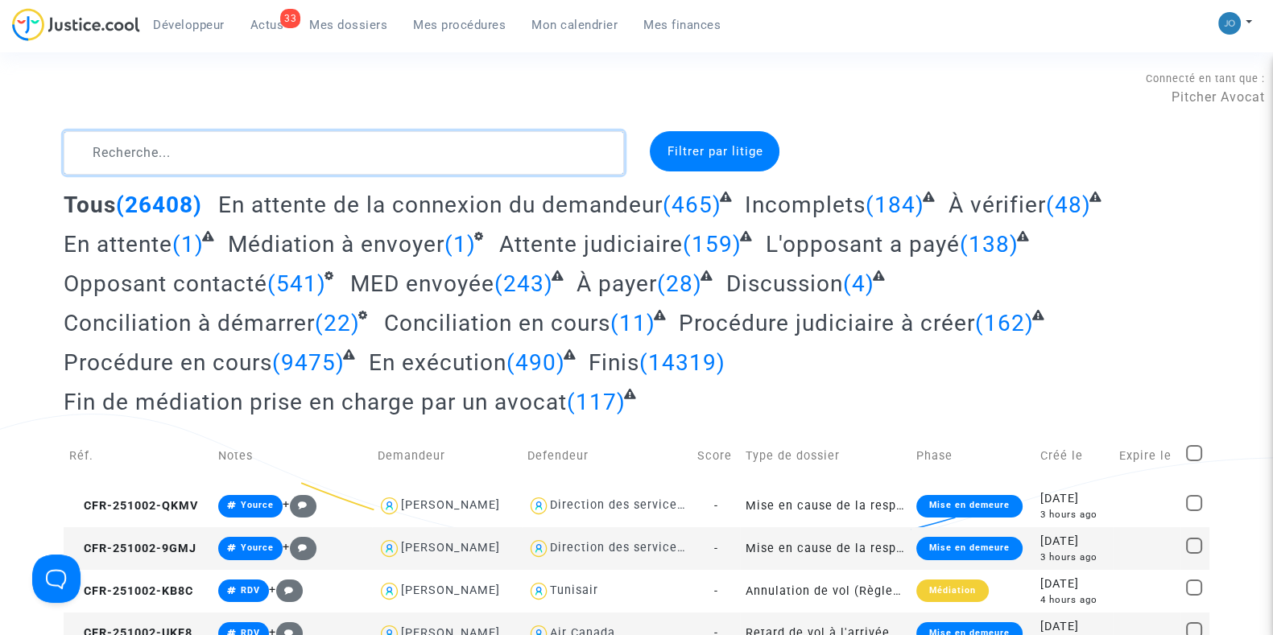
paste textarea "CFR-250310-GNK4"
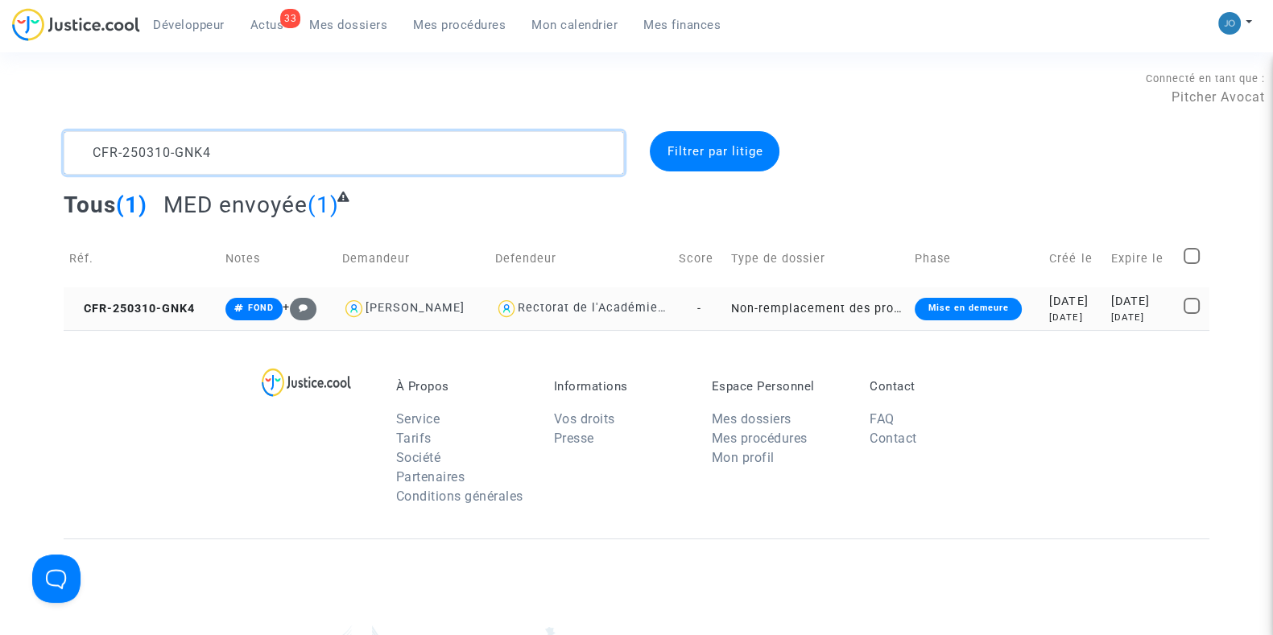
type textarea "CFR-250310-GNK4"
click at [1111, 316] on div "in 16 days" at bounding box center [1141, 318] width 61 height 14
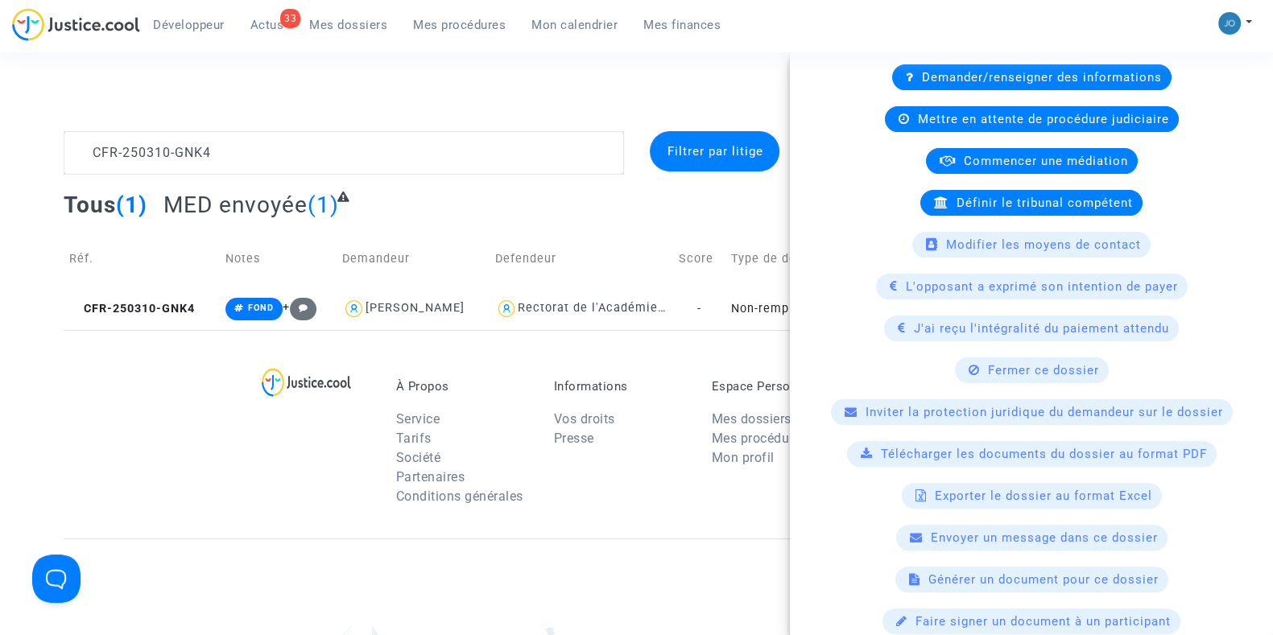
scroll to position [579, 0]
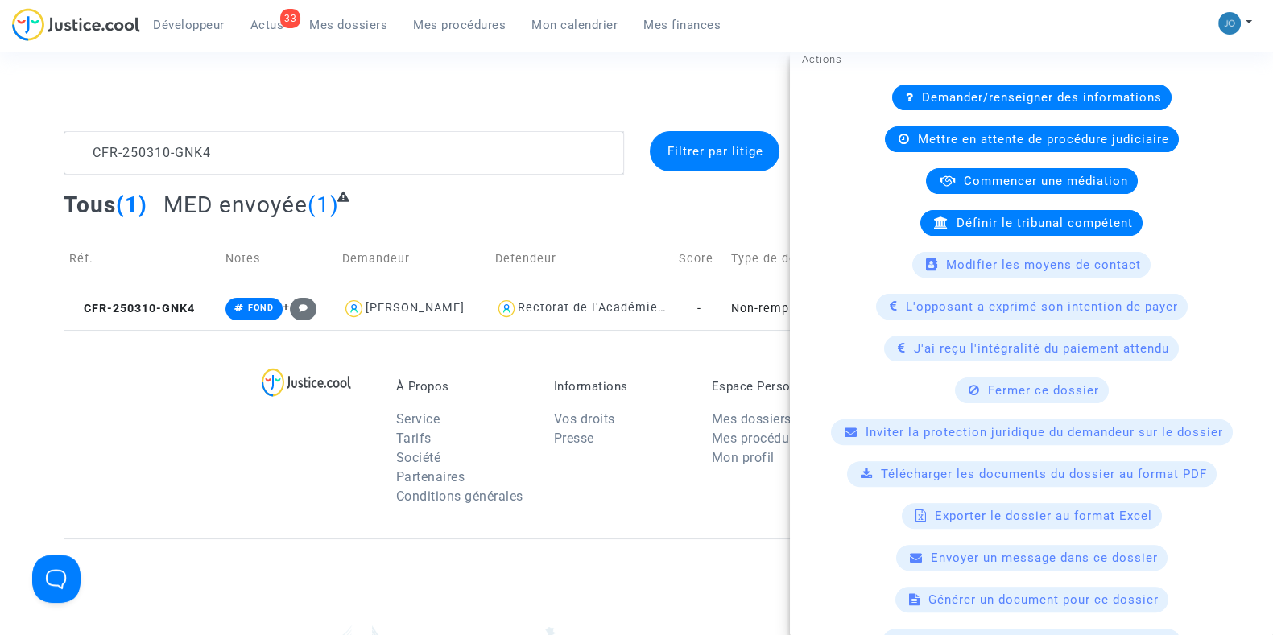
click at [907, 425] on span "Inviter la protection juridique du demandeur sur le dossier" at bounding box center [1043, 432] width 357 height 14
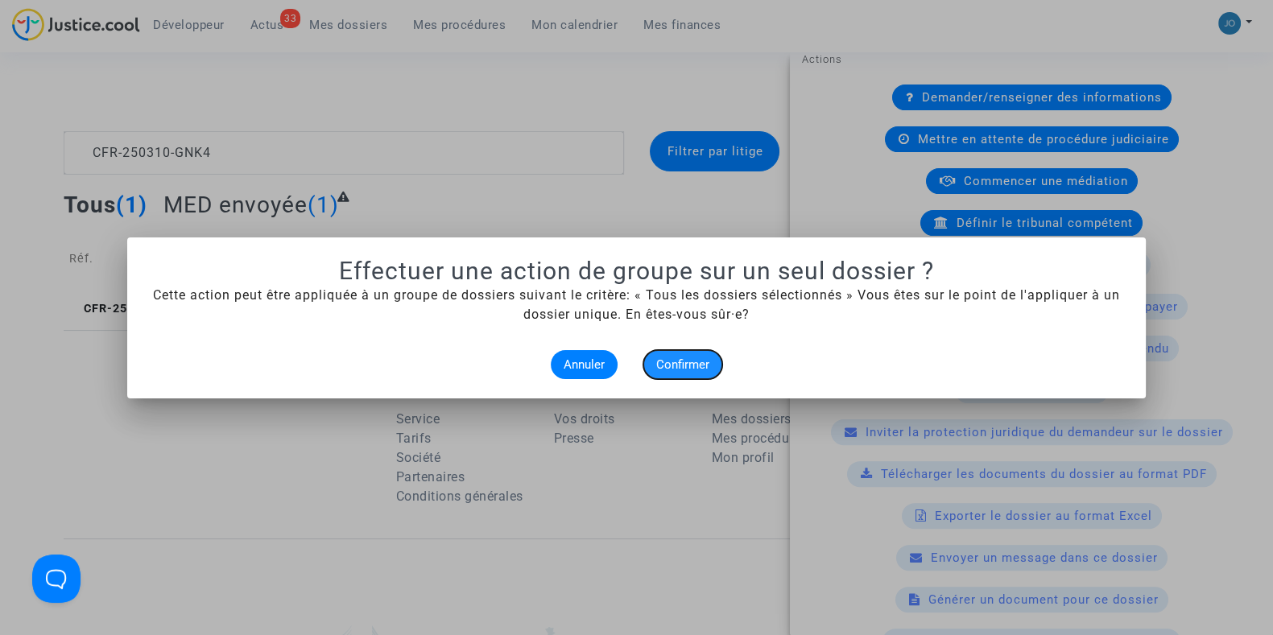
click at [699, 365] on span "Confirmer" at bounding box center [682, 364] width 53 height 14
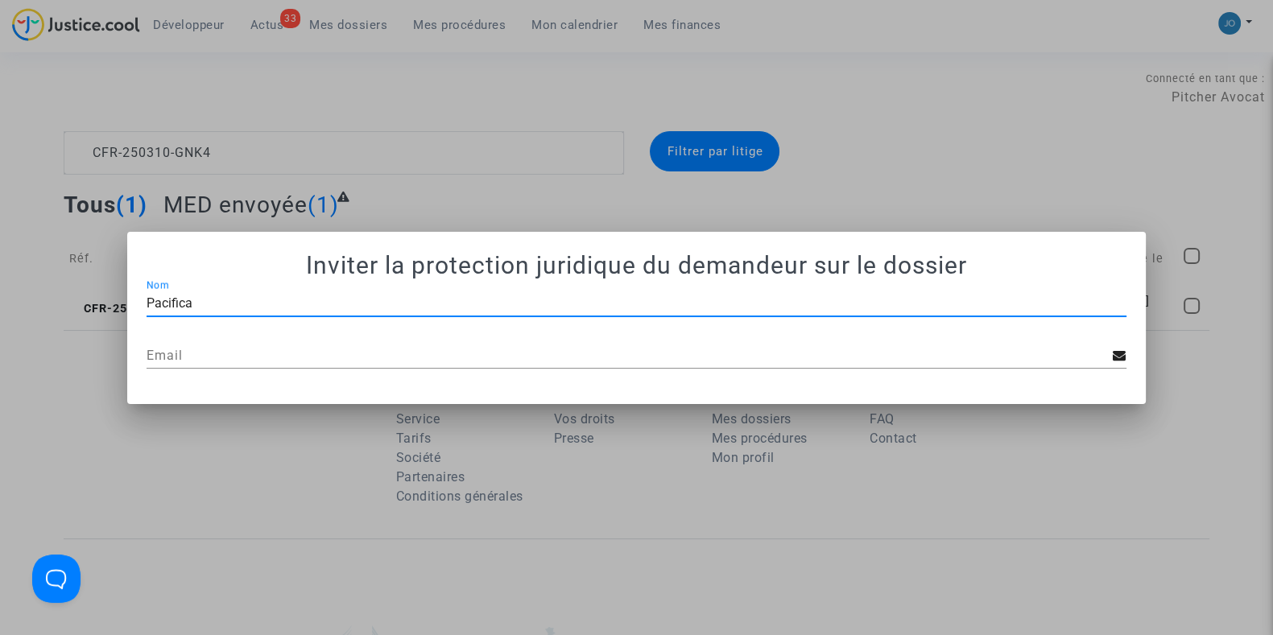
type input "Pacifica"
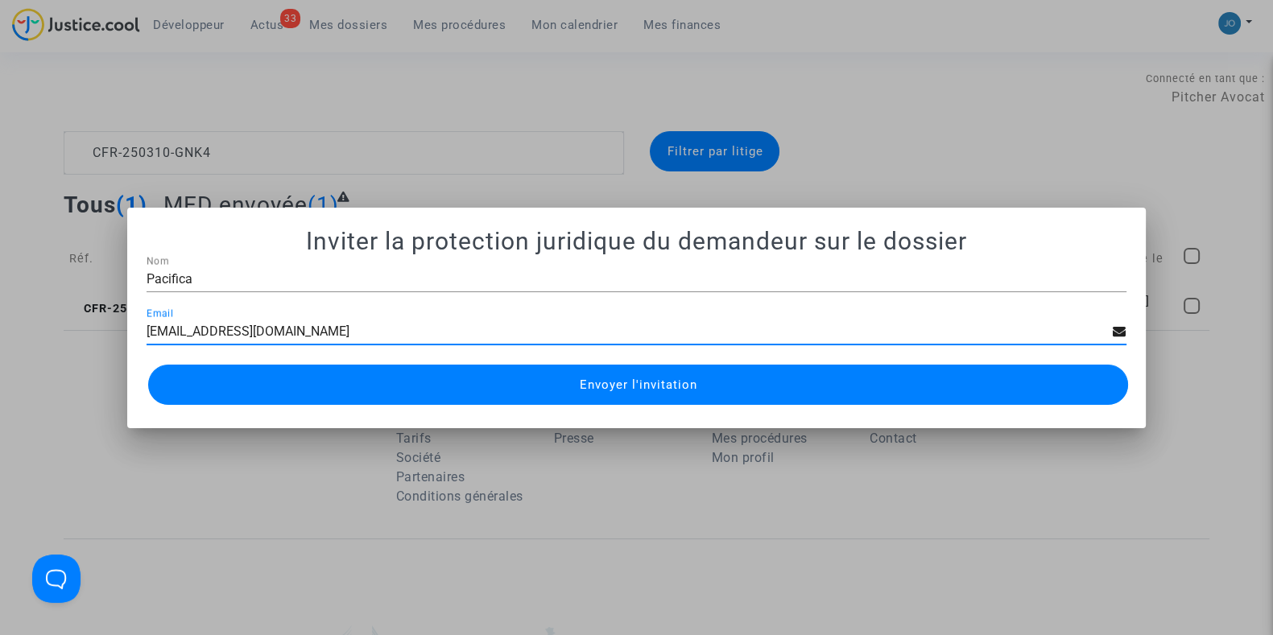
type input "pj@pacifica.fr"
click at [578, 383] on button "Envoyer l'invitation" at bounding box center [638, 385] width 980 height 40
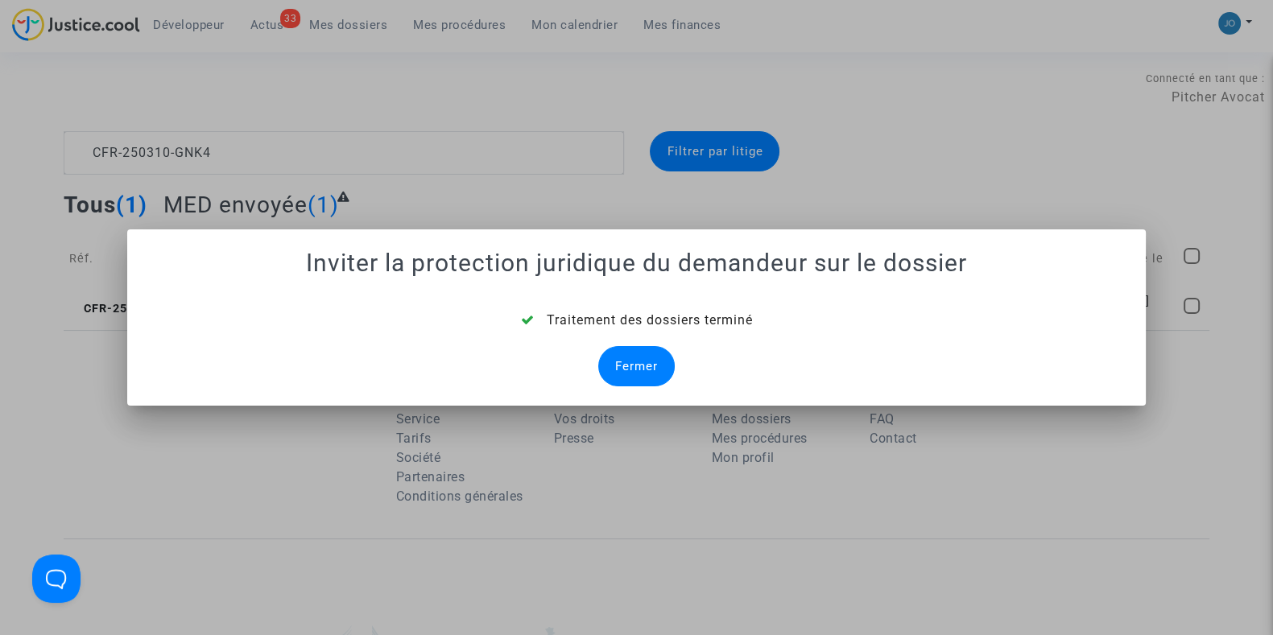
click at [639, 358] on div "Fermer" at bounding box center [636, 366] width 76 height 40
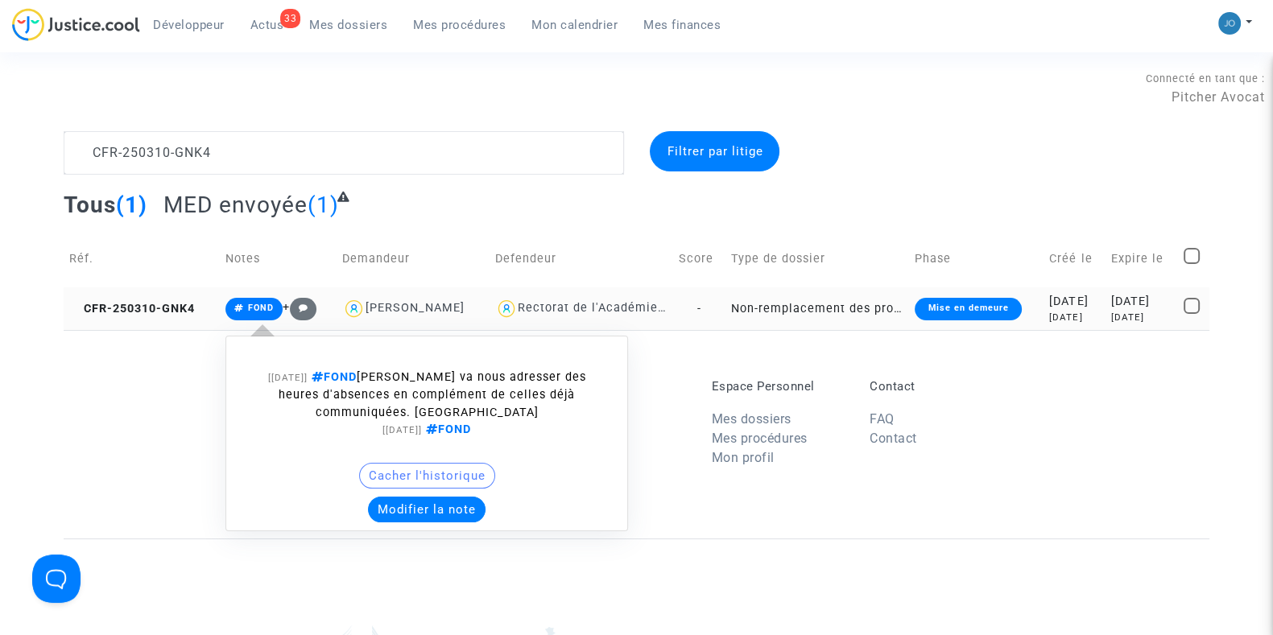
click at [379, 512] on button "Modifier la note" at bounding box center [427, 510] width 118 height 26
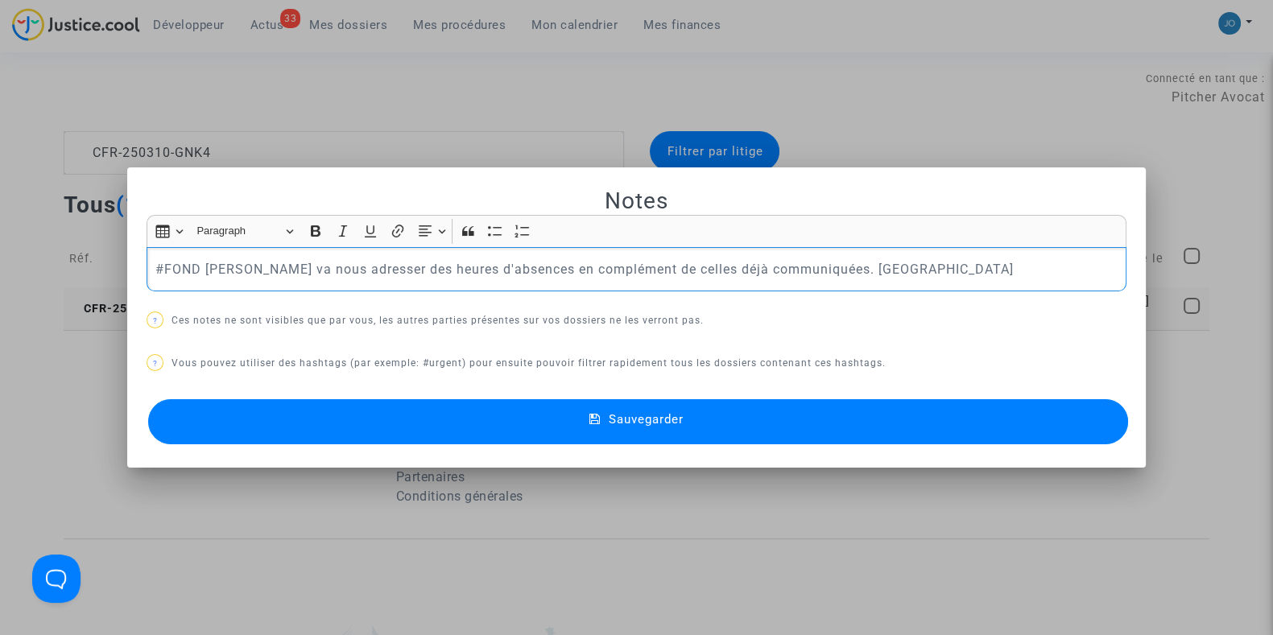
click at [327, 266] on p "#FOND Mme VOLPI va nous adresser des heures d'absences en complément de celles …" at bounding box center [636, 269] width 963 height 20
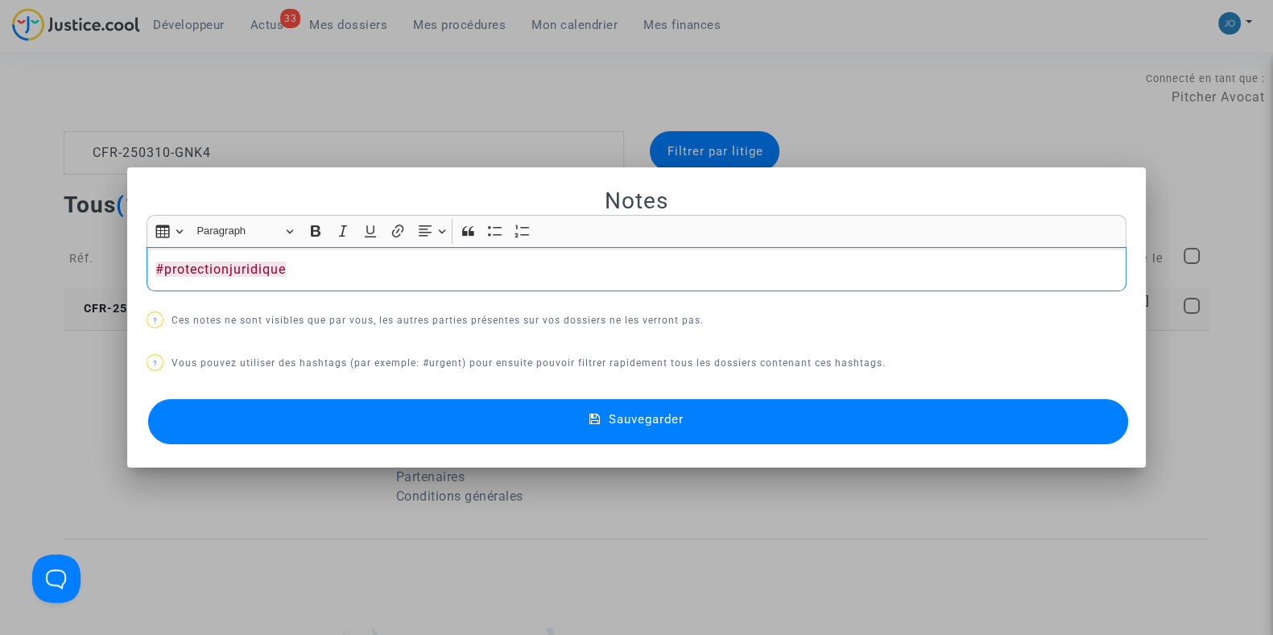
click at [708, 412] on button "Sauvegarder" at bounding box center [638, 421] width 980 height 45
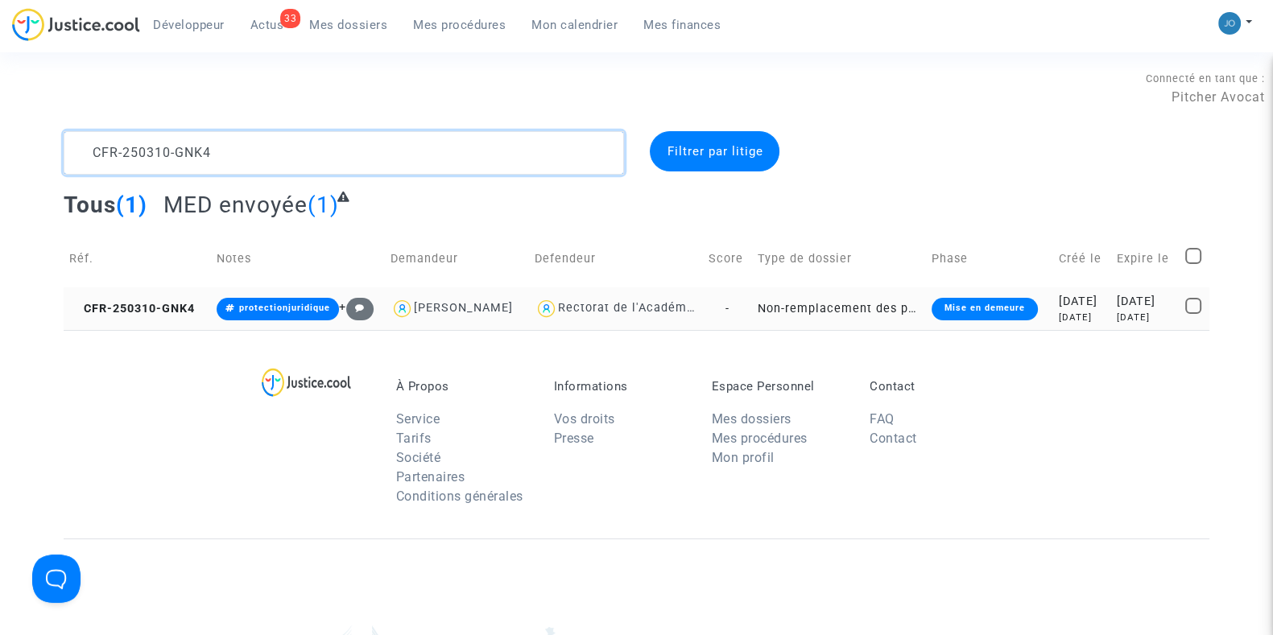
click at [320, 143] on textarea at bounding box center [344, 152] width 560 height 43
paste textarea "20702-AZNJ"
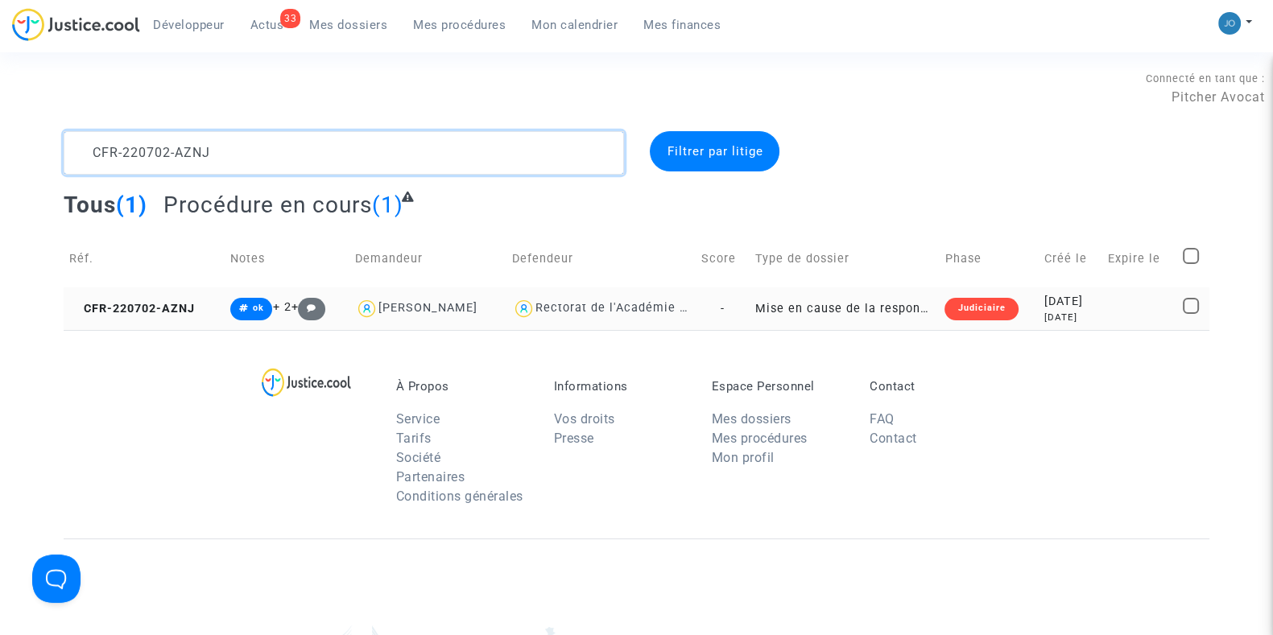
type textarea "CFR-220702-AZNJ"
click at [1078, 304] on div "2022-07-02" at bounding box center [1070, 302] width 52 height 18
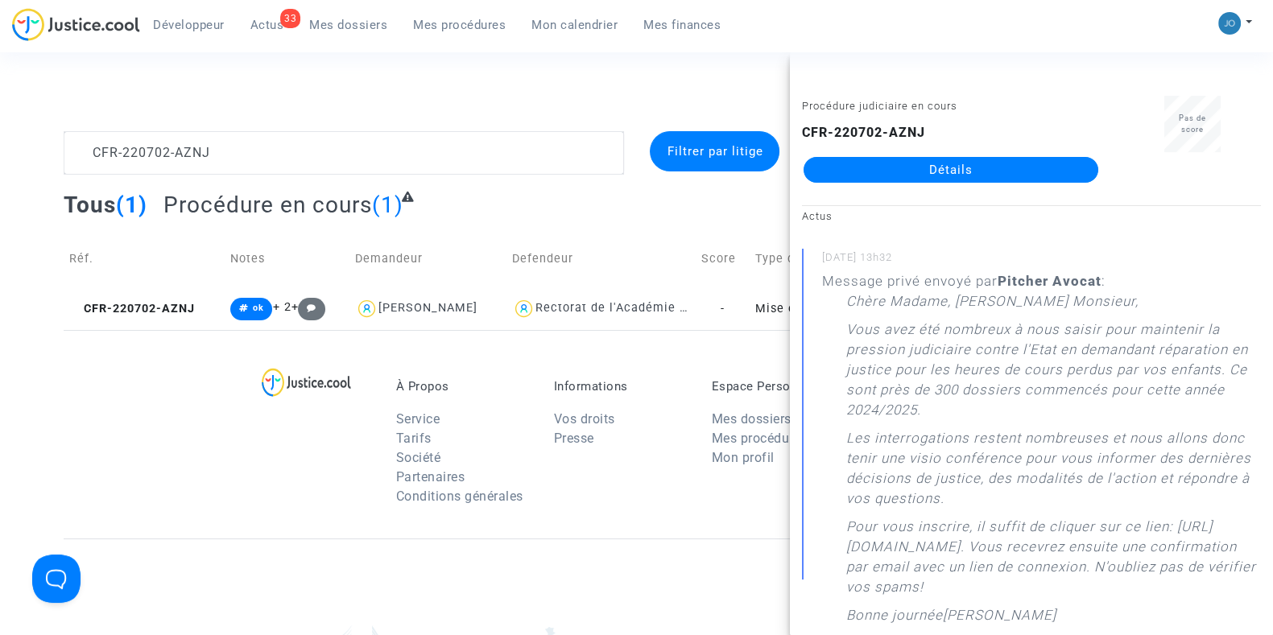
click at [208, 425] on div "À Propos Service Tarifs Société Partenaires Conditions générales Informations V…" at bounding box center [636, 434] width 1145 height 208
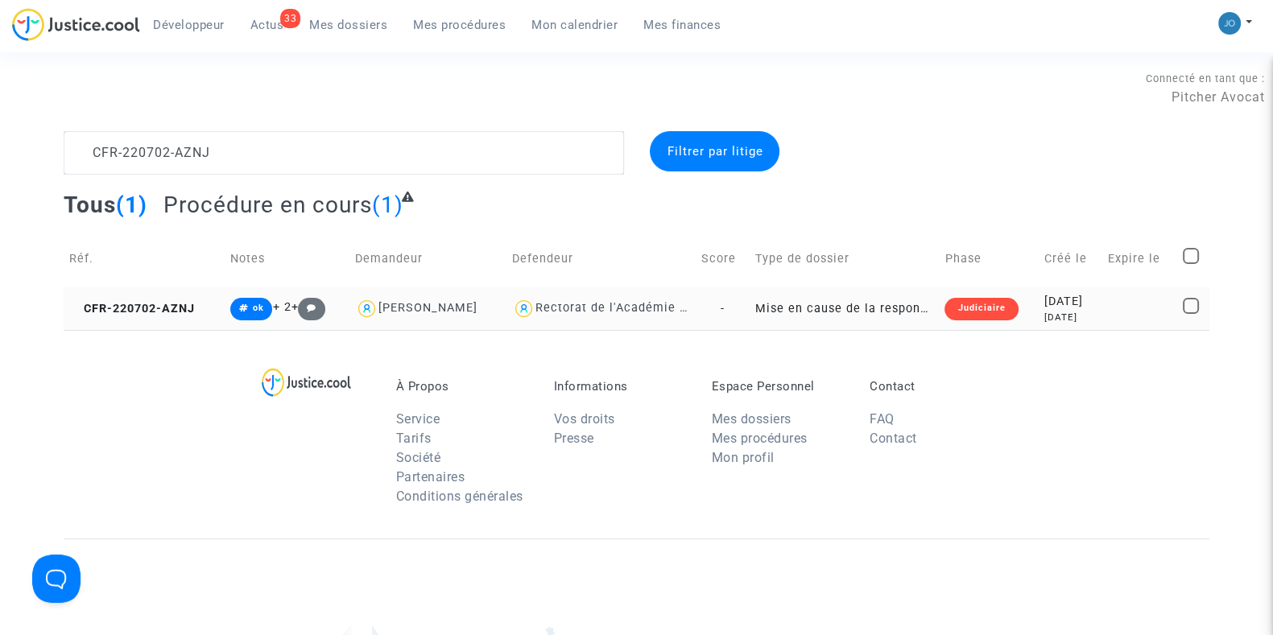
click at [1087, 324] on td "2022-07-02 3 years ago" at bounding box center [1070, 308] width 64 height 43
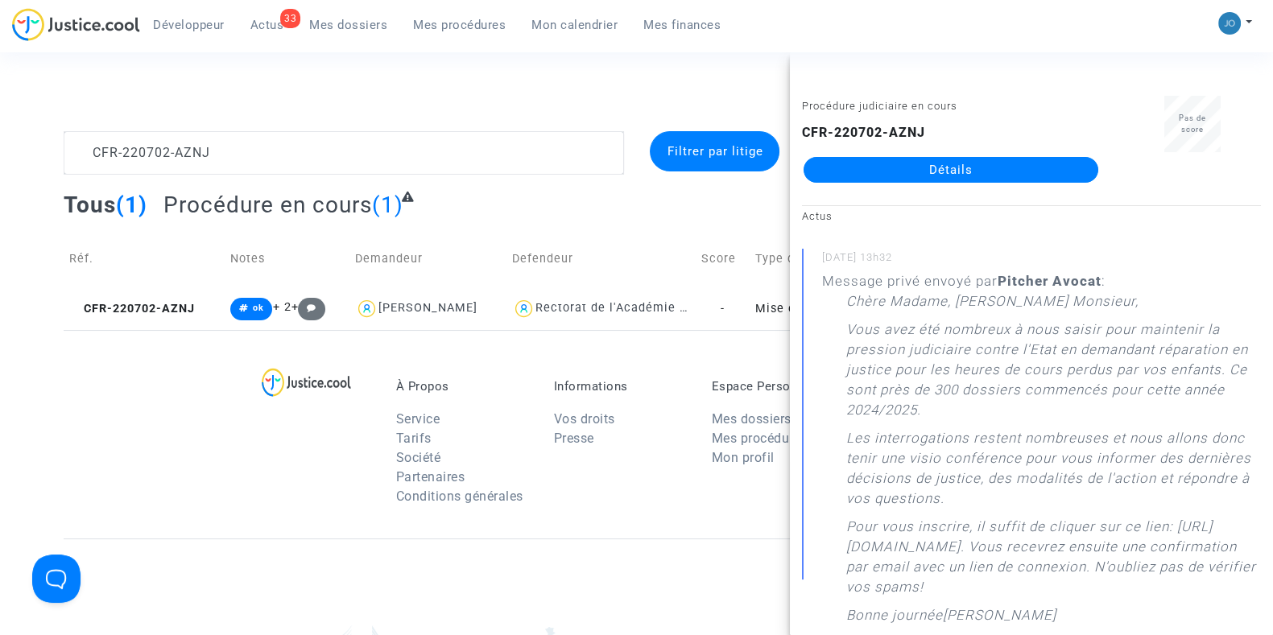
click at [212, 494] on div "À Propos Service Tarifs Société Partenaires Conditions générales Informations V…" at bounding box center [636, 434] width 1145 height 208
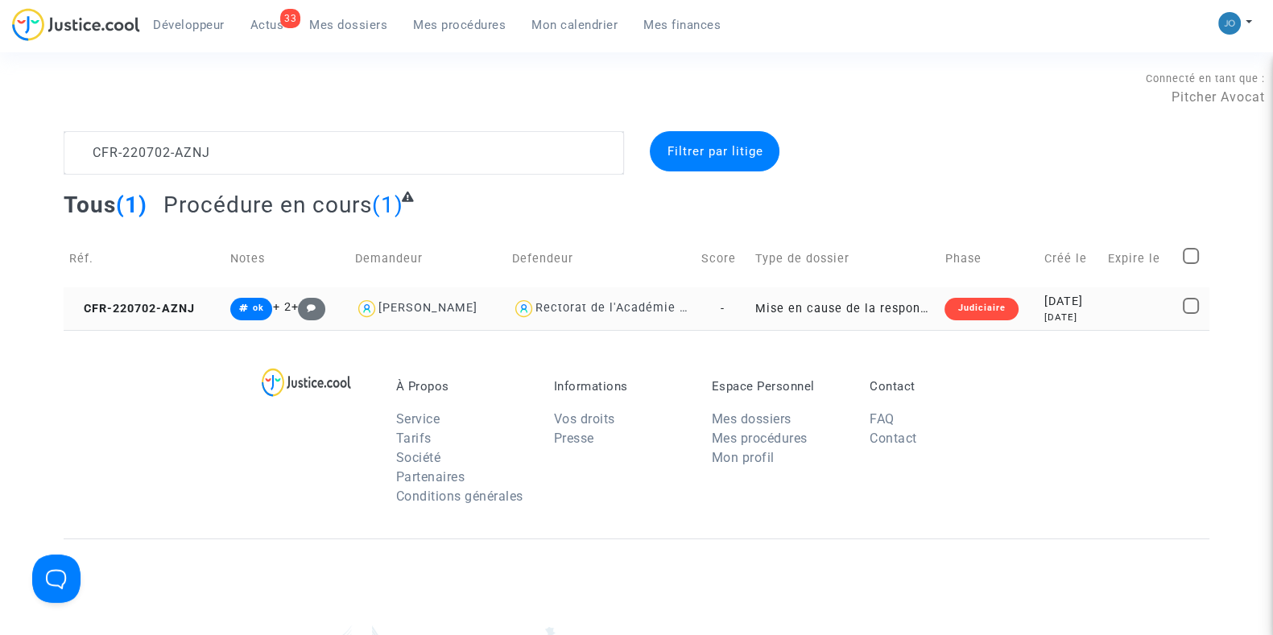
click at [1085, 307] on div "2022-07-02" at bounding box center [1070, 302] width 52 height 18
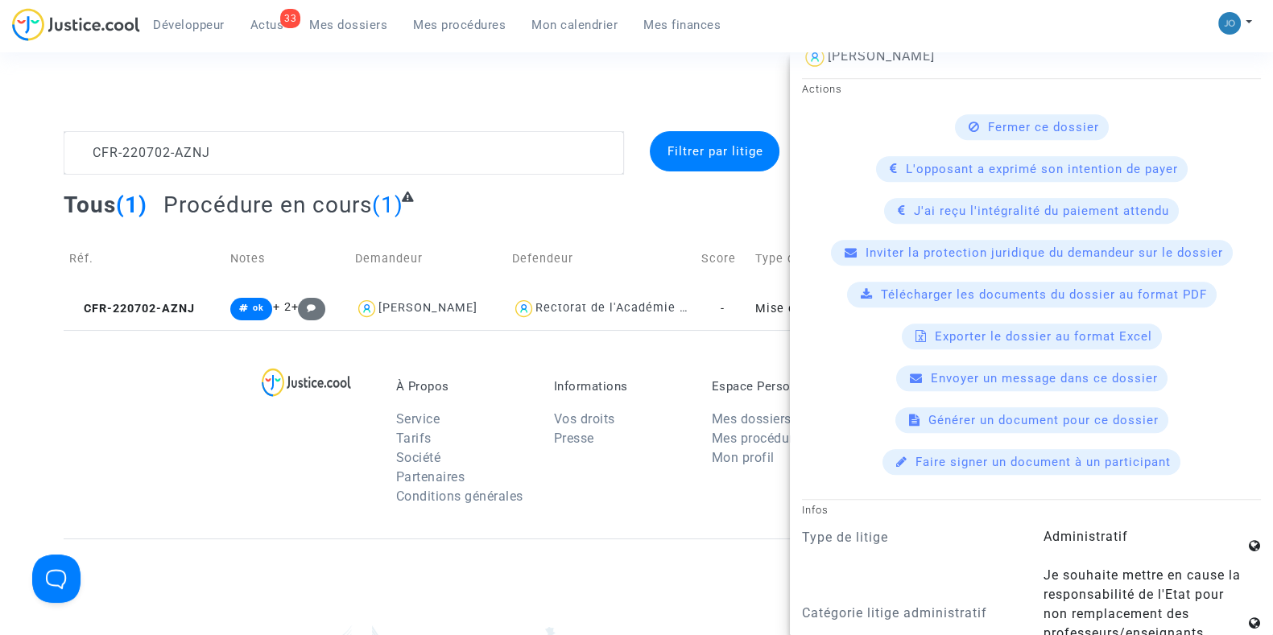
scroll to position [1058, 0]
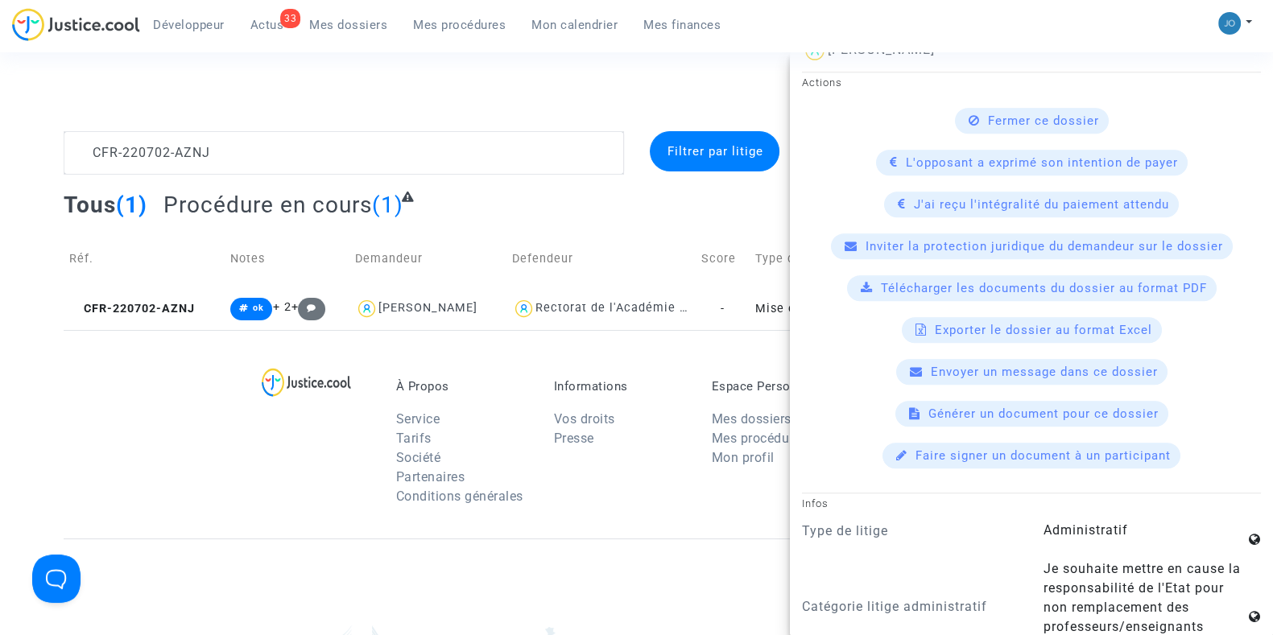
click at [1074, 254] on span "Inviter la protection juridique du demandeur sur le dossier" at bounding box center [1043, 246] width 357 height 14
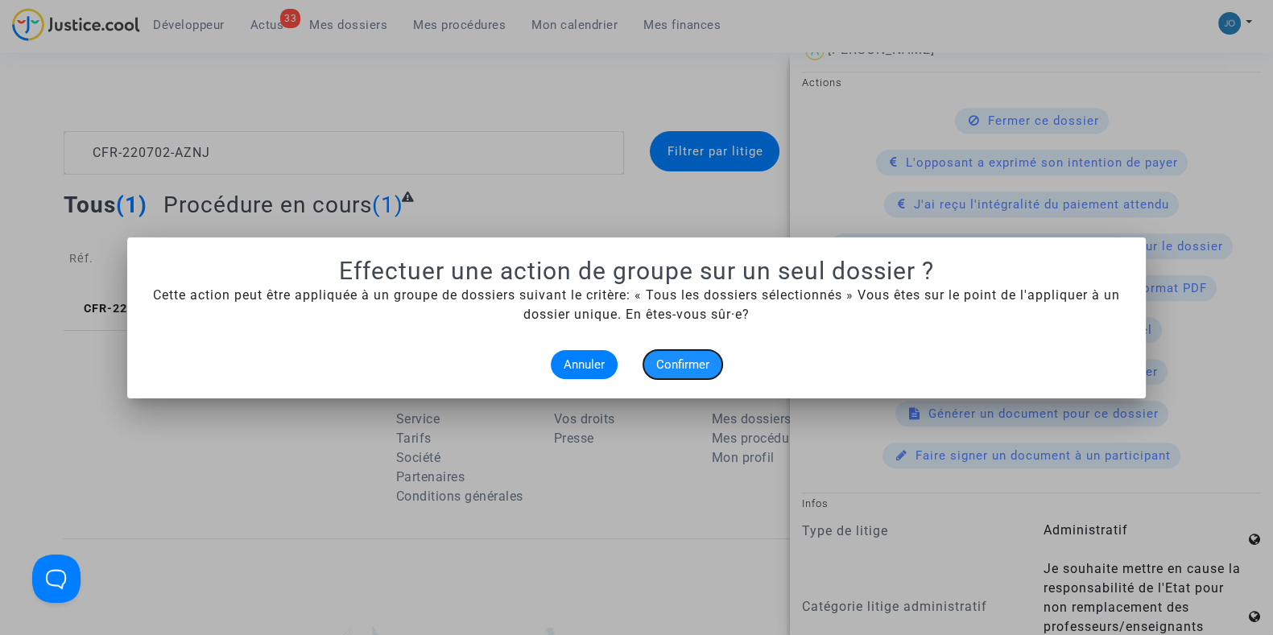
click at [673, 369] on span "Confirmer" at bounding box center [682, 364] width 53 height 14
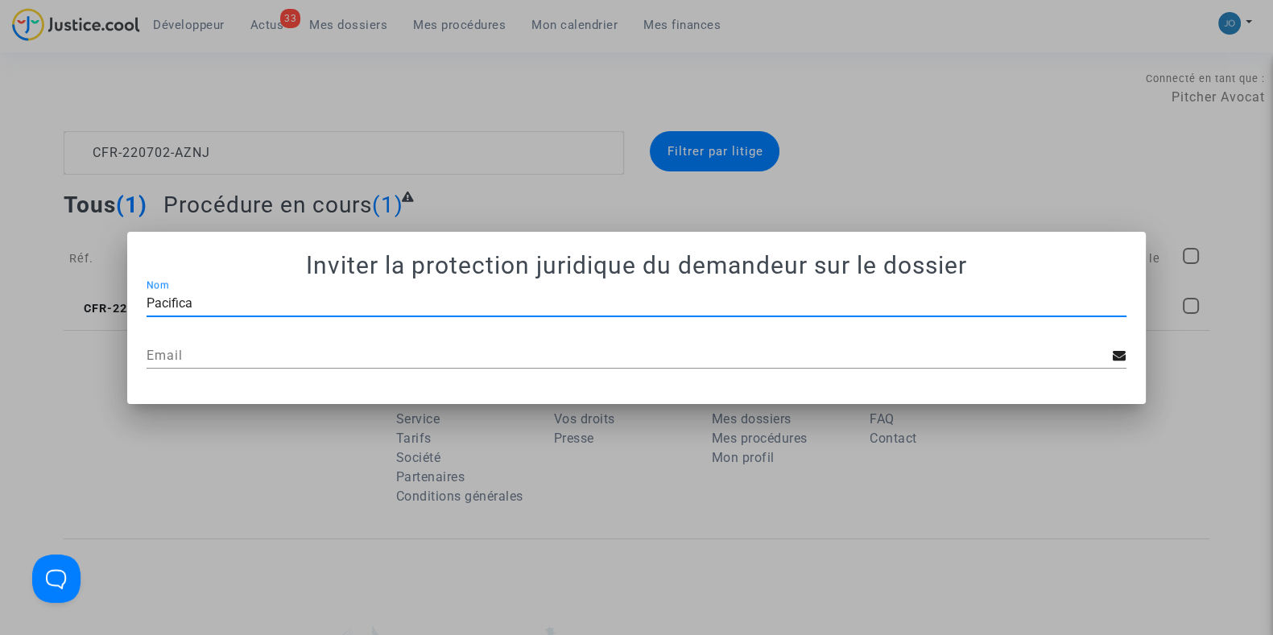
type input "Pacifica"
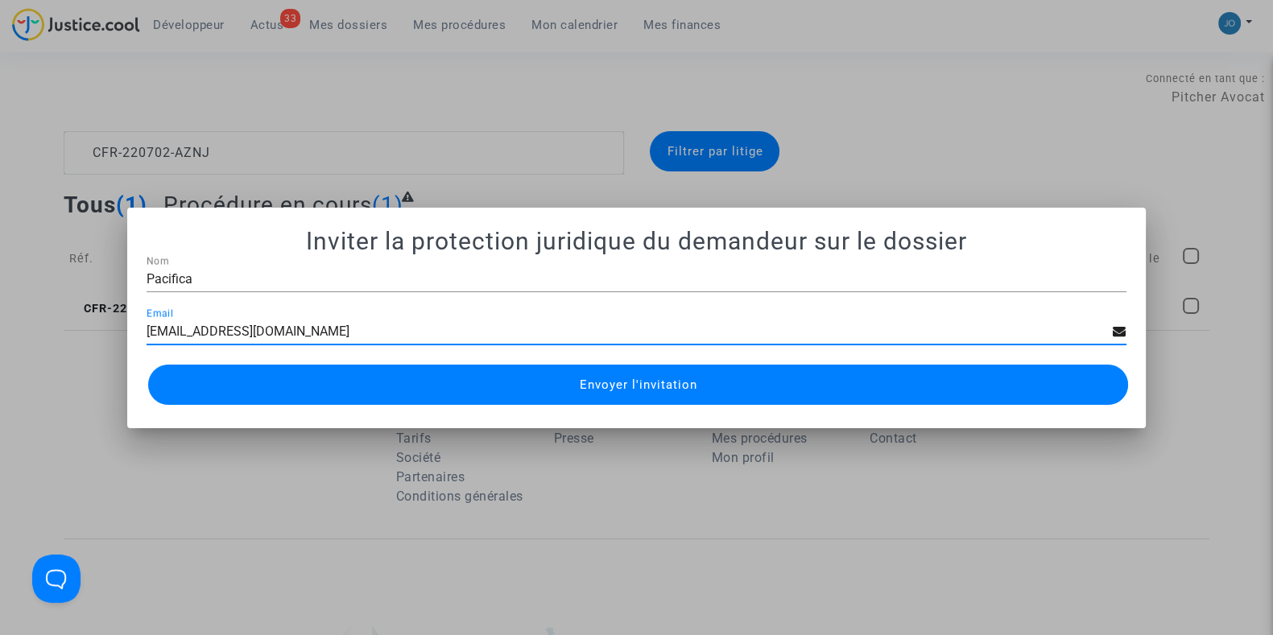
type input "pj@pacifica.fr"
click at [612, 378] on span "Envoyer l'invitation" at bounding box center [638, 385] width 118 height 14
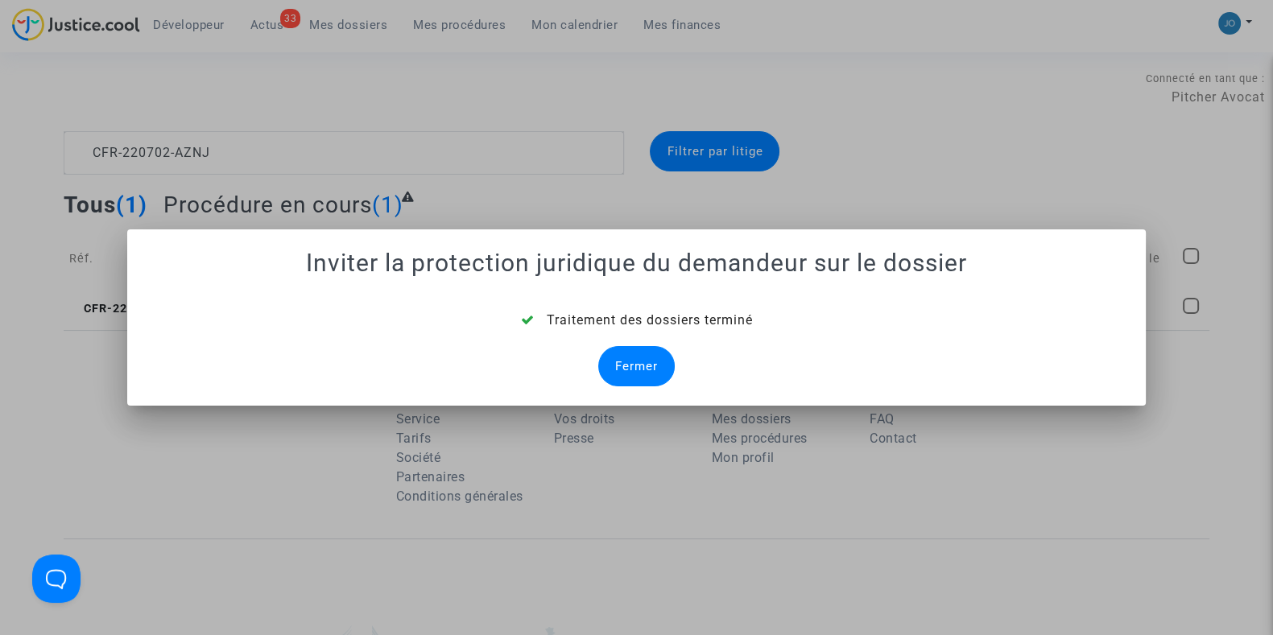
click at [625, 376] on div "Fermer" at bounding box center [636, 366] width 76 height 40
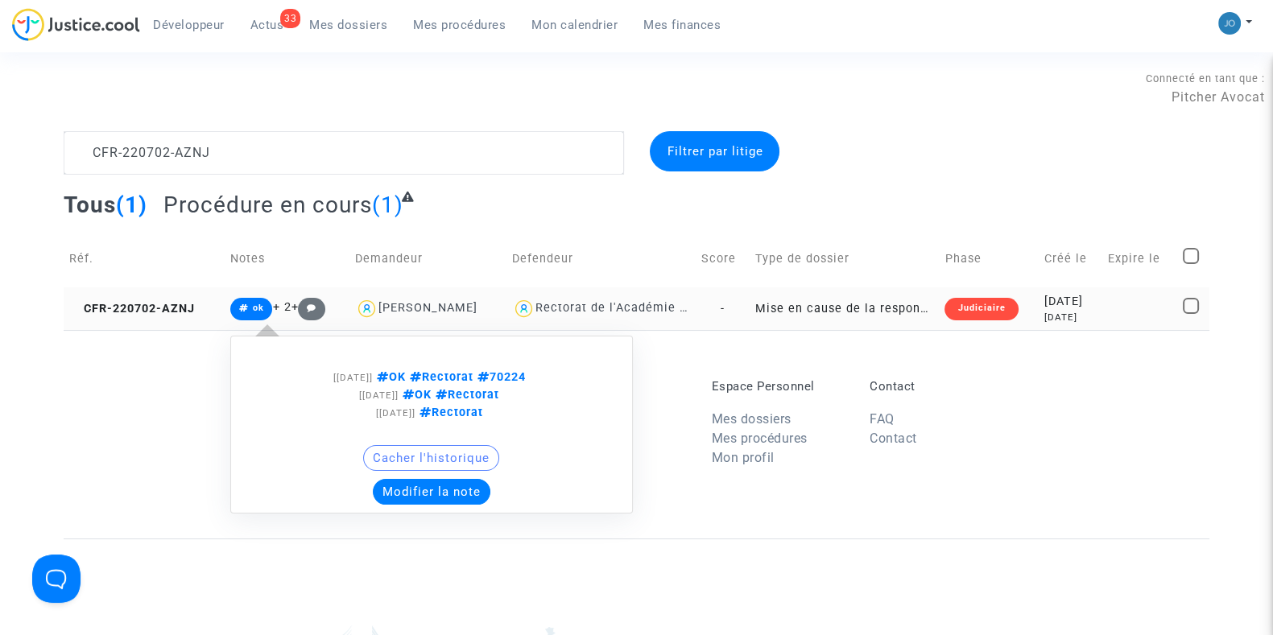
click at [451, 489] on button "Modifier la note" at bounding box center [432, 492] width 118 height 26
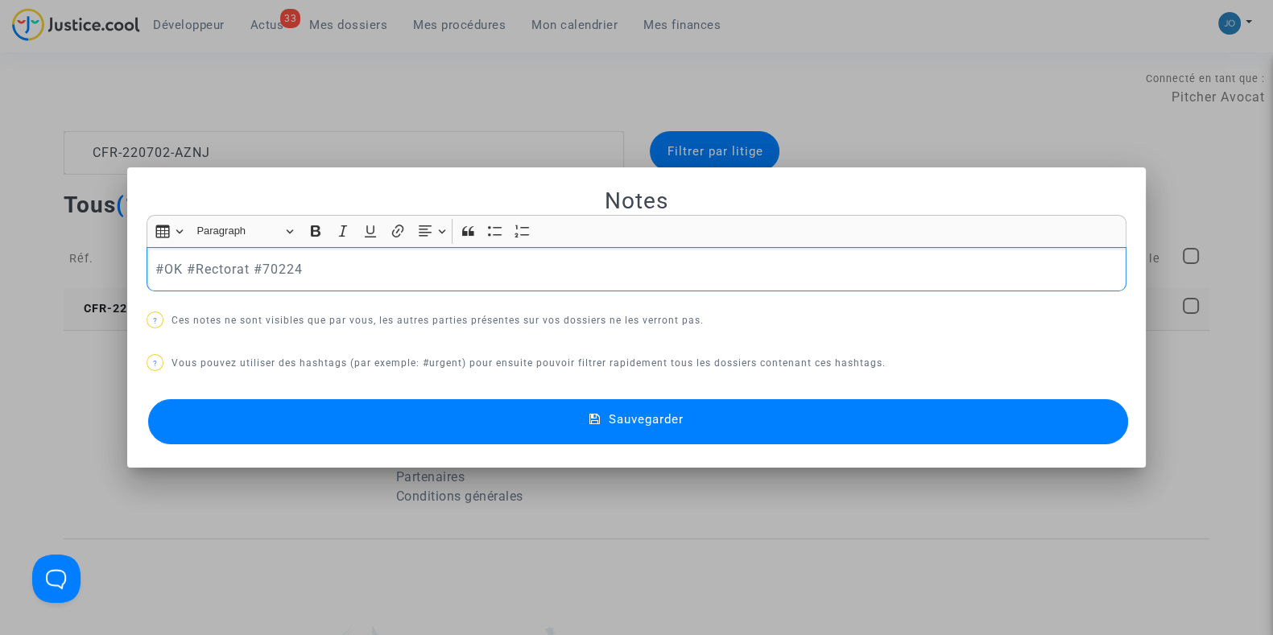
click at [323, 262] on p "#OK #Rectorat #70224" at bounding box center [636, 269] width 963 height 20
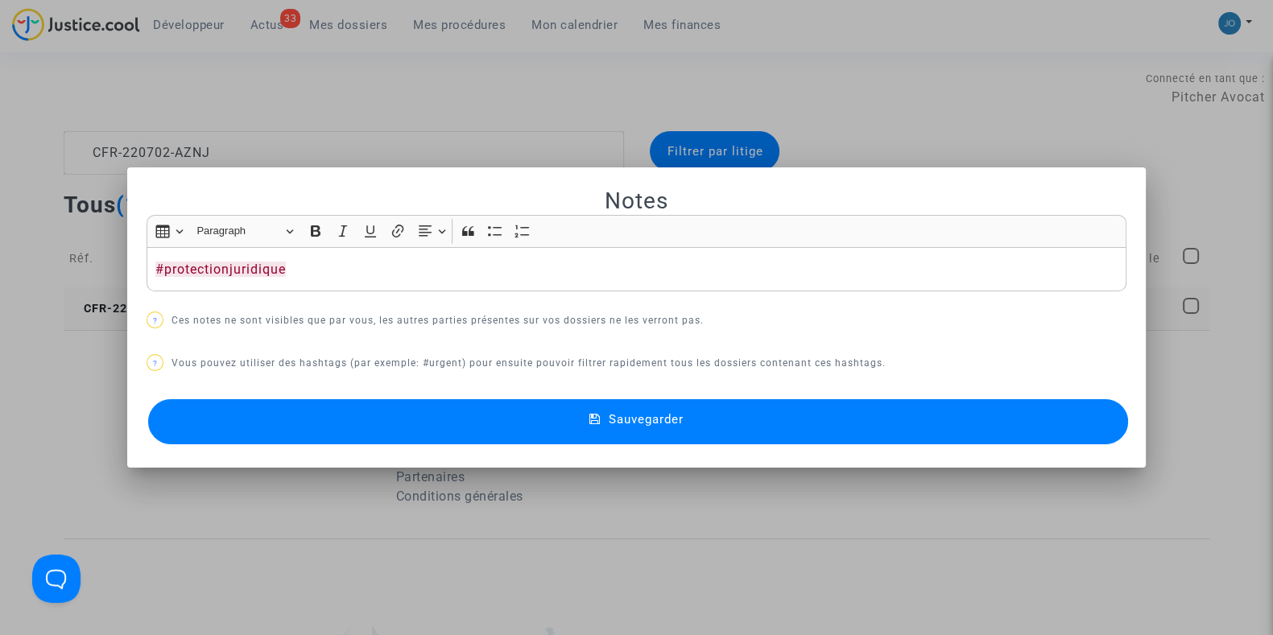
click at [633, 423] on span "Sauvegarder" at bounding box center [646, 419] width 75 height 14
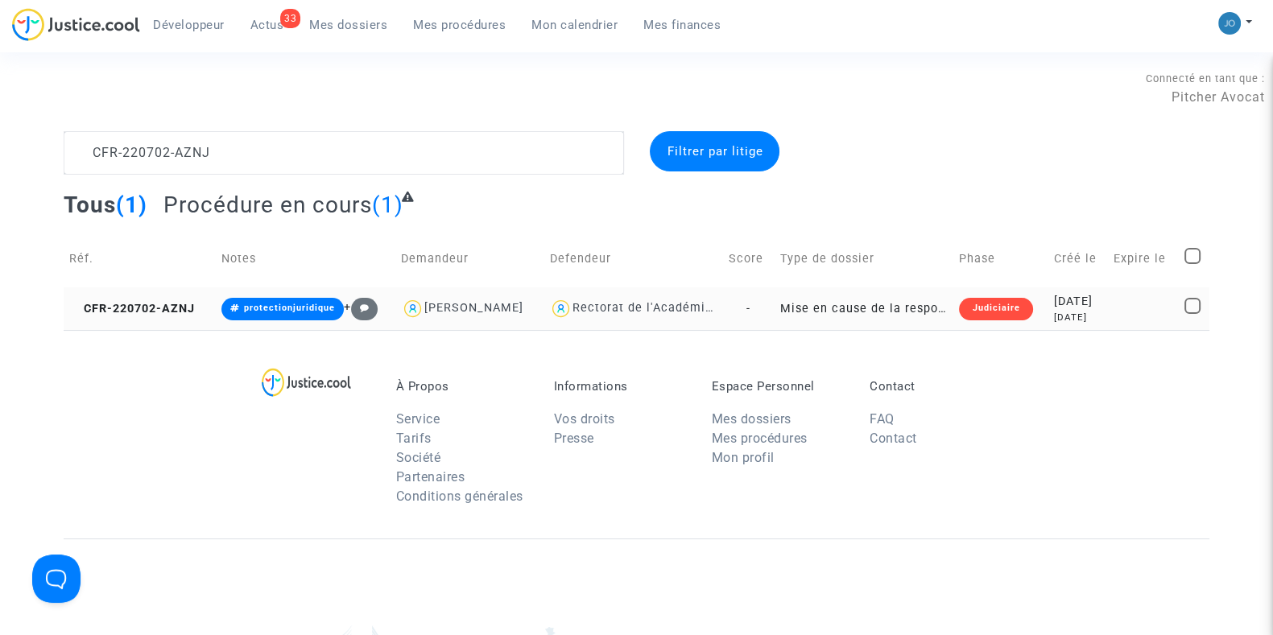
click at [1079, 312] on div "3 years ago" at bounding box center [1078, 318] width 49 height 14
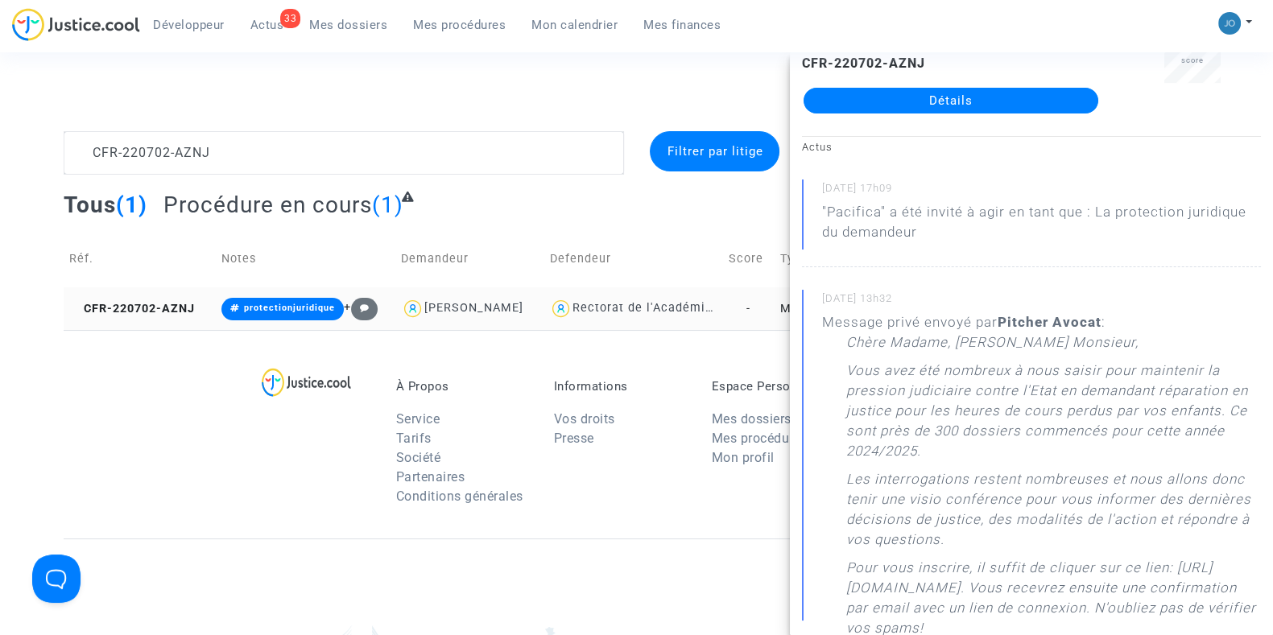
scroll to position [70, 0]
click at [682, 477] on div "Informations Vos droits Presse" at bounding box center [621, 446] width 158 height 135
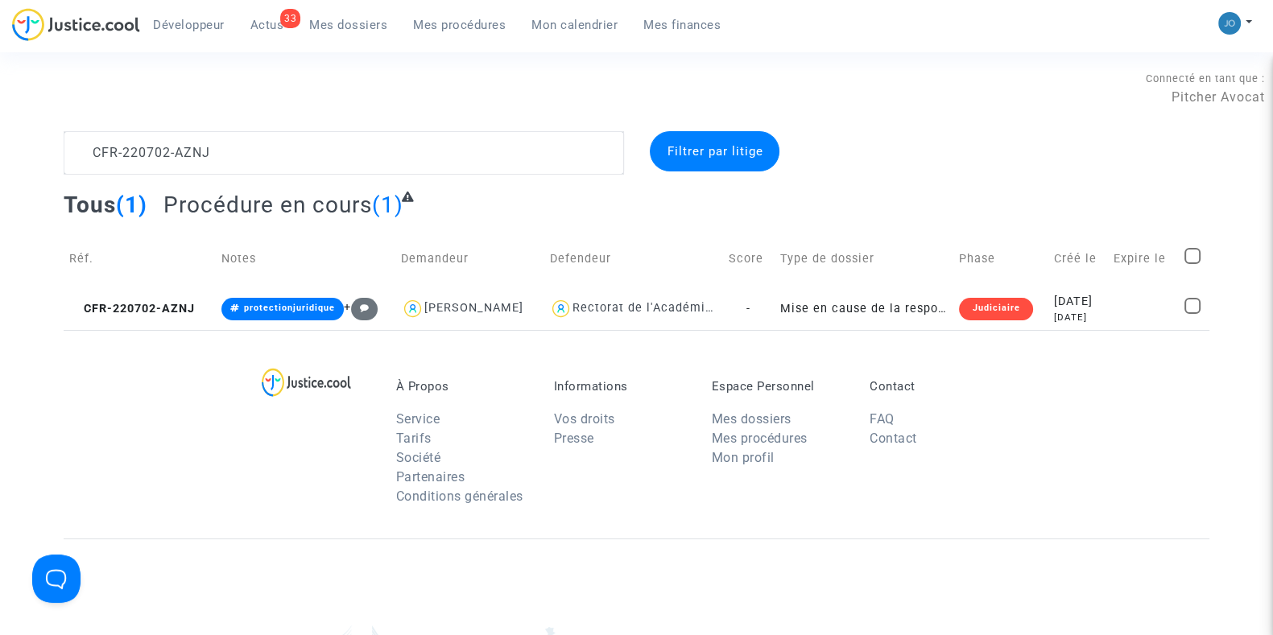
scroll to position [0, 0]
click at [365, 152] on textarea at bounding box center [344, 152] width 560 height 43
paste textarea "30522-HCBP"
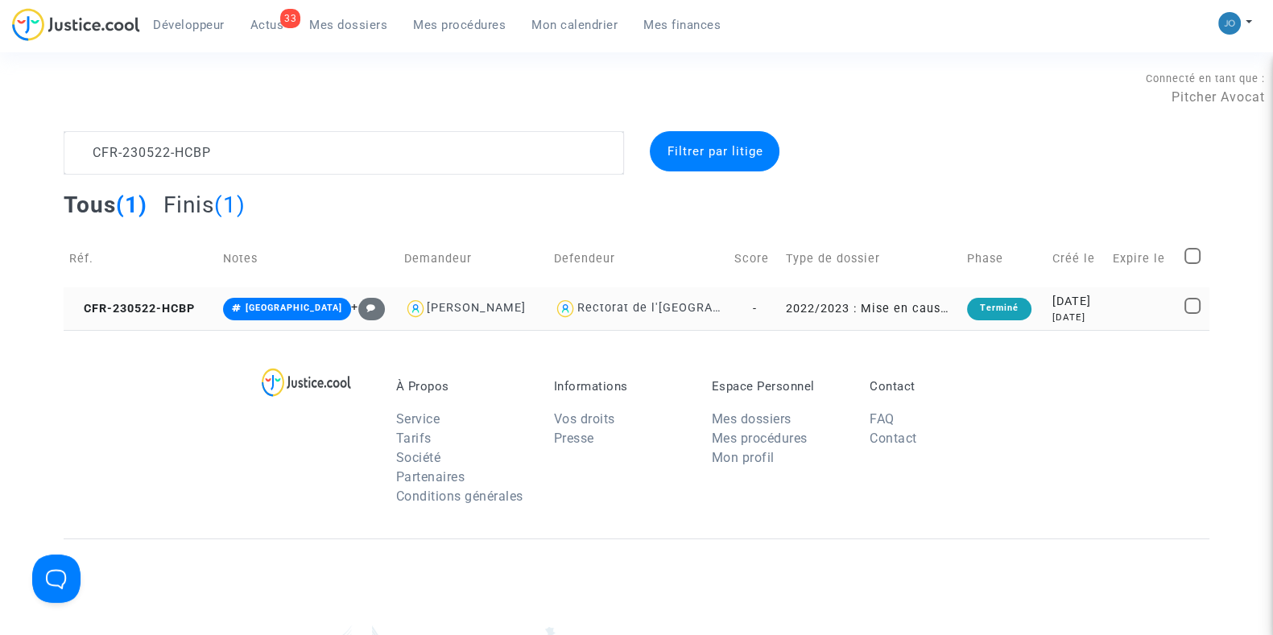
click at [1123, 318] on td at bounding box center [1143, 308] width 72 height 43
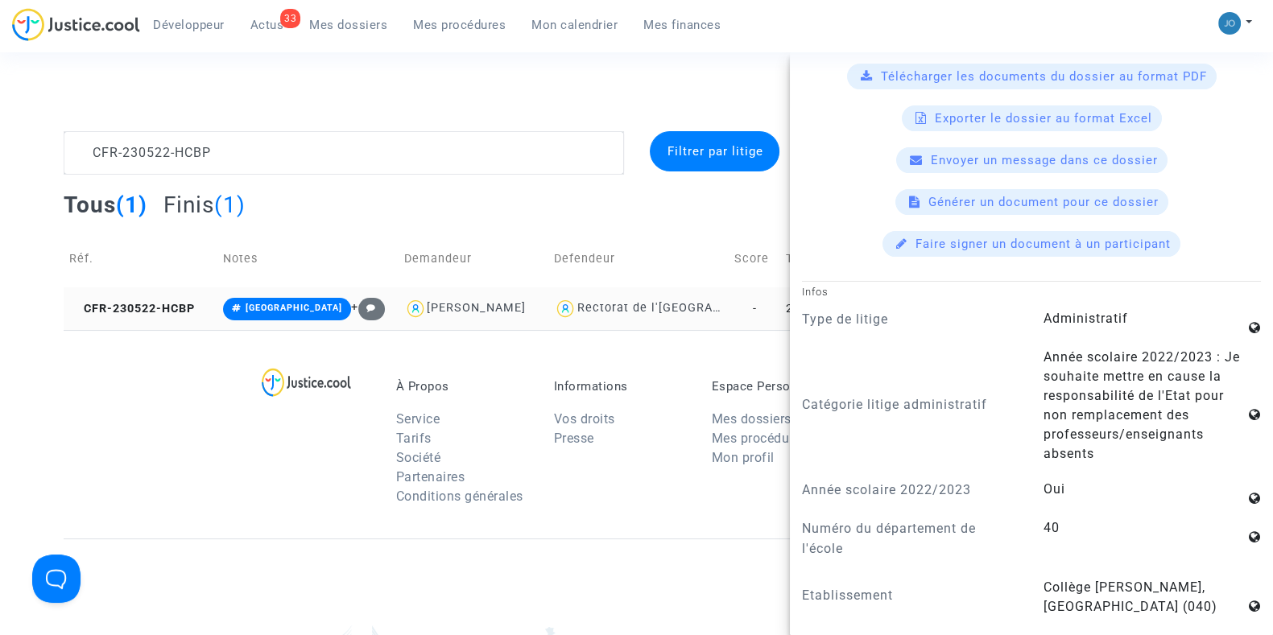
scroll to position [559, 0]
click at [170, 477] on div "À Propos Service Tarifs Société Partenaires Conditions générales Informations V…" at bounding box center [636, 434] width 1145 height 208
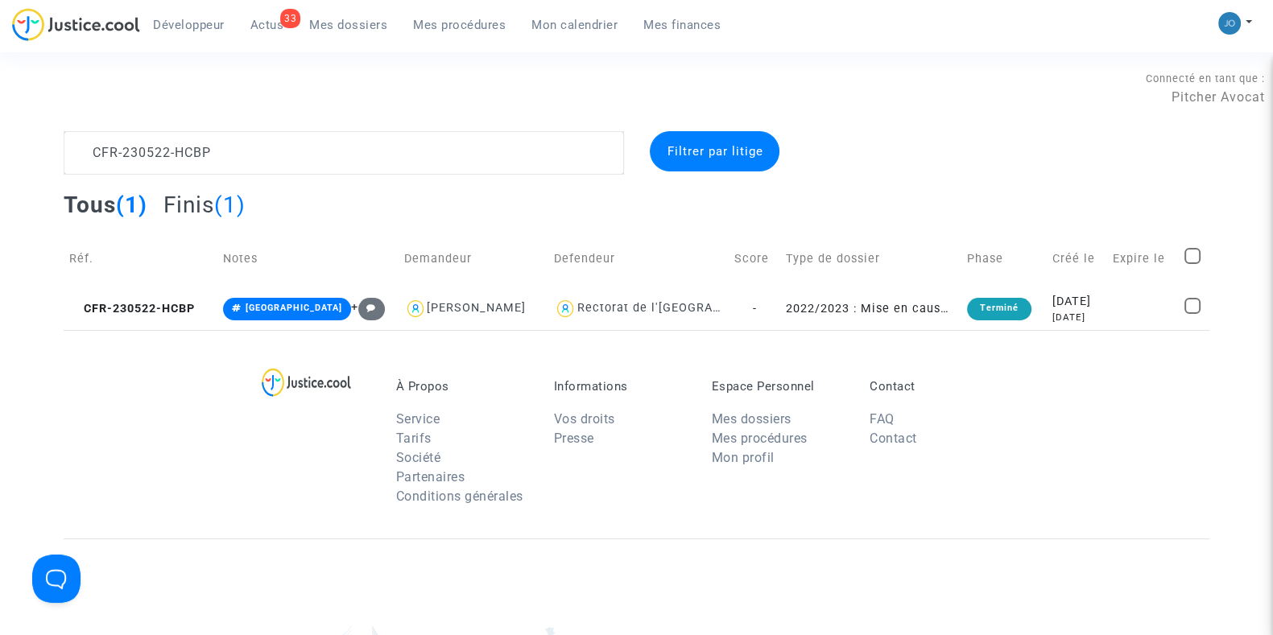
scroll to position [0, 0]
click at [318, 168] on textarea at bounding box center [344, 152] width 560 height 43
paste textarea "40415-M7EB"
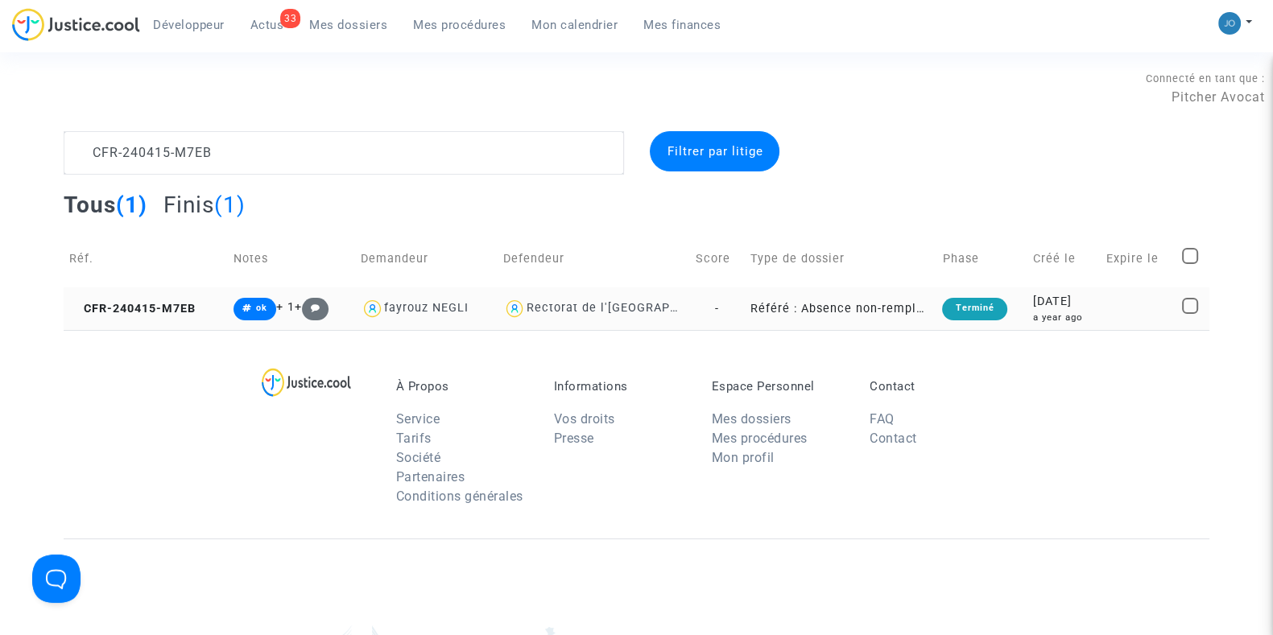
click at [1054, 308] on div "2024-04-15" at bounding box center [1064, 302] width 62 height 18
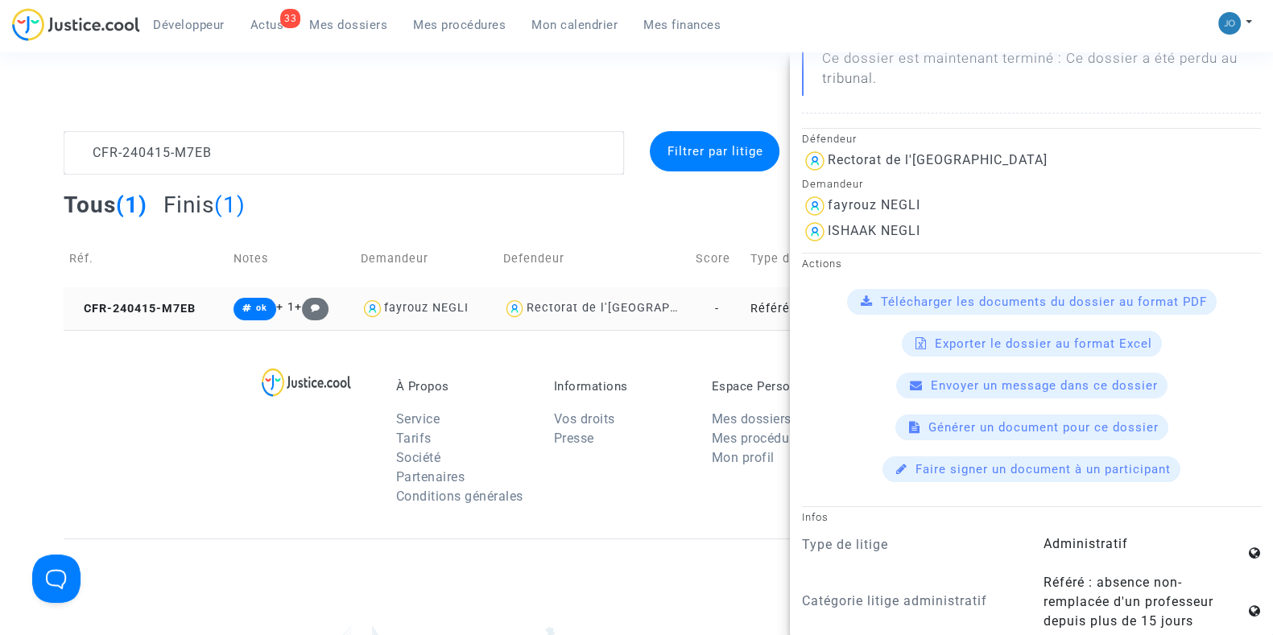
scroll to position [383, 0]
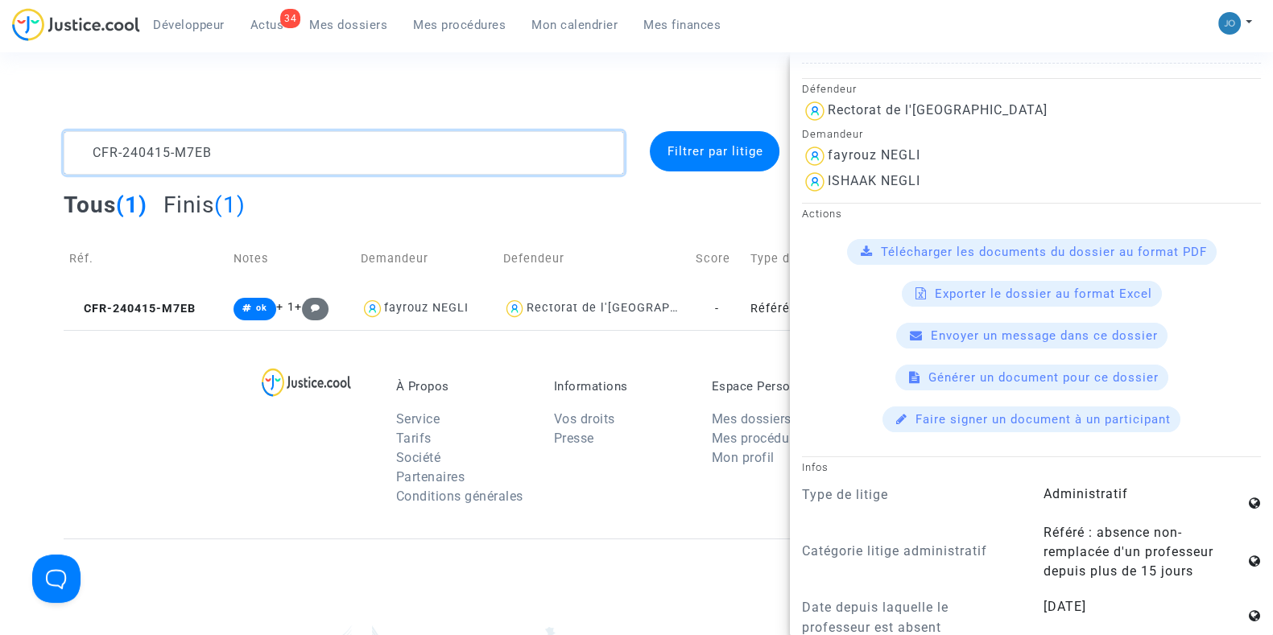
click at [478, 151] on textarea at bounding box center [344, 152] width 560 height 43
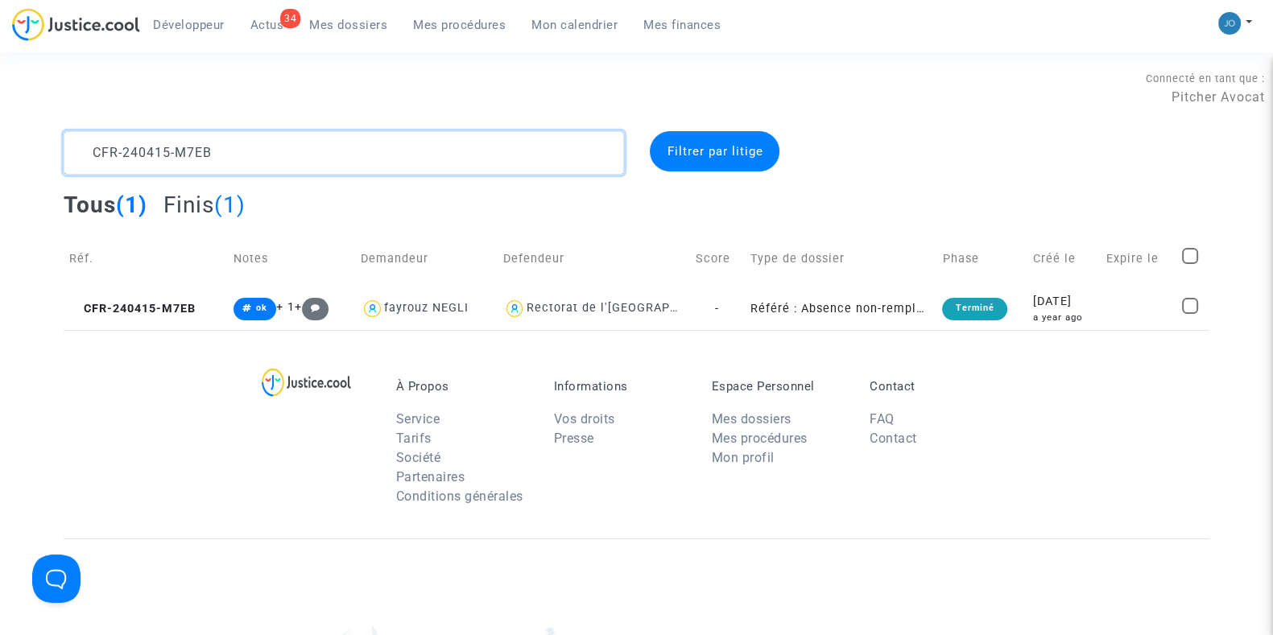
scroll to position [0, 0]
click at [478, 151] on textarea at bounding box center [344, 152] width 560 height 43
paste textarea "03-FHCD"
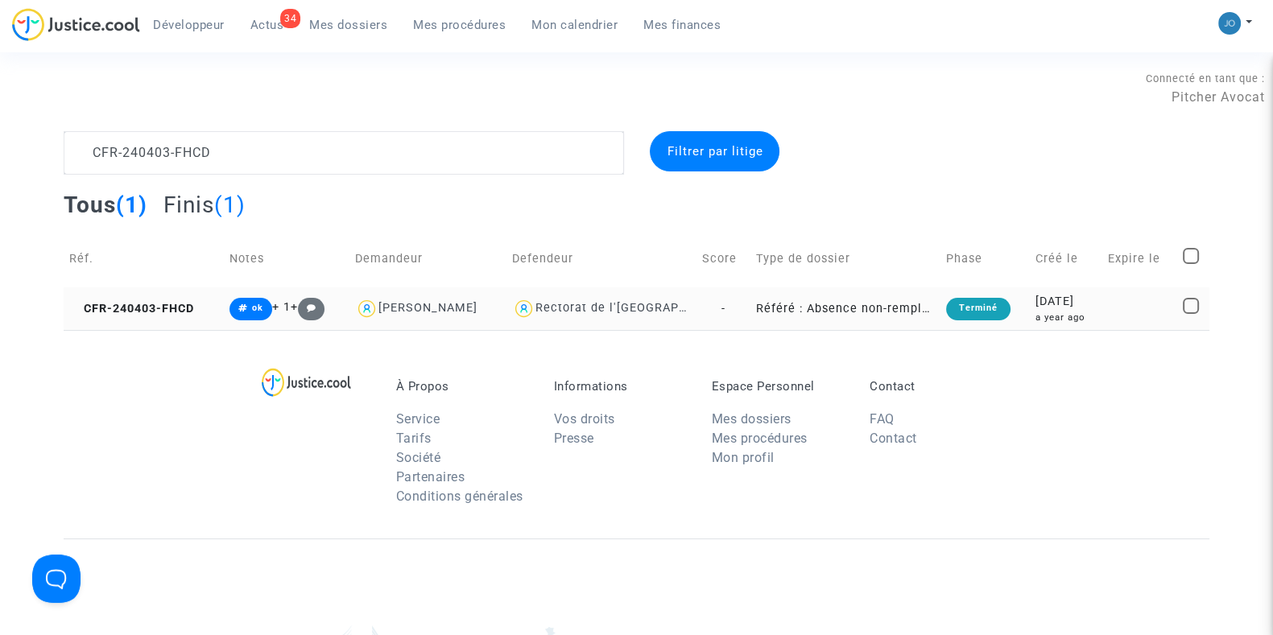
click at [1038, 311] on div "a year ago" at bounding box center [1065, 318] width 61 height 14
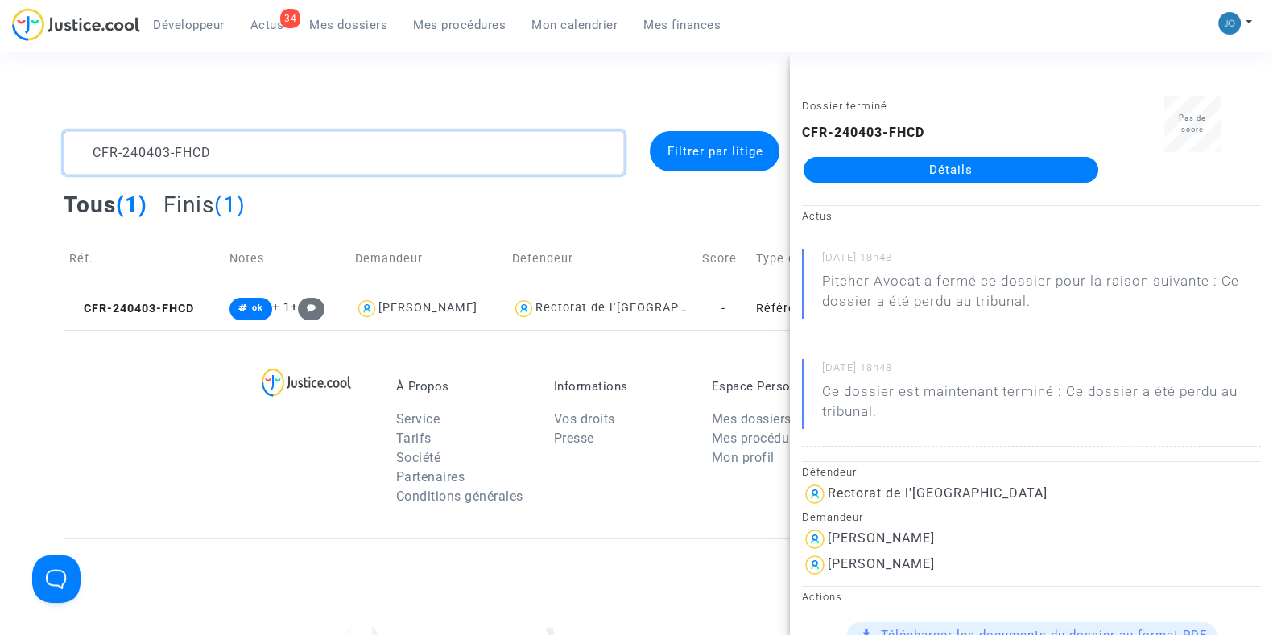
click at [296, 158] on textarea at bounding box center [344, 152] width 560 height 43
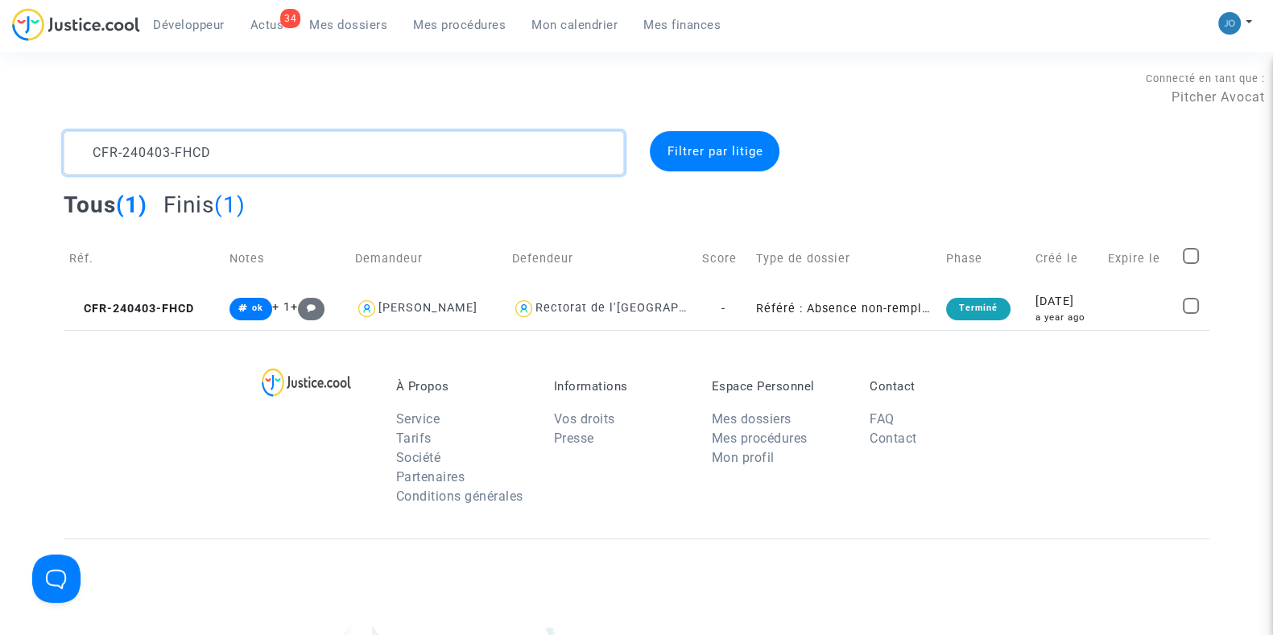
click at [296, 158] on textarea at bounding box center [344, 152] width 560 height 43
paste textarea "50220-DBKG"
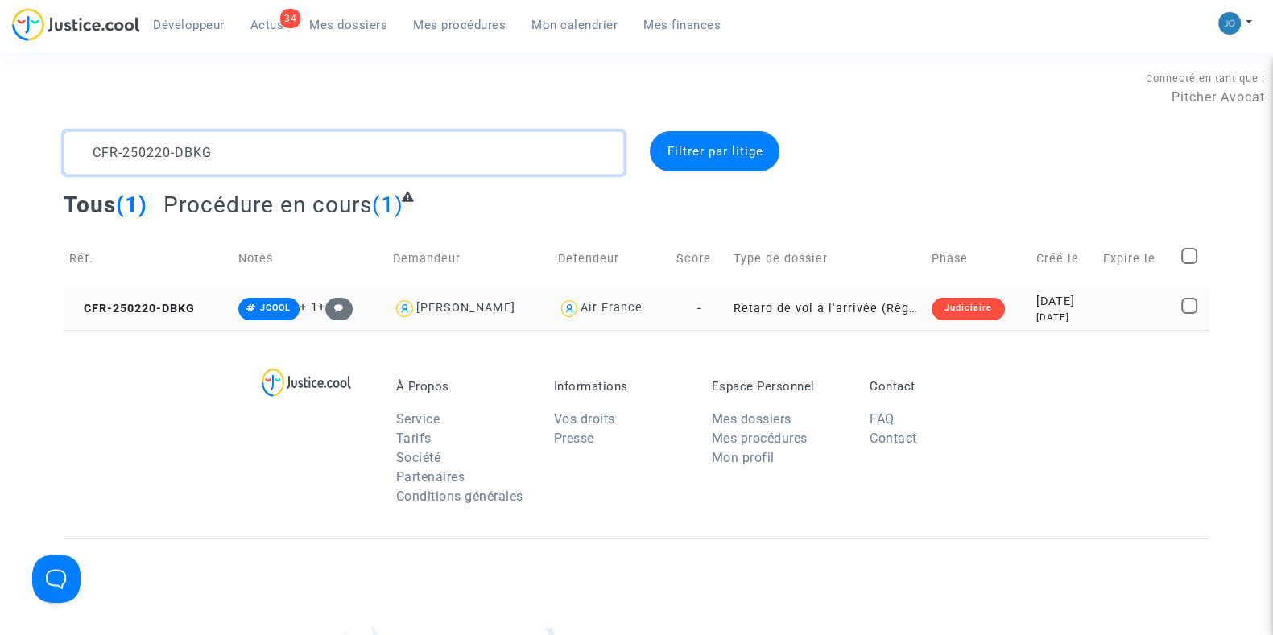
type textarea "CFR-250220-DBKG"
click at [1061, 311] on div "7 months ago" at bounding box center [1064, 318] width 56 height 14
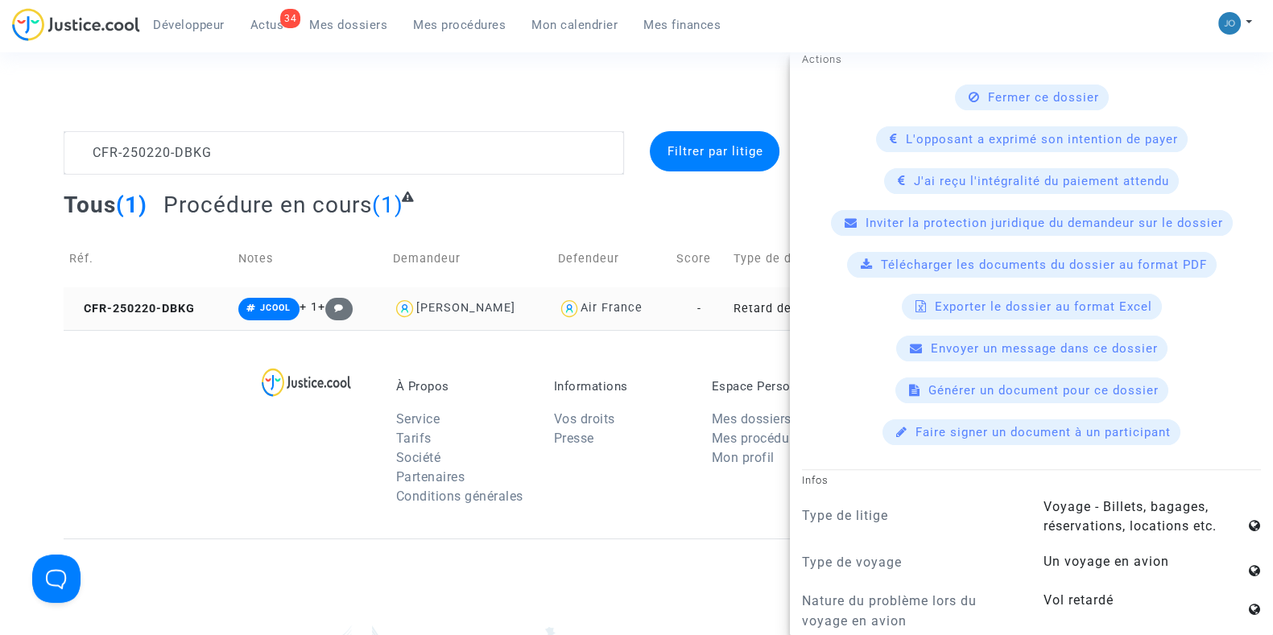
scroll to position [544, 0]
click at [993, 215] on span "Inviter la protection juridique du demandeur sur le dossier" at bounding box center [1043, 222] width 357 height 14
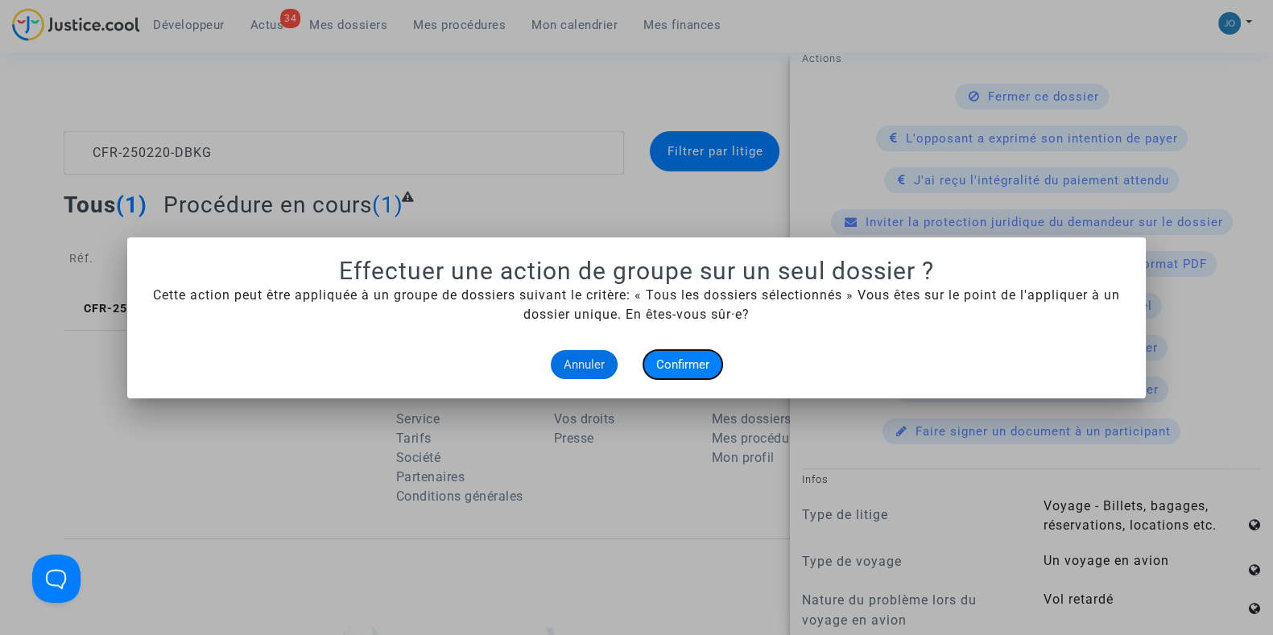
click at [695, 363] on span "Confirmer" at bounding box center [682, 364] width 53 height 14
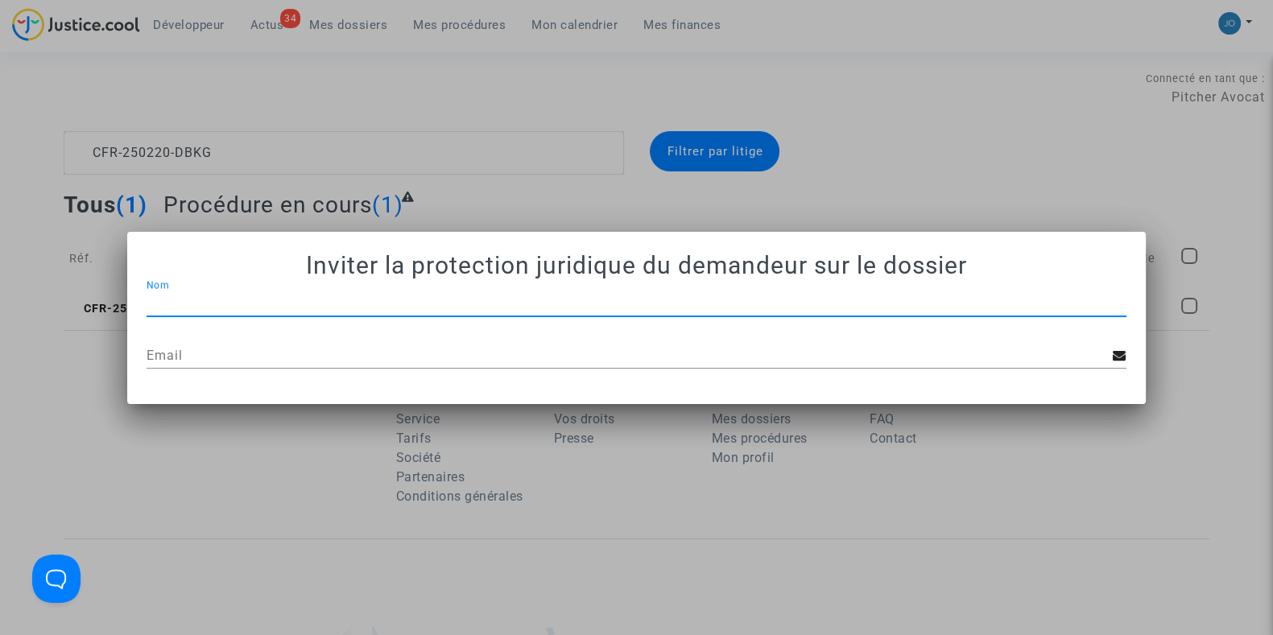
scroll to position [0, 0]
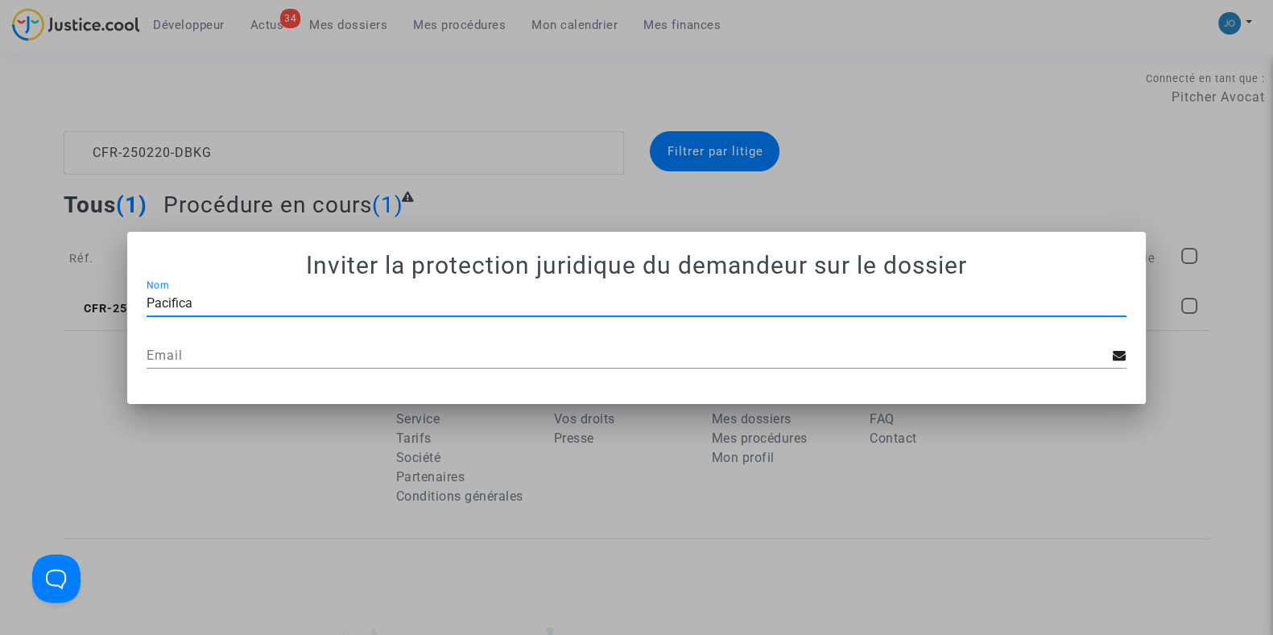
type input "Pacifica"
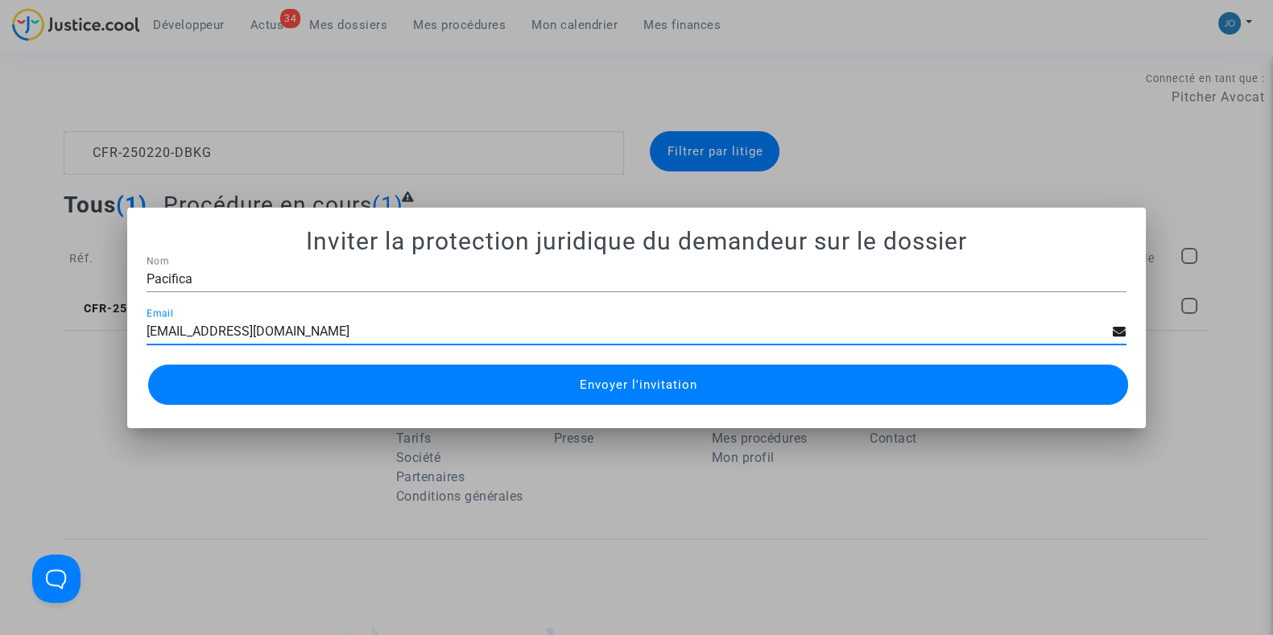
type input "pj@pacifica.fr"
click at [674, 380] on span "Envoyer l'invitation" at bounding box center [638, 385] width 118 height 14
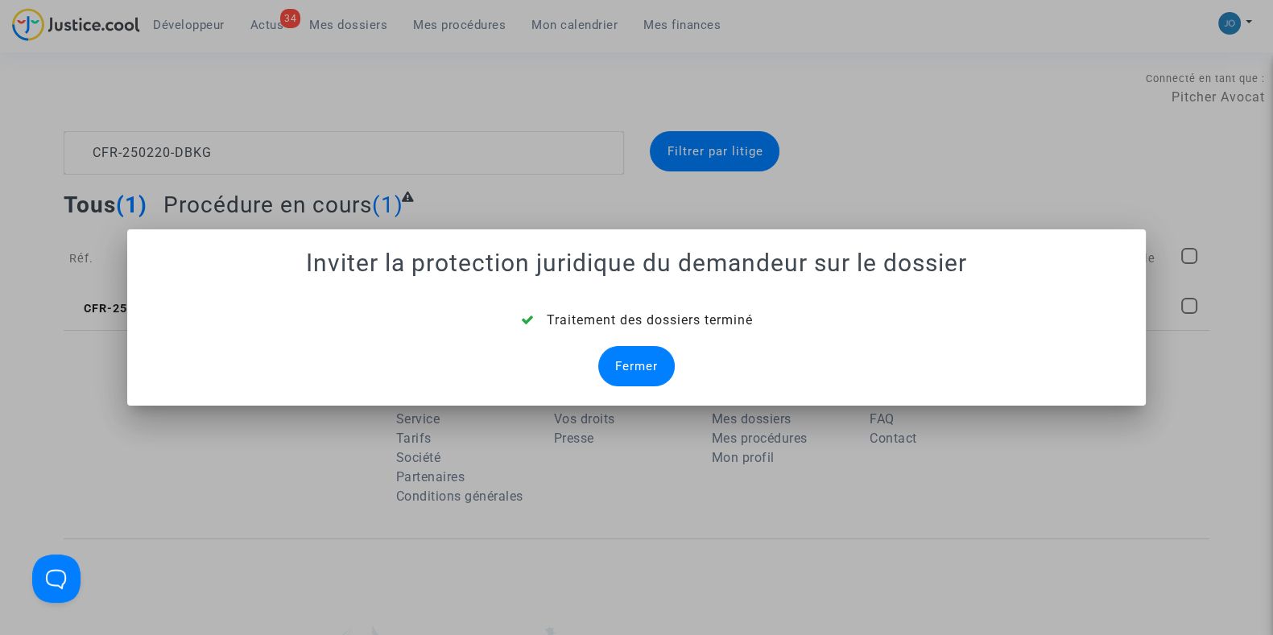
click at [629, 369] on div "Fermer" at bounding box center [636, 366] width 76 height 40
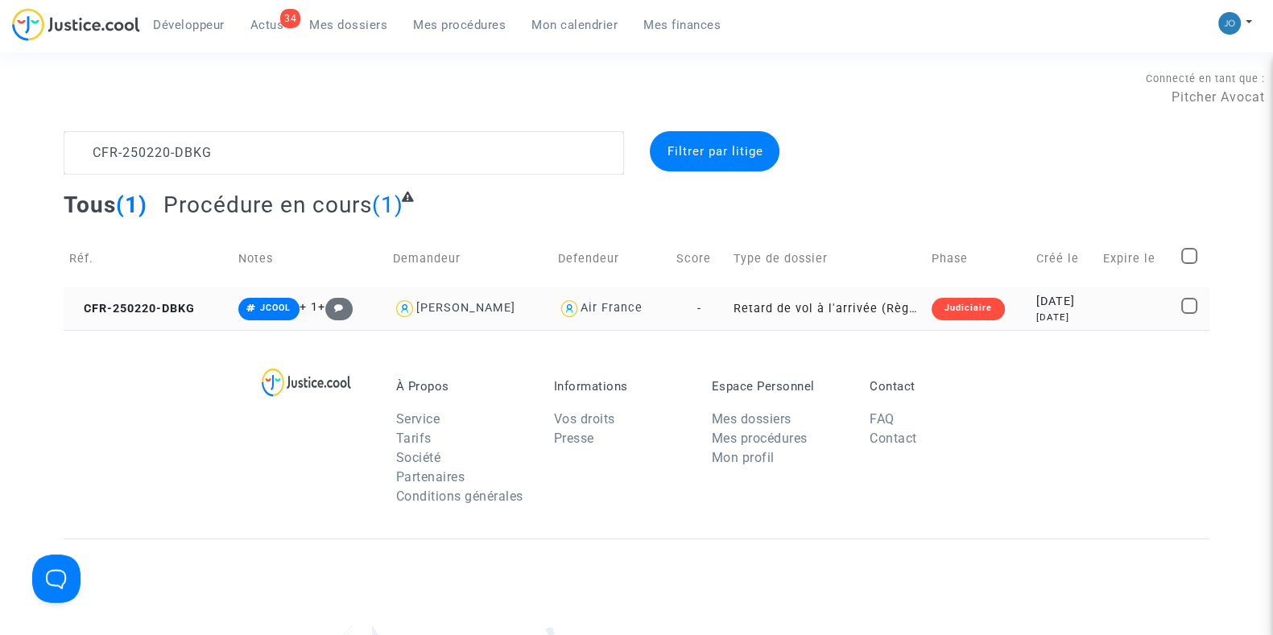
click at [221, 309] on td "CFR-250220-DBKG" at bounding box center [148, 308] width 169 height 43
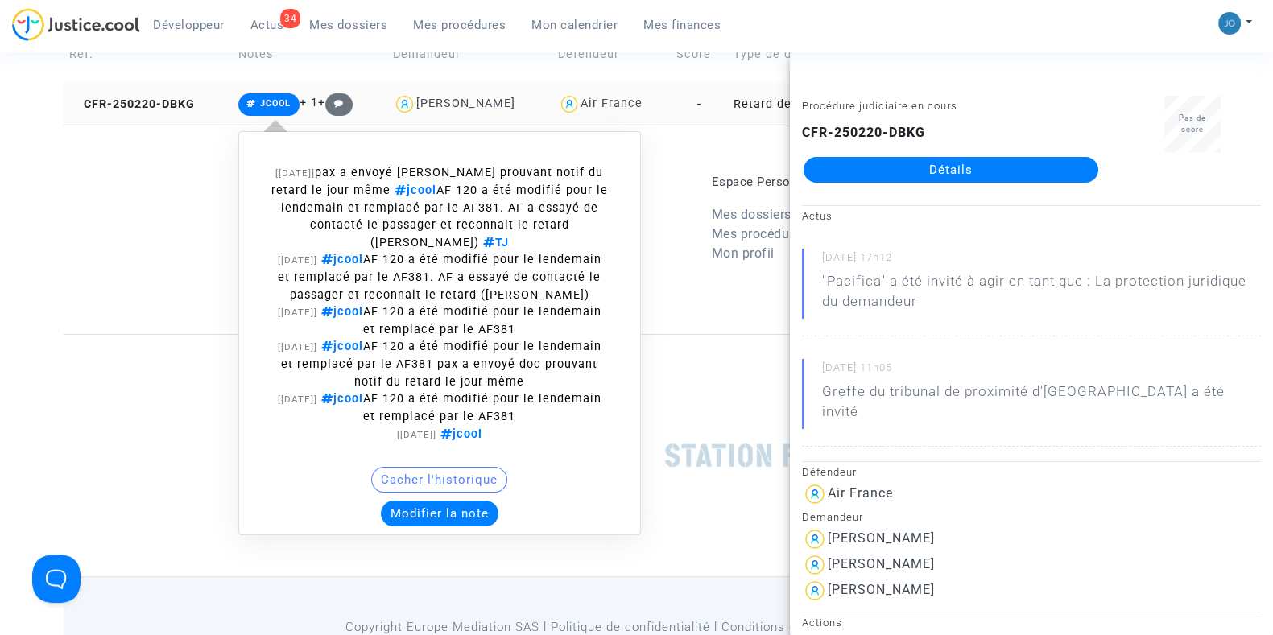
scroll to position [204, 0]
click at [419, 501] on button "Modifier la note" at bounding box center [440, 514] width 118 height 26
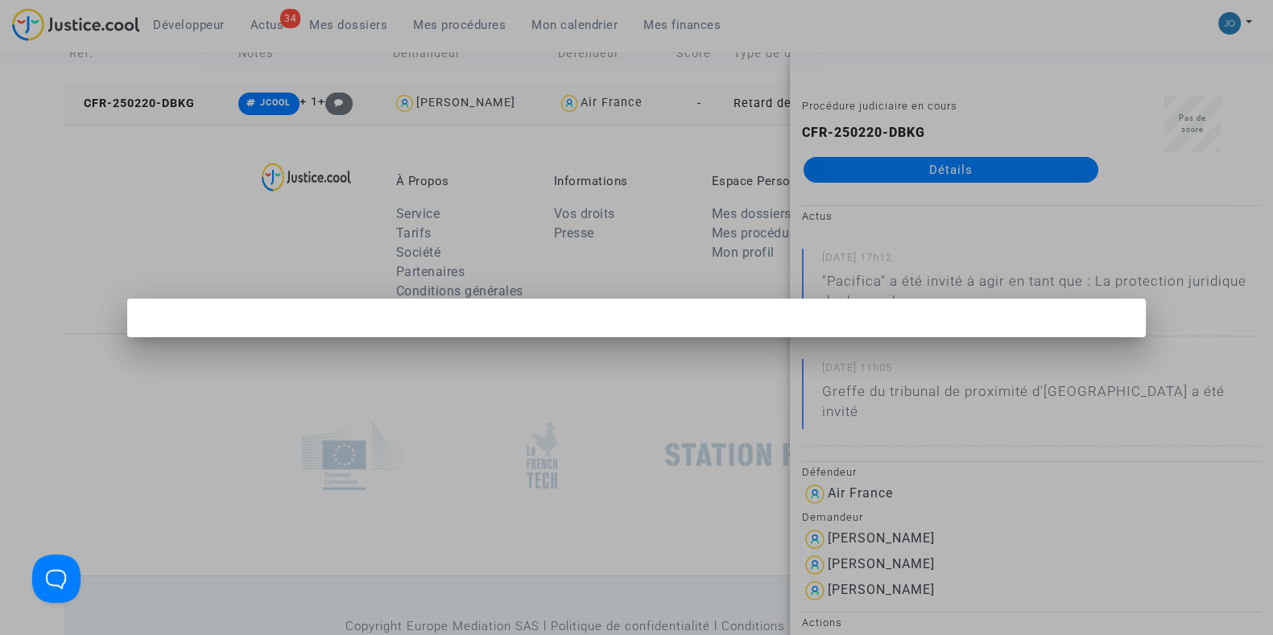
scroll to position [0, 0]
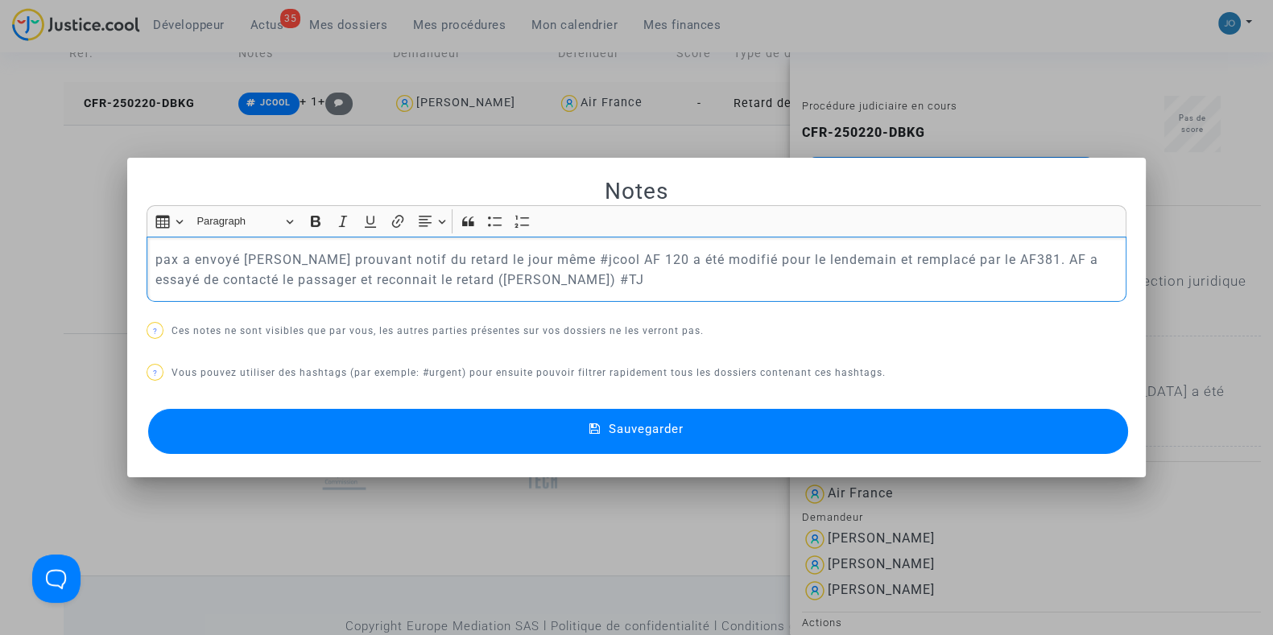
click at [567, 287] on p "pax a envoyé doc prouvant notif du retard le jour même #jcool AF 120 a été modi…" at bounding box center [636, 270] width 963 height 40
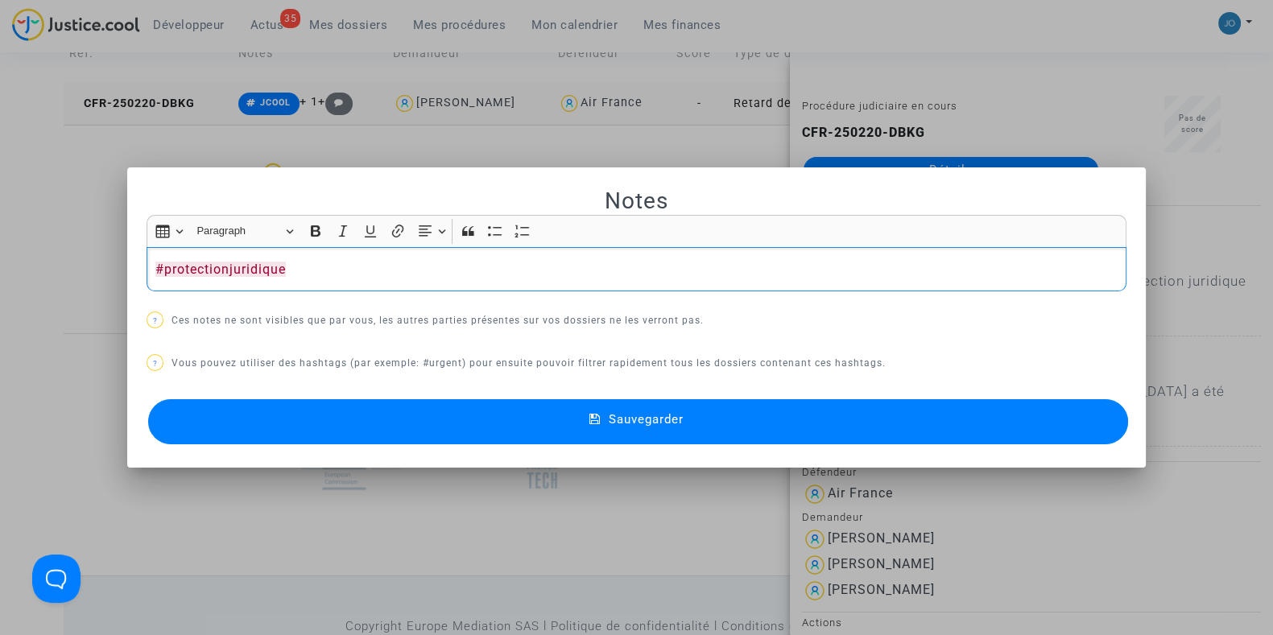
click at [660, 428] on button "Sauvegarder" at bounding box center [638, 421] width 980 height 45
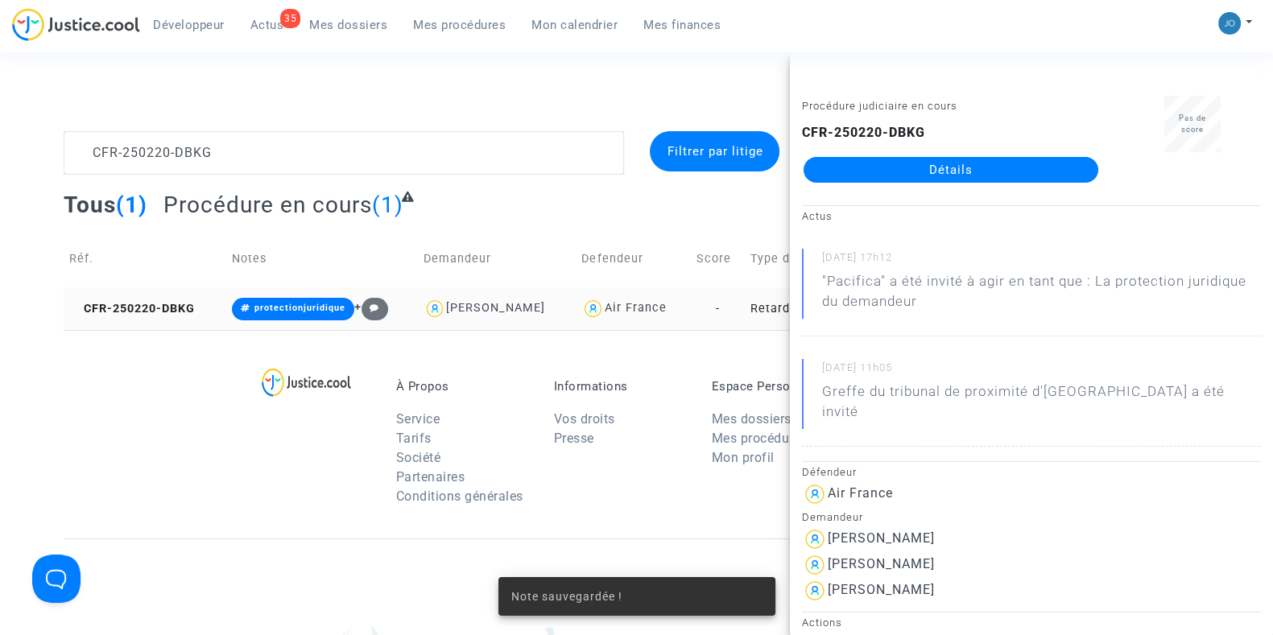
scroll to position [204, 0]
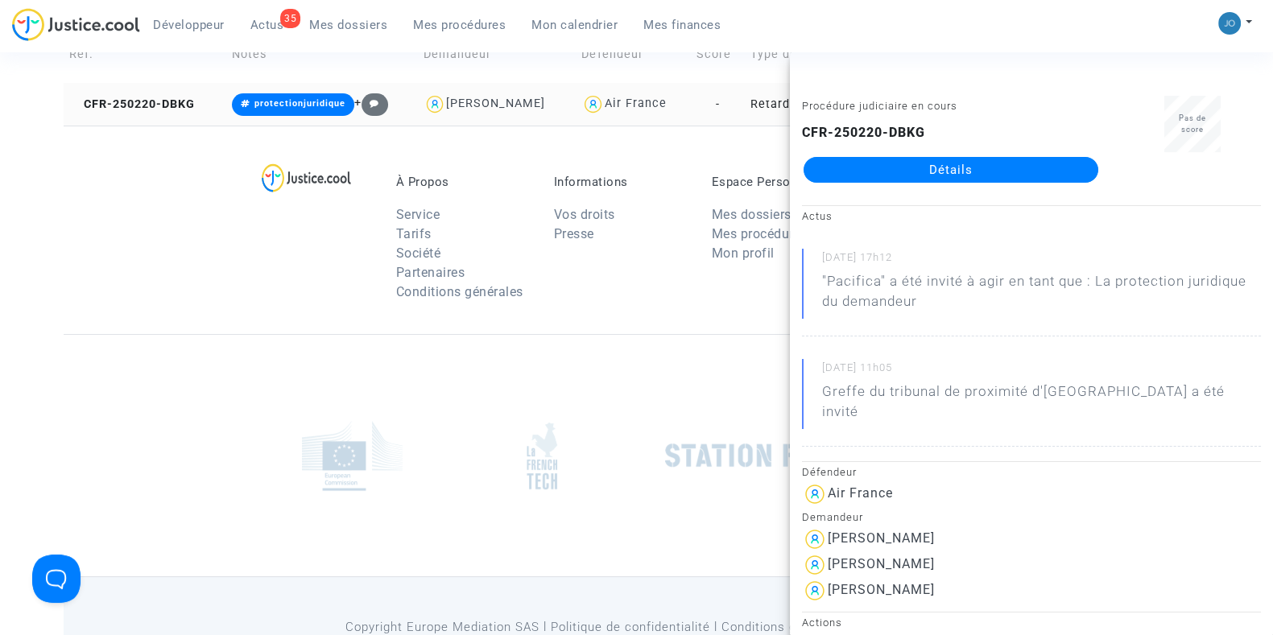
click at [724, 360] on div at bounding box center [636, 455] width 1145 height 242
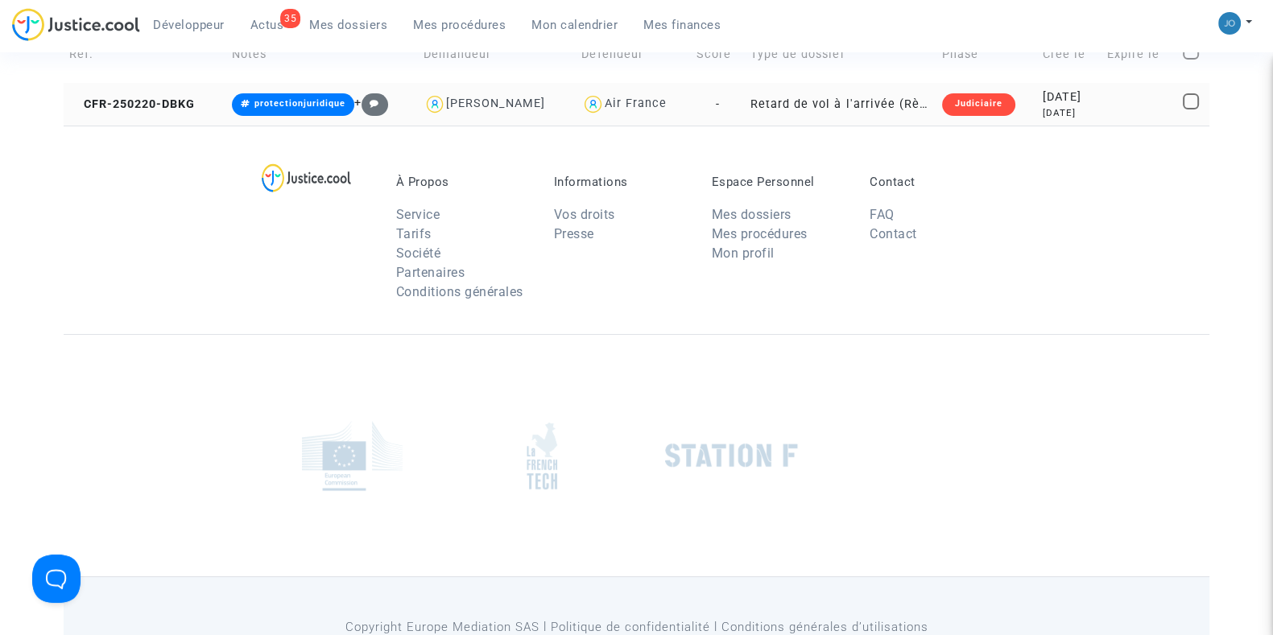
scroll to position [0, 0]
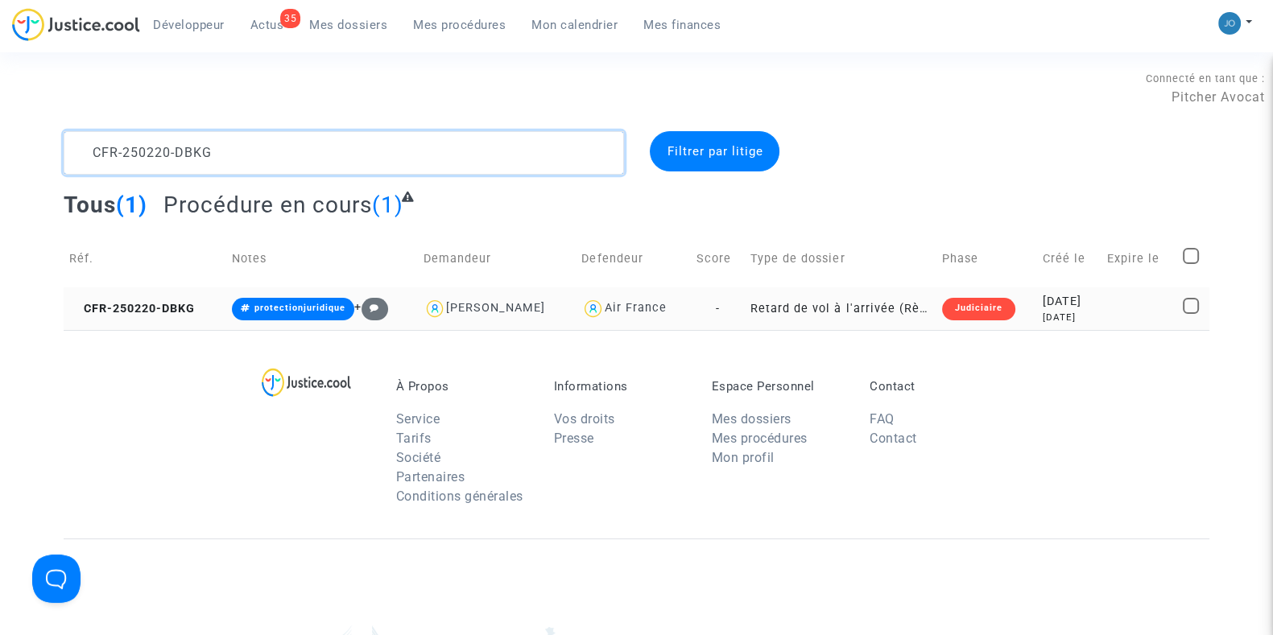
click at [443, 170] on textarea at bounding box center [344, 152] width 560 height 43
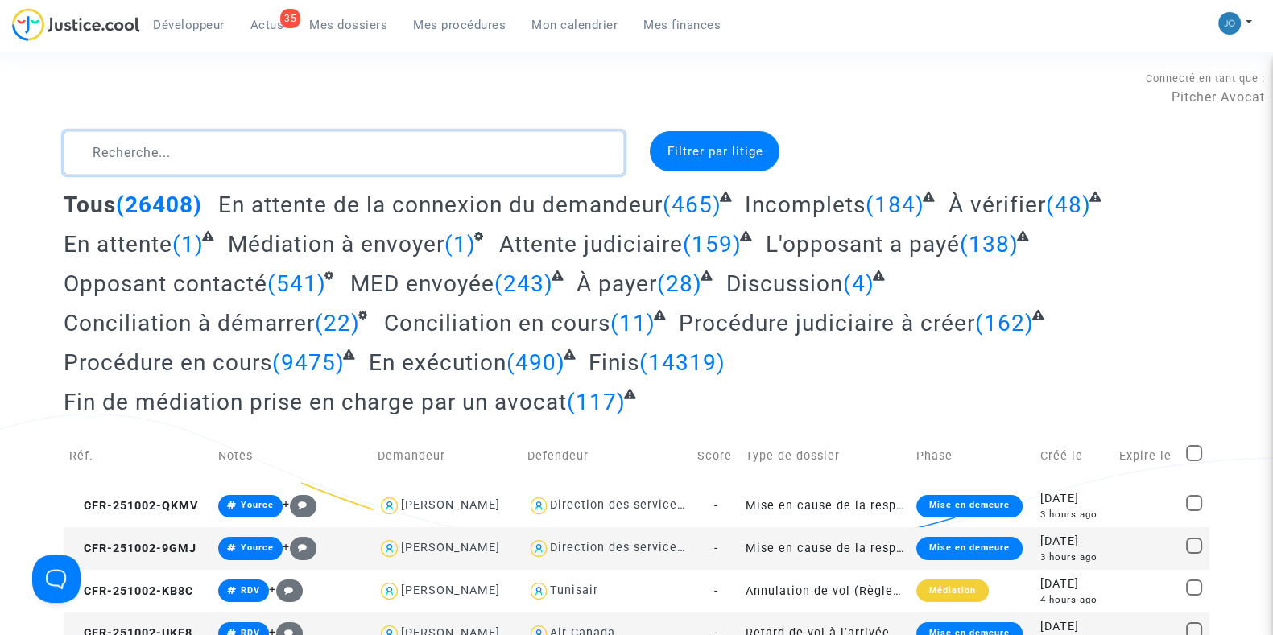
click at [310, 151] on textarea at bounding box center [344, 152] width 560 height 43
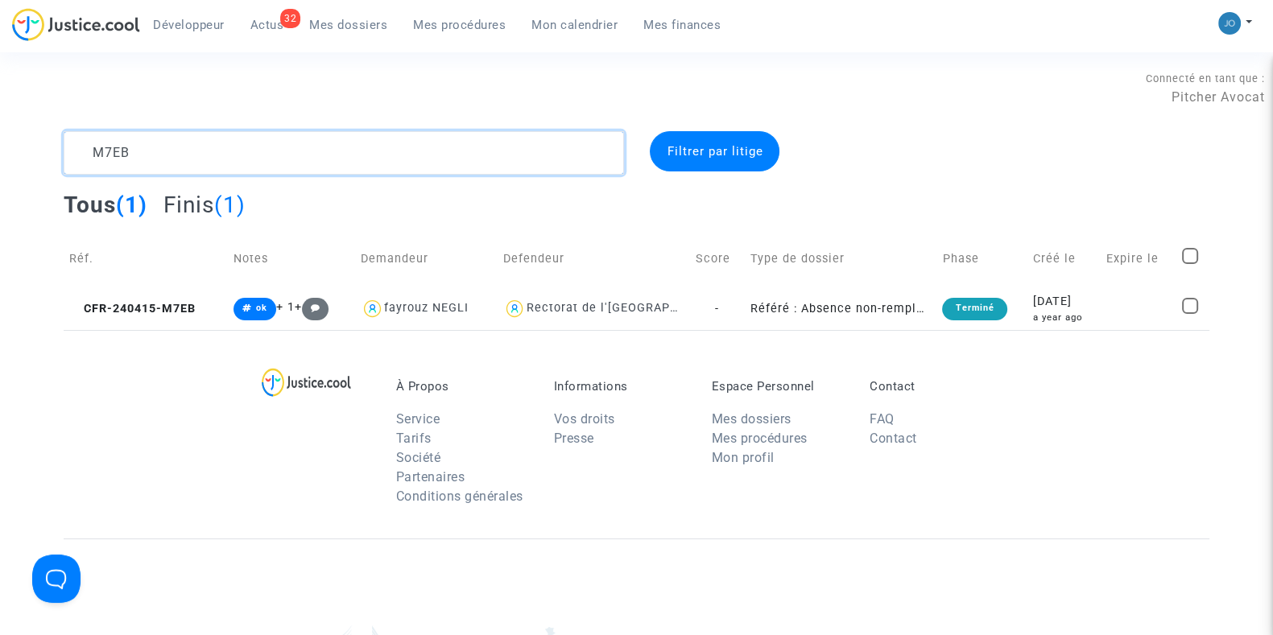
click at [286, 152] on textarea at bounding box center [344, 152] width 560 height 43
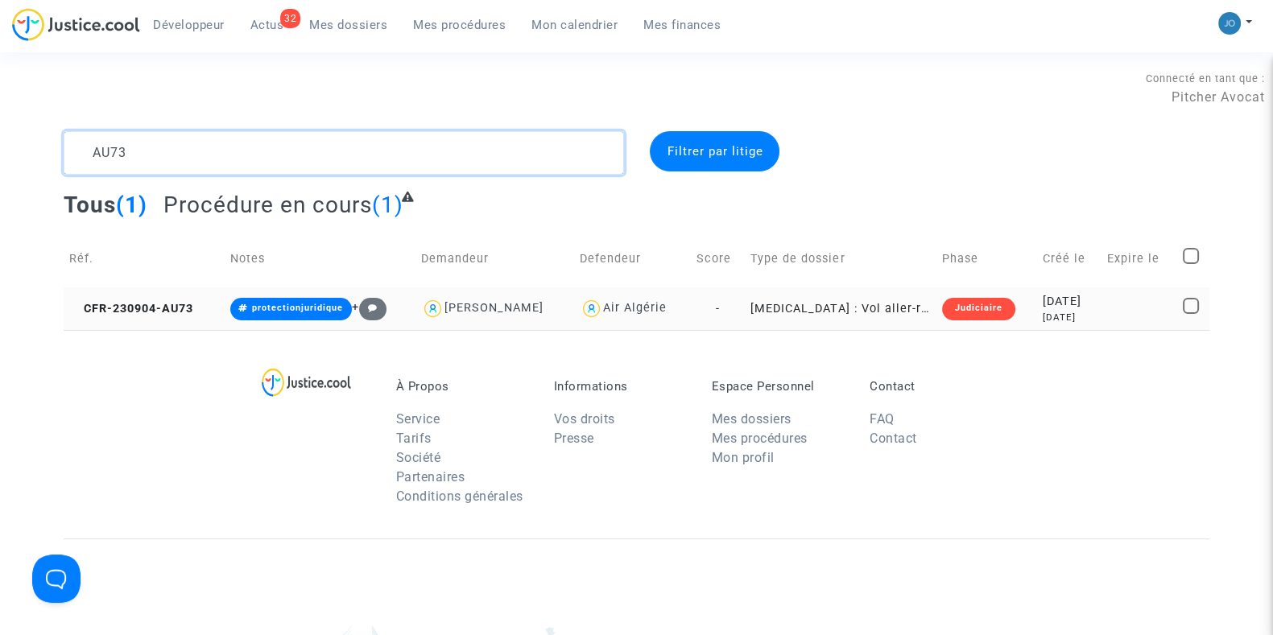
type textarea "AU73"
click at [1042, 323] on div "2 years ago" at bounding box center [1068, 318] width 53 height 14
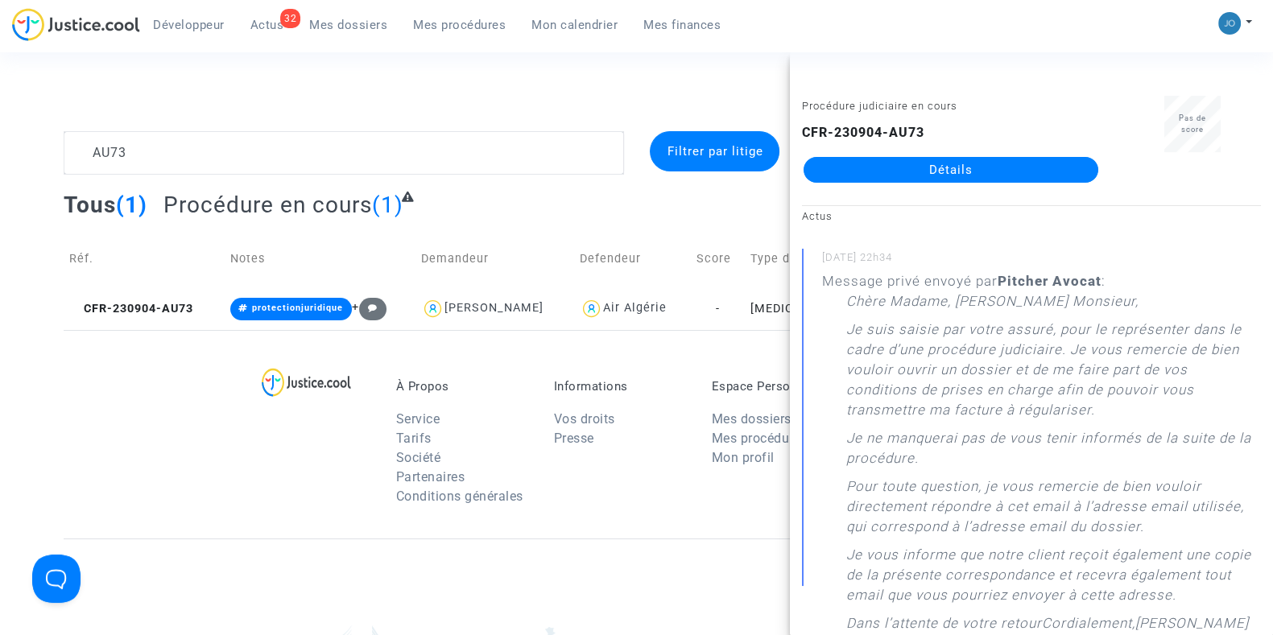
click at [648, 98] on div "Connecté en tant que : Pitcher Avocat" at bounding box center [632, 87] width 1265 height 39
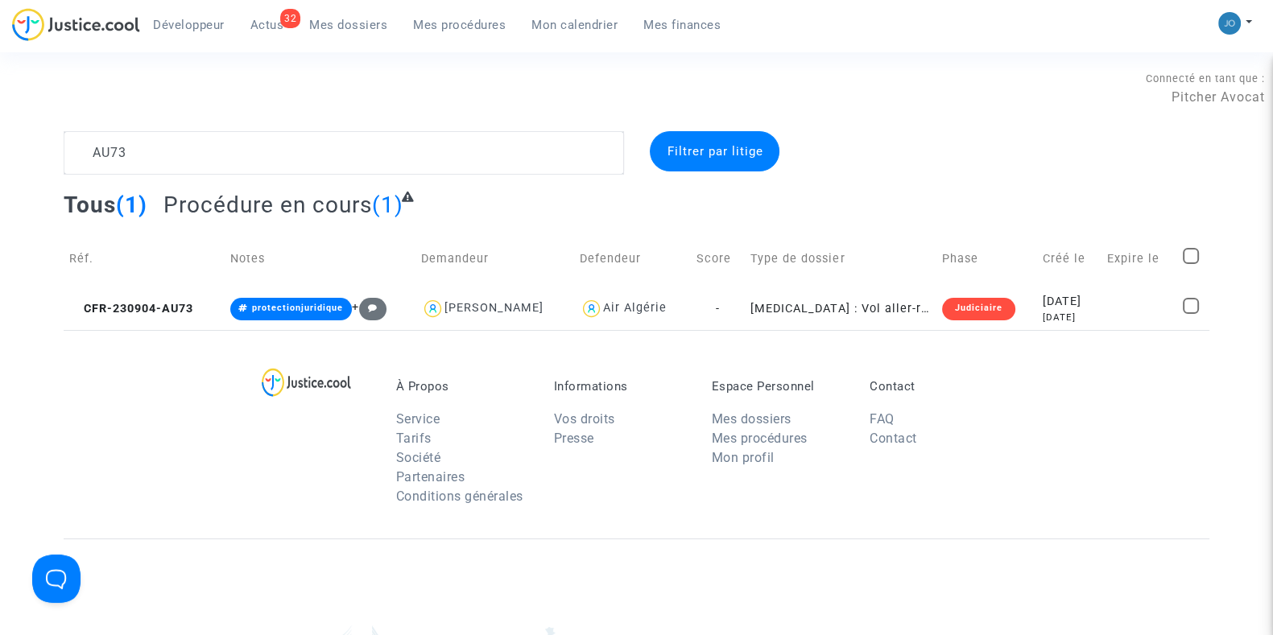
click at [906, 163] on div at bounding box center [1026, 152] width 390 height 43
click at [1000, 51] on div "Développeur 33 Actus Mes dossiers Mes procédures Mon calendrier Mes finances Mo…" at bounding box center [636, 30] width 1273 height 44
click at [973, 167] on div at bounding box center [1026, 152] width 390 height 43
